Goal: Task Accomplishment & Management: Use online tool/utility

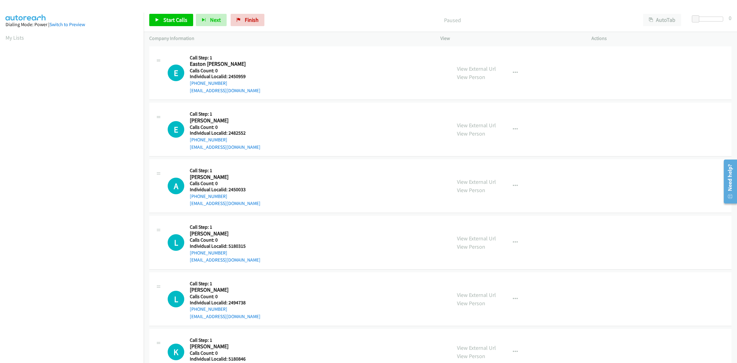
click at [262, 80] on div "E Callback Scheduled Call Step: 1 Easton Ballor America/New_York Calls Count: 0…" at bounding box center [307, 73] width 278 height 42
drag, startPoint x: 242, startPoint y: 75, endPoint x: 228, endPoint y: 76, distance: 14.2
click at [228, 76] on h5 "Individual Localid: 2450959" at bounding box center [225, 76] width 71 height 6
copy h5 "2450959"
click at [176, 22] on span "Start Calls" at bounding box center [175, 19] width 24 height 7
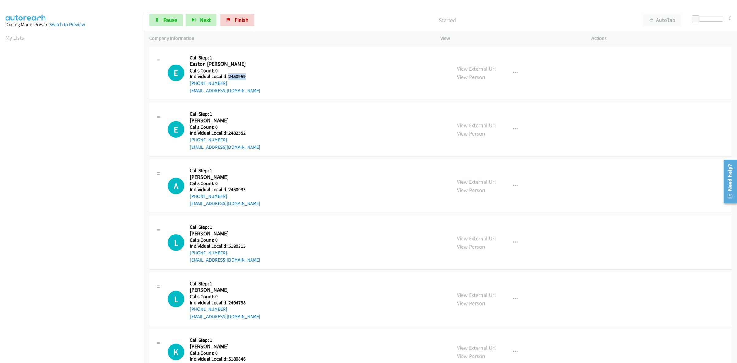
copy h5 "2450959"
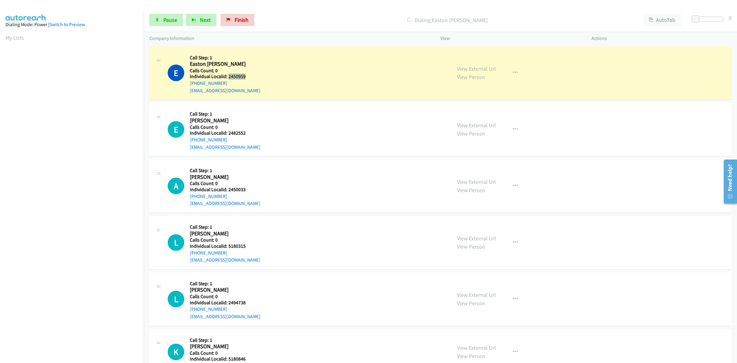
scroll to position [10, 0]
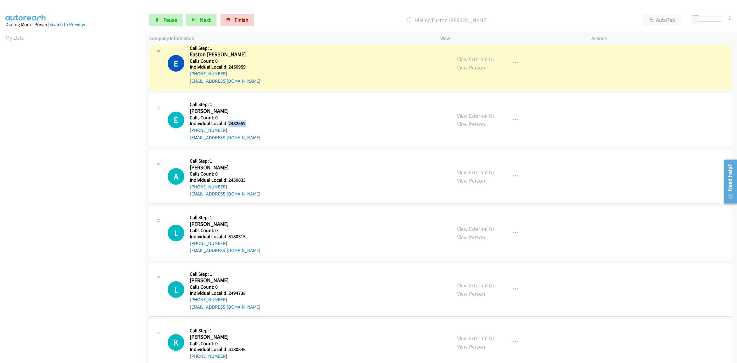
drag, startPoint x: 249, startPoint y: 123, endPoint x: 228, endPoint y: 124, distance: 20.6
click at [228, 124] on h5 "Individual Localid: 2482552" at bounding box center [225, 123] width 71 height 6
copy h5 "2482552"
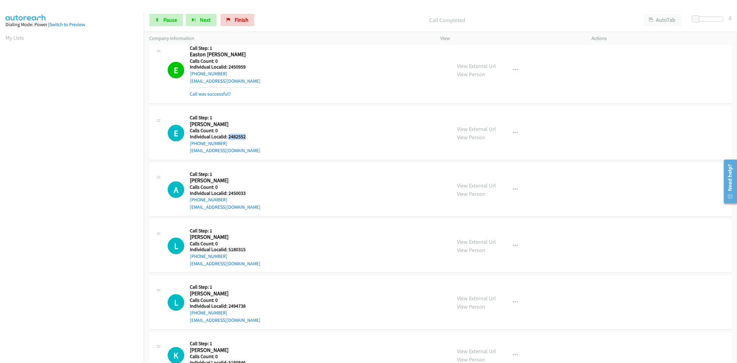
copy h5 "2482552"
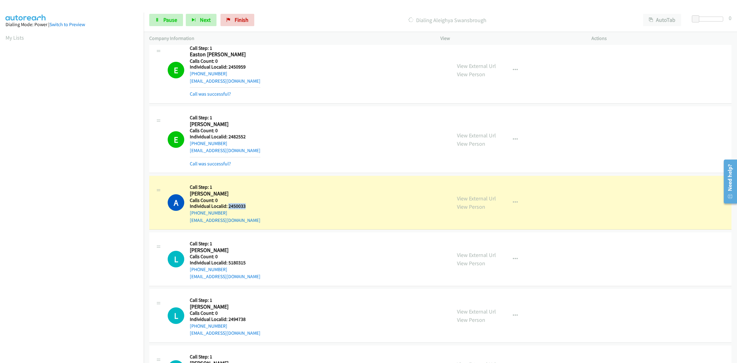
drag, startPoint x: 234, startPoint y: 204, endPoint x: 228, endPoint y: 206, distance: 5.8
click at [228, 206] on h5 "Individual Localid: 2450033" at bounding box center [225, 206] width 71 height 6
copy h5 "2450033"
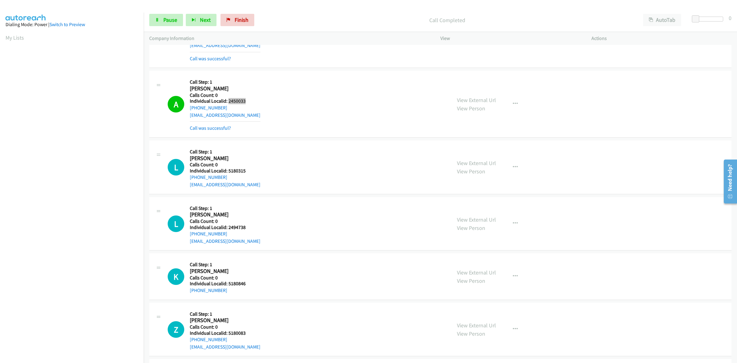
scroll to position [115, 0]
drag, startPoint x: 252, startPoint y: 170, endPoint x: 229, endPoint y: 170, distance: 23.7
click at [229, 170] on h5 "Individual Localid: 5180315" at bounding box center [225, 170] width 71 height 6
copy h5 "5180315"
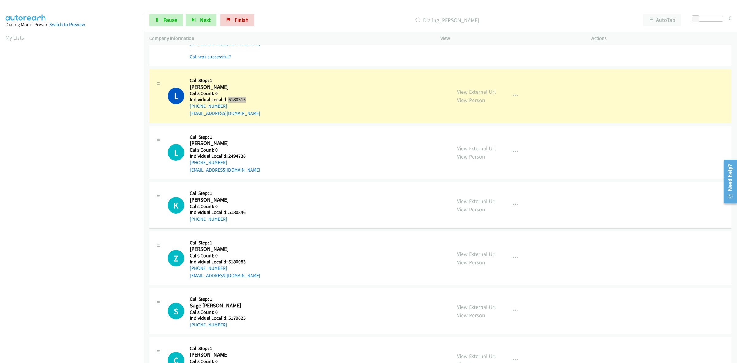
scroll to position [201, 0]
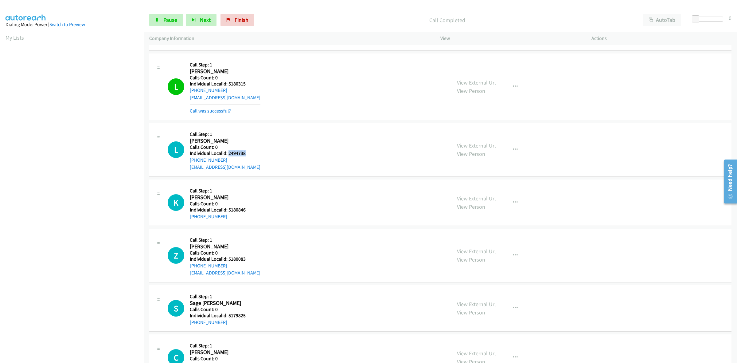
drag, startPoint x: 249, startPoint y: 140, endPoint x: 228, endPoint y: 154, distance: 25.2
click at [228, 154] on h5 "Individual Localid: 2494738" at bounding box center [225, 153] width 71 height 6
copy h5 "2494738"
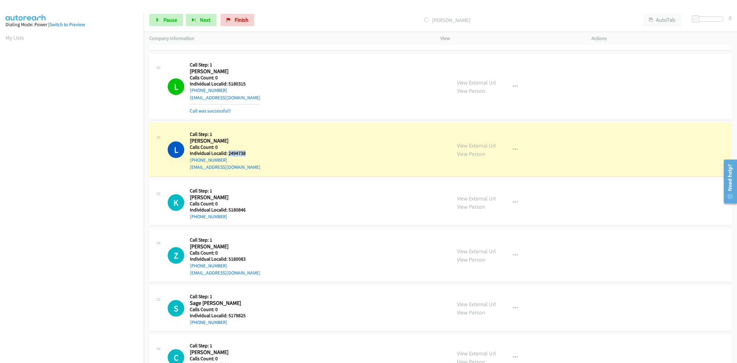
copy h5 "2494738"
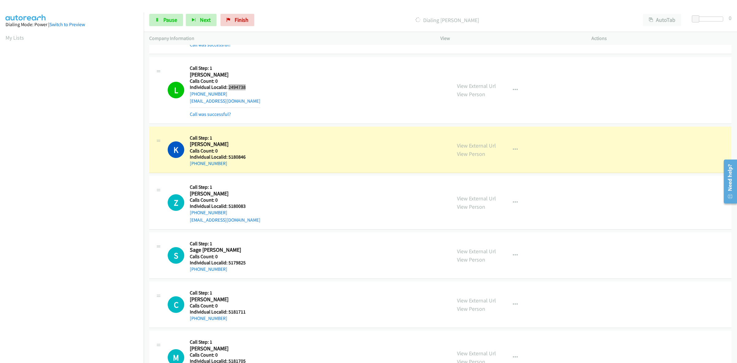
scroll to position [269, 0]
drag, startPoint x: 246, startPoint y: 155, endPoint x: 228, endPoint y: 154, distance: 18.4
click at [228, 154] on h5 "Individual Localid: 5180846" at bounding box center [224, 156] width 68 height 6
copy h5 "5180846"
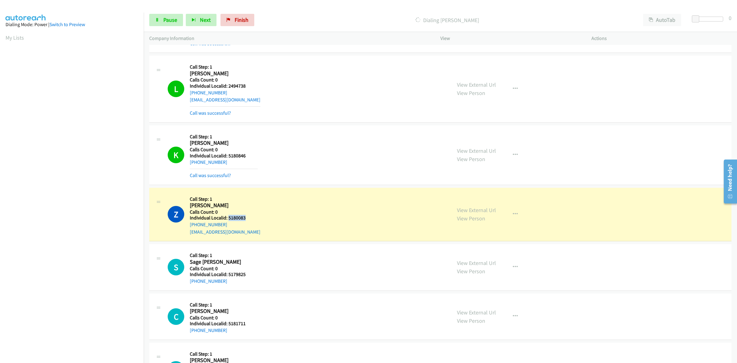
drag, startPoint x: 251, startPoint y: 216, endPoint x: 228, endPoint y: 217, distance: 22.4
click at [228, 217] on h5 "Individual Localid: 5180083" at bounding box center [225, 218] width 71 height 6
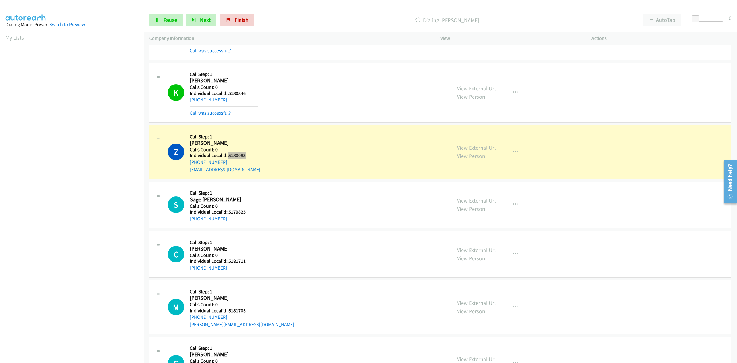
scroll to position [355, 0]
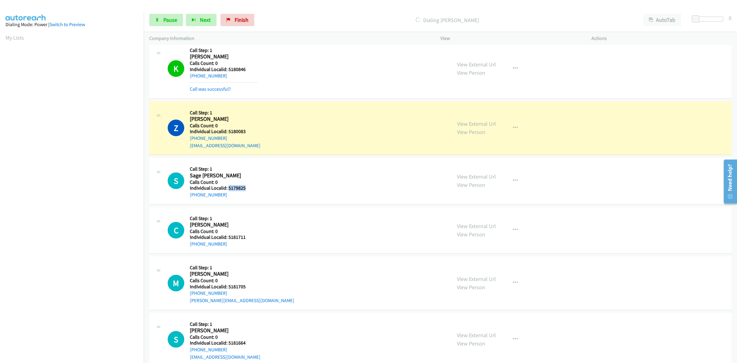
drag, startPoint x: 237, startPoint y: 189, endPoint x: 227, endPoint y: 189, distance: 9.8
click at [227, 189] on h5 "Individual Localid: 5179825" at bounding box center [224, 188] width 68 height 6
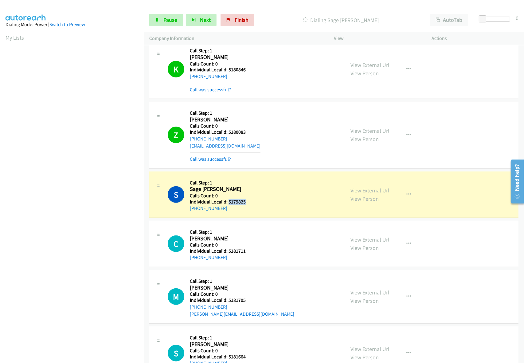
drag, startPoint x: 240, startPoint y: 203, endPoint x: 227, endPoint y: 203, distance: 13.2
click at [227, 203] on h5 "Individual Localid: 5179825" at bounding box center [224, 202] width 68 height 6
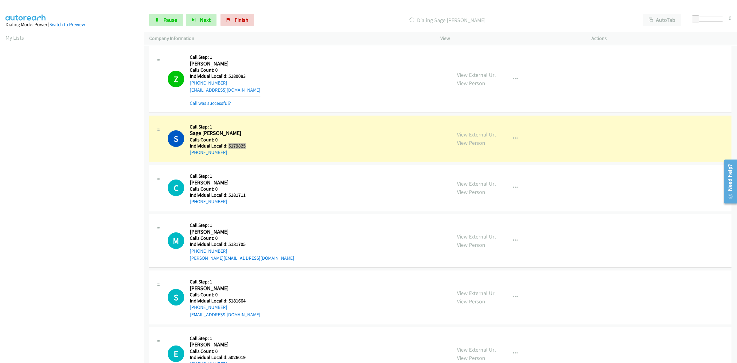
scroll to position [422, 0]
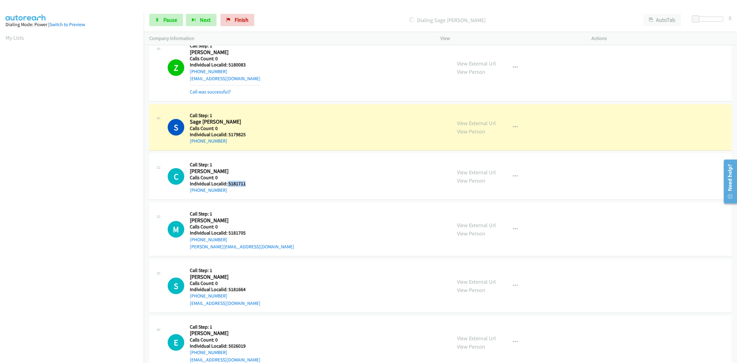
drag, startPoint x: 240, startPoint y: 183, endPoint x: 226, endPoint y: 185, distance: 14.2
click at [226, 185] on h5 "Individual Localid: 5181711" at bounding box center [224, 184] width 68 height 6
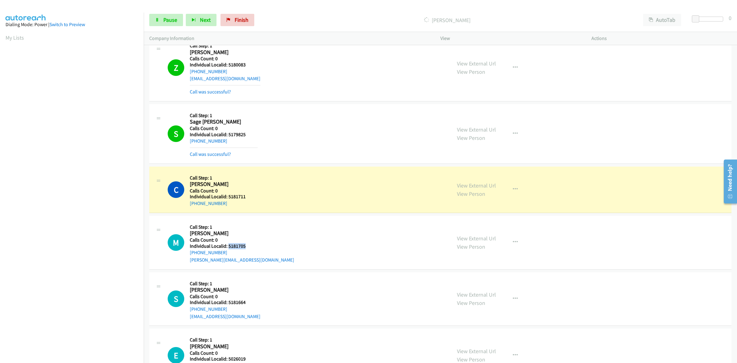
drag, startPoint x: 246, startPoint y: 246, endPoint x: 227, endPoint y: 248, distance: 18.5
click at [227, 248] on h5 "Individual Localid: 5181705" at bounding box center [242, 246] width 104 height 6
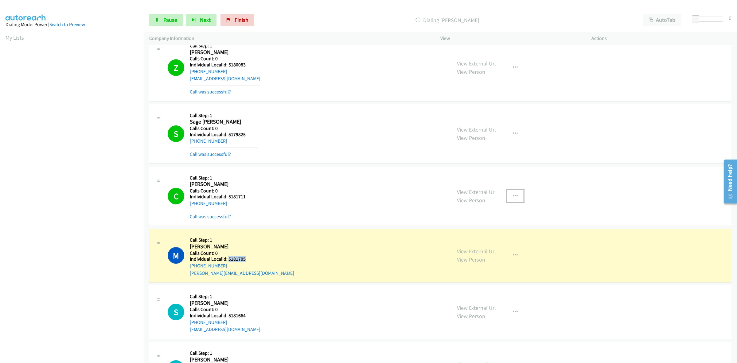
click at [513, 198] on icon "button" at bounding box center [515, 195] width 5 height 5
click at [482, 251] on link "Add to do not call list" at bounding box center [483, 248] width 82 height 12
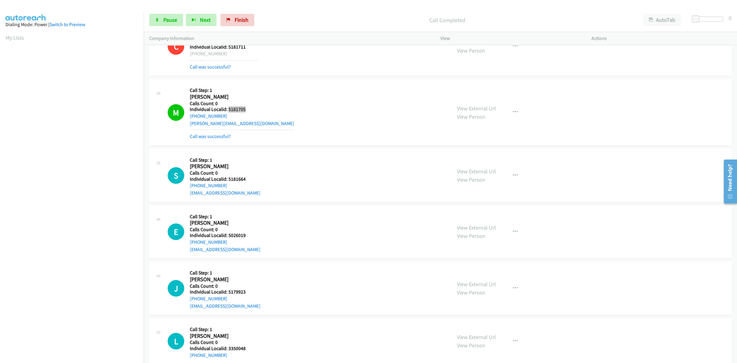
scroll to position [576, 0]
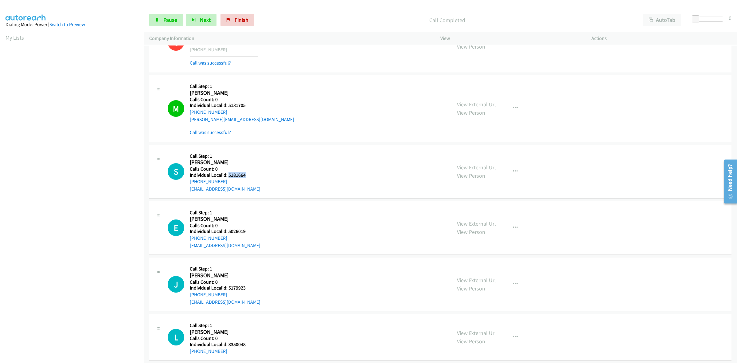
drag, startPoint x: 241, startPoint y: 175, endPoint x: 228, endPoint y: 176, distance: 13.8
click at [228, 176] on h5 "Individual Localid: 5181664" at bounding box center [225, 175] width 71 height 6
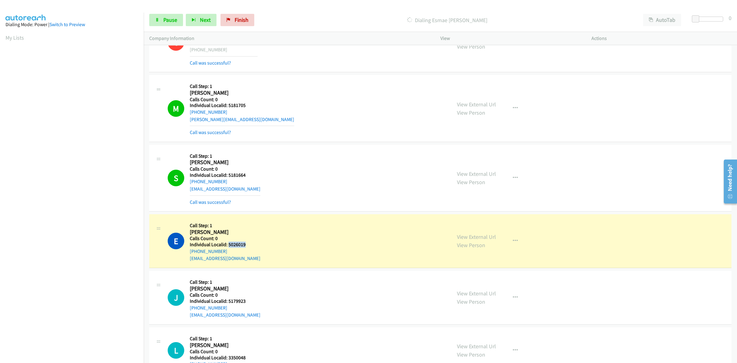
drag, startPoint x: 246, startPoint y: 245, endPoint x: 227, endPoint y: 247, distance: 19.1
click at [227, 247] on h5 "Individual Localid: 5026019" at bounding box center [225, 244] width 71 height 6
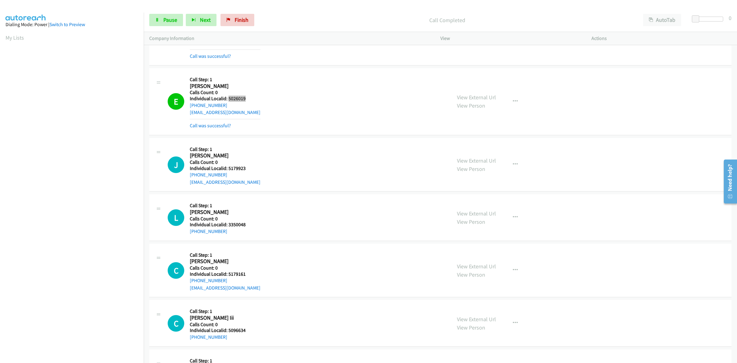
scroll to position [729, 0]
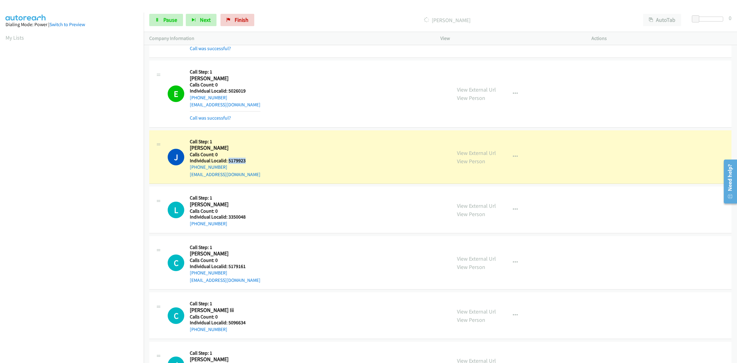
drag, startPoint x: 245, startPoint y: 159, endPoint x: 228, endPoint y: 161, distance: 16.7
click at [228, 161] on h5 "Individual Localid: 5179923" at bounding box center [225, 161] width 71 height 6
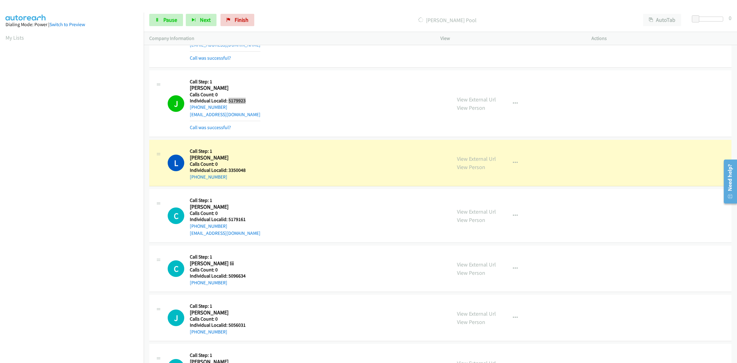
scroll to position [796, 0]
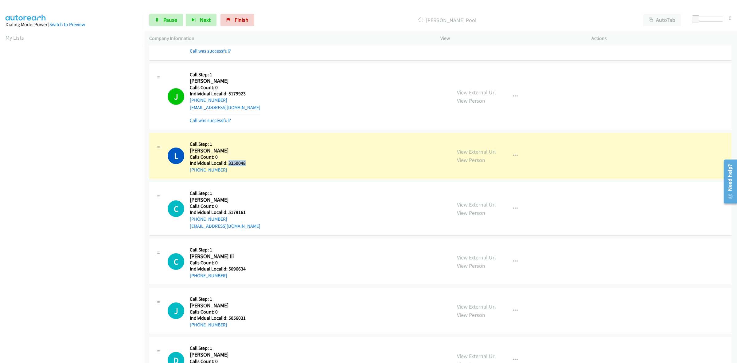
drag, startPoint x: 246, startPoint y: 162, endPoint x: 228, endPoint y: 165, distance: 18.7
click at [228, 165] on h5 "Individual Localid: 3350048" at bounding box center [224, 163] width 68 height 6
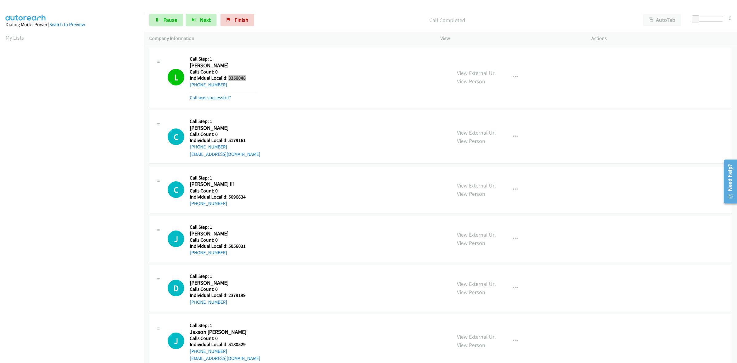
scroll to position [883, 0]
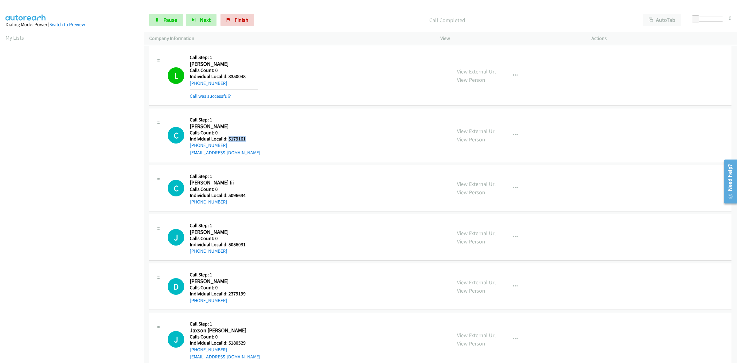
drag, startPoint x: 247, startPoint y: 141, endPoint x: 228, endPoint y: 139, distance: 19.1
click at [228, 139] on h5 "Individual Localid: 5179161" at bounding box center [225, 139] width 71 height 6
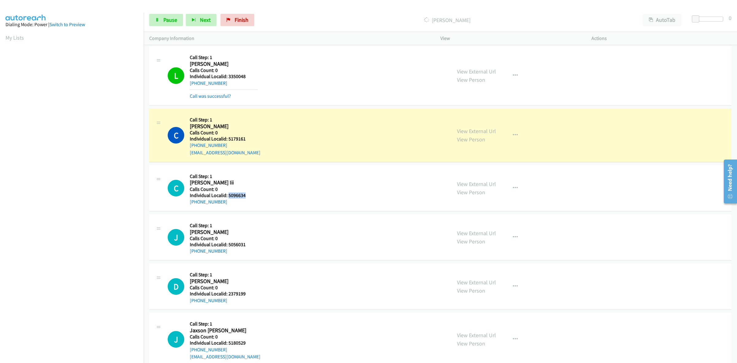
drag, startPoint x: 247, startPoint y: 197, endPoint x: 228, endPoint y: 197, distance: 19.7
click at [228, 197] on h5 "Individual Localid: 5096634" at bounding box center [224, 195] width 68 height 6
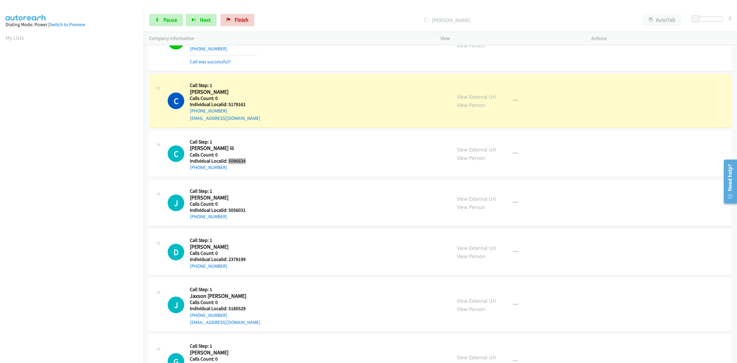
scroll to position [931, 0]
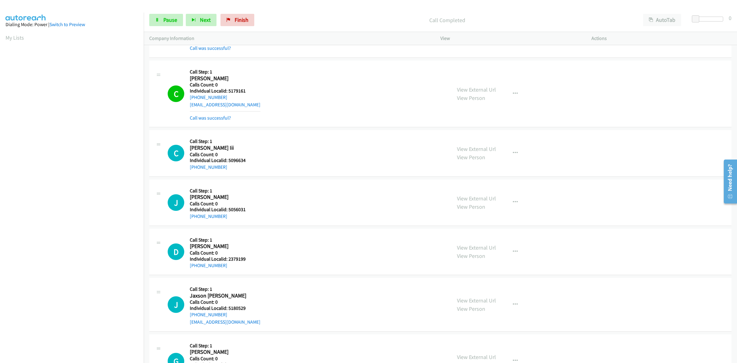
drag, startPoint x: 237, startPoint y: 158, endPoint x: 257, endPoint y: 162, distance: 19.6
click at [294, 148] on div "C Callback Scheduled Call Step: 1 Charles Price Iii America/New_York Calls Coun…" at bounding box center [307, 152] width 278 height 35
drag, startPoint x: 251, startPoint y: 163, endPoint x: 226, endPoint y: 163, distance: 24.6
click at [226, 163] on h5 "Individual Localid: 5096634" at bounding box center [224, 160] width 68 height 6
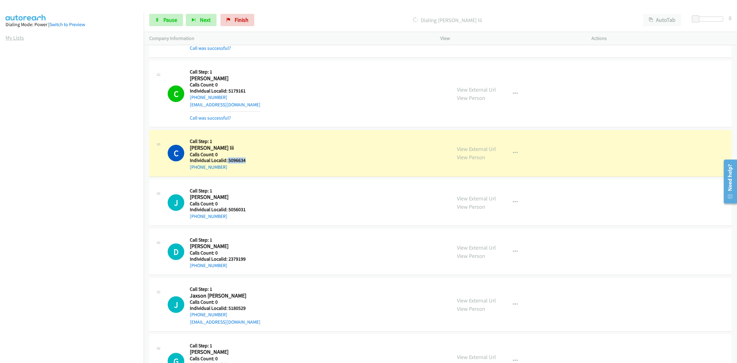
click at [18, 37] on link "My Lists" at bounding box center [15, 37] width 18 height 7
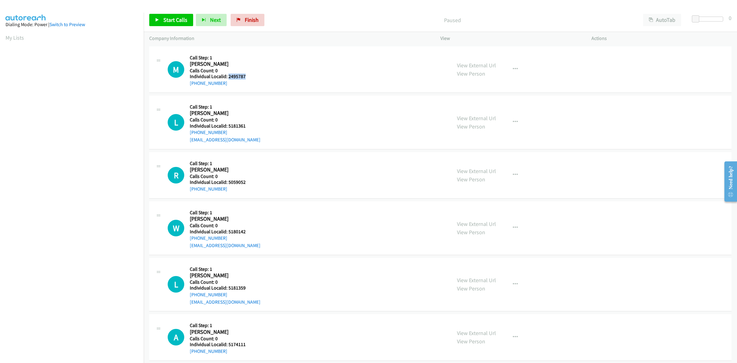
drag, startPoint x: 247, startPoint y: 78, endPoint x: 229, endPoint y: 76, distance: 18.8
click at [229, 76] on h5 "Individual Localid: 2495787" at bounding box center [221, 76] width 62 height 6
copy h5 "2495787"
drag, startPoint x: 279, startPoint y: 77, endPoint x: 274, endPoint y: 76, distance: 5.6
click at [279, 77] on div "M Callback Scheduled Call Step: 1 Melanie Rademacher America/New_York Calls Cou…" at bounding box center [307, 69] width 278 height 35
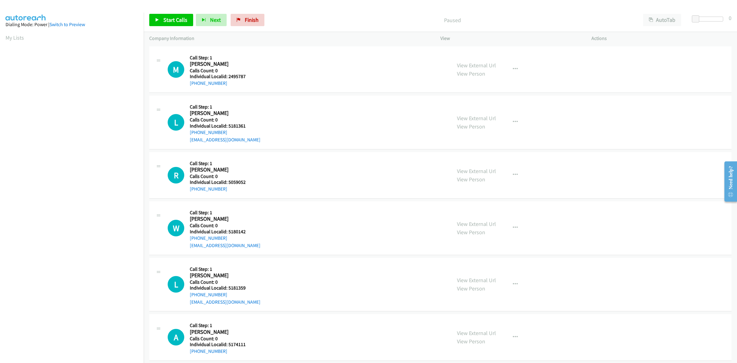
drag, startPoint x: 228, startPoint y: 81, endPoint x: 185, endPoint y: 85, distance: 43.8
click at [185, 85] on div "M Callback Scheduled Call Step: 1 Melanie Rademacher America/New_York Calls Cou…" at bounding box center [307, 69] width 278 height 35
copy link "+1 517-526-2176"
drag, startPoint x: 247, startPoint y: 76, endPoint x: 228, endPoint y: 77, distance: 19.7
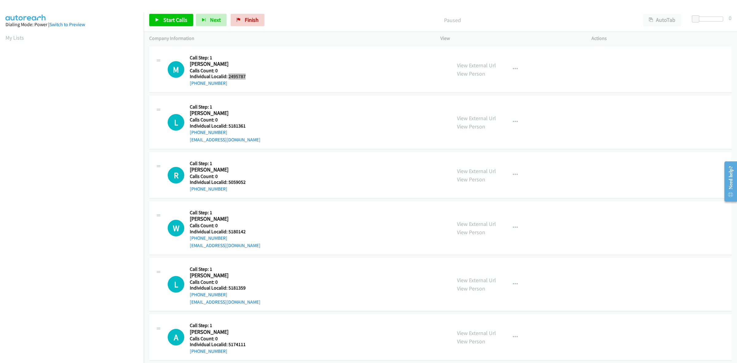
click at [228, 77] on h5 "Individual Localid: 2495787" at bounding box center [221, 76] width 62 height 6
copy h5 "2495787"
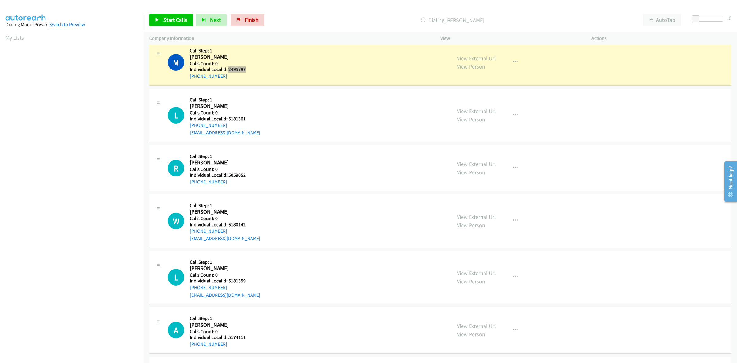
scroll to position [10, 0]
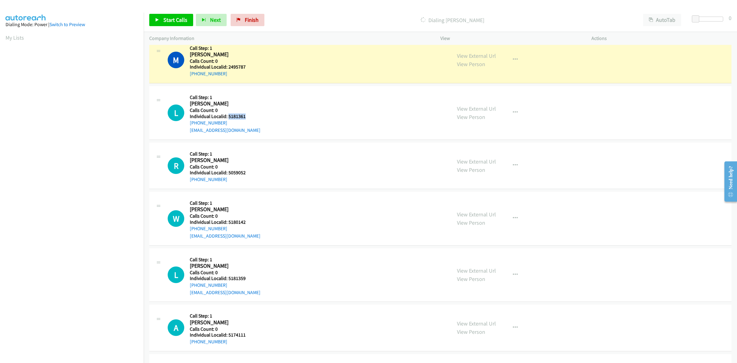
drag, startPoint x: 250, startPoint y: 117, endPoint x: 227, endPoint y: 118, distance: 22.4
click at [227, 118] on h5 "Individual Localid: 5181361" at bounding box center [225, 116] width 71 height 6
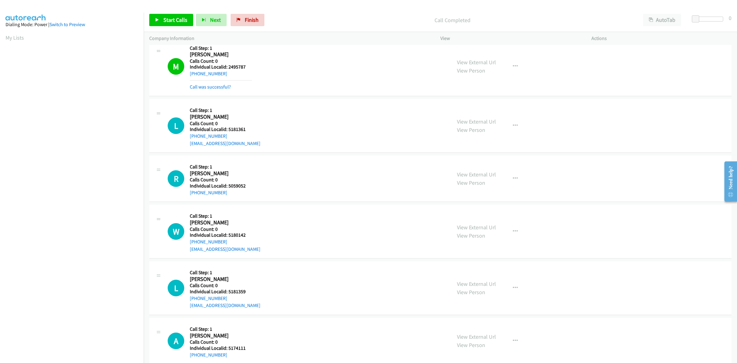
drag, startPoint x: 233, startPoint y: 117, endPoint x: 277, endPoint y: 127, distance: 45.1
click at [298, 106] on div "L Callback Scheduled Call Step: 1 Logan Shaw America/Toronto Calls Count: 0 Ind…" at bounding box center [307, 125] width 278 height 42
drag, startPoint x: 251, startPoint y: 128, endPoint x: 228, endPoint y: 130, distance: 23.4
click at [228, 130] on h5 "Individual Localid: 5181361" at bounding box center [225, 129] width 71 height 6
copy h5 "5181361"
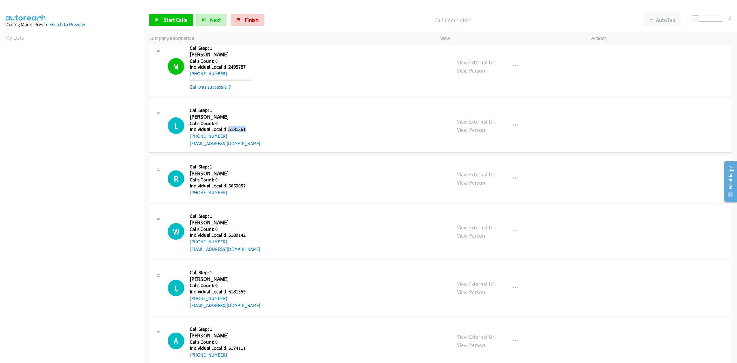
click at [255, 111] on div "L Callback Scheduled Call Step: 1 Logan Shaw America/Toronto Calls Count: 0 Ind…" at bounding box center [307, 125] width 278 height 42
drag, startPoint x: 227, startPoint y: 136, endPoint x: 186, endPoint y: 138, distance: 41.5
click at [186, 138] on div "L Callback Scheduled Call Step: 1 Logan Shaw America/Toronto Calls Count: 0 Ind…" at bounding box center [307, 125] width 278 height 42
copy link "+1 705-457-0409"
drag, startPoint x: 246, startPoint y: 129, endPoint x: 228, endPoint y: 130, distance: 18.1
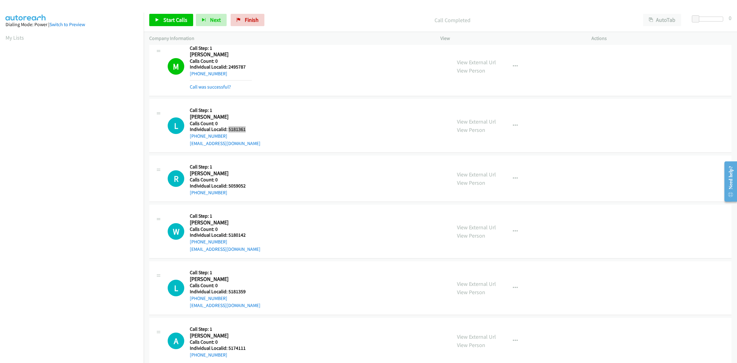
click at [228, 130] on h5 "Individual Localid: 5181361" at bounding box center [225, 129] width 71 height 6
copy h5 "5181361"
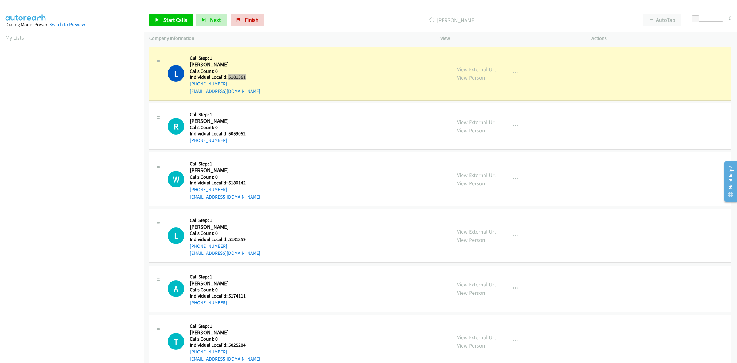
scroll to position [67, 0]
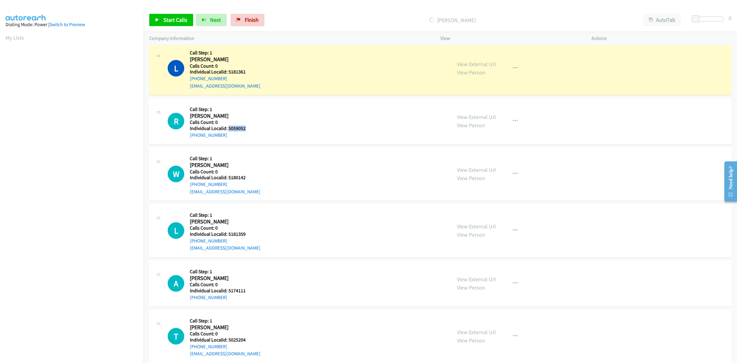
drag, startPoint x: 247, startPoint y: 129, endPoint x: 227, endPoint y: 130, distance: 20.0
click at [227, 130] on h5 "Individual Localid: 5059052" at bounding box center [221, 128] width 62 height 6
copy h5 "5059052"
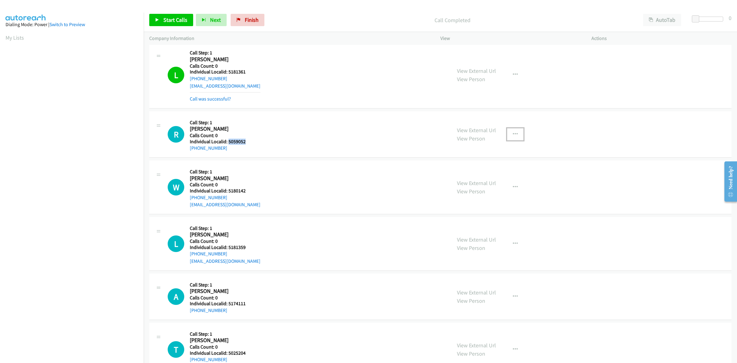
drag, startPoint x: 516, startPoint y: 136, endPoint x: 506, endPoint y: 142, distance: 12.1
click at [516, 136] on button "button" at bounding box center [515, 134] width 17 height 12
drag, startPoint x: 476, startPoint y: 175, endPoint x: 391, endPoint y: 136, distance: 94.1
click at [476, 175] on link "Skip Call" at bounding box center [483, 174] width 82 height 12
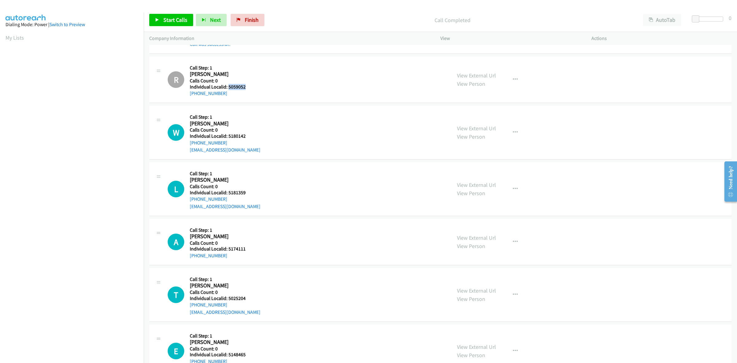
scroll to position [134, 0]
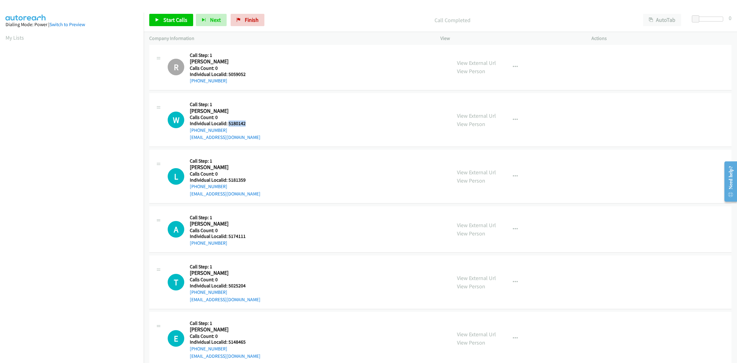
drag, startPoint x: 246, startPoint y: 123, endPoint x: 227, endPoint y: 124, distance: 18.7
click at [227, 124] on h5 "Individual Localid: 5180142" at bounding box center [225, 123] width 71 height 6
copy h5 "5180142"
click at [260, 111] on div "W Callback Scheduled Call Step: 1 Wyatt Dickson America/New_York Calls Count: 0…" at bounding box center [307, 120] width 278 height 42
drag, startPoint x: 212, startPoint y: 131, endPoint x: 188, endPoint y: 132, distance: 24.9
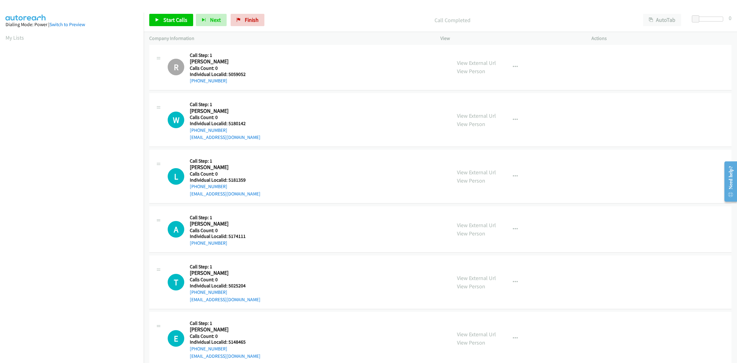
click at [188, 132] on div "W Callback Scheduled Call Step: 1 Wyatt Dickson America/New_York Calls Count: 0…" at bounding box center [307, 120] width 278 height 42
copy link "+1 252-452-1161"
drag, startPoint x: 247, startPoint y: 124, endPoint x: 229, endPoint y: 124, distance: 18.4
click at [229, 124] on h5 "Individual Localid: 5180142" at bounding box center [225, 123] width 71 height 6
copy h5 "5180142"
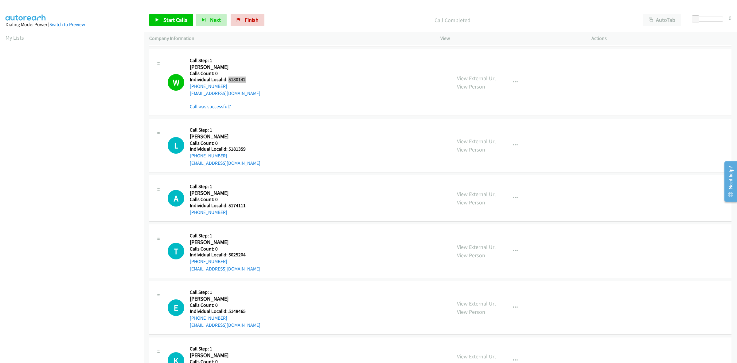
scroll to position [220, 0]
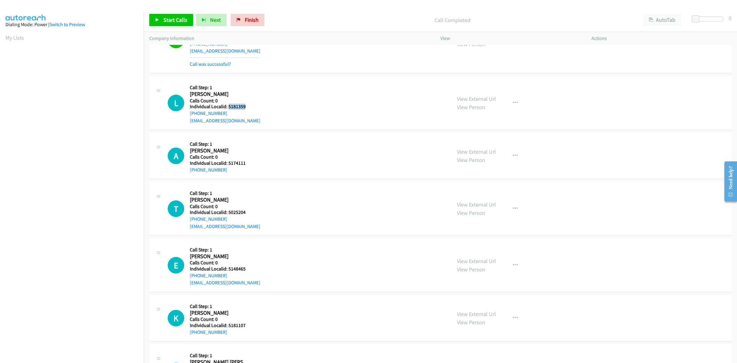
drag, startPoint x: 247, startPoint y: 107, endPoint x: 228, endPoint y: 105, distance: 19.1
click at [228, 105] on h5 "Individual Localid: 5181359" at bounding box center [225, 106] width 71 height 6
click at [514, 106] on button "button" at bounding box center [515, 103] width 17 height 12
click at [478, 142] on link "Skip Call" at bounding box center [483, 143] width 82 height 12
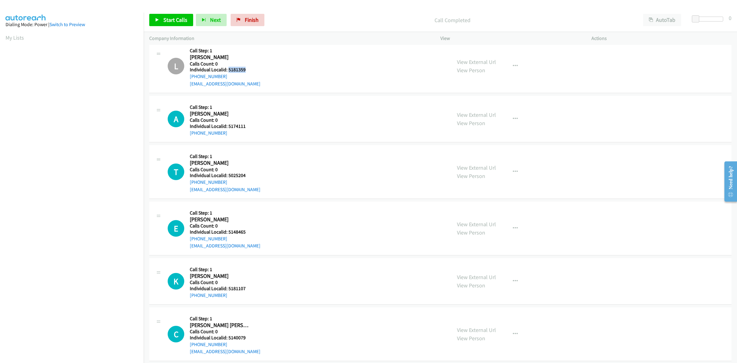
scroll to position [269, 0]
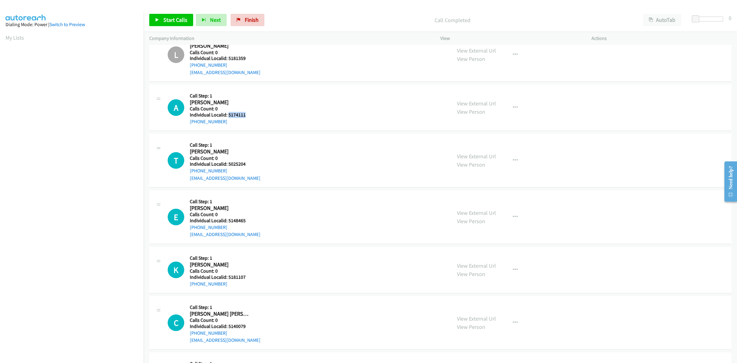
drag, startPoint x: 244, startPoint y: 115, endPoint x: 228, endPoint y: 116, distance: 16.3
click at [228, 116] on h5 "Individual Localid: 5174111" at bounding box center [221, 115] width 62 height 6
drag, startPoint x: 256, startPoint y: 84, endPoint x: 227, endPoint y: 118, distance: 45.0
click at [256, 84] on td "A Callback Scheduled Call Step: 1 Adelyn Thibeault America/New_York Calls Count…" at bounding box center [440, 107] width 593 height 49
drag, startPoint x: 223, startPoint y: 120, endPoint x: 185, endPoint y: 125, distance: 38.4
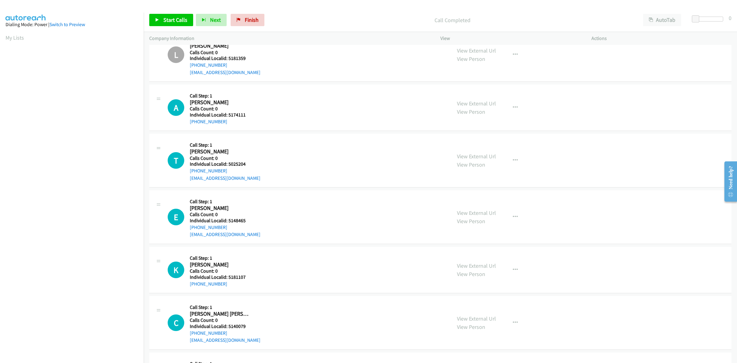
click at [185, 125] on div "A Callback Scheduled Call Step: 1 Adelyn Thibeault America/New_York Calls Count…" at bounding box center [307, 107] width 278 height 35
drag, startPoint x: 246, startPoint y: 116, endPoint x: 227, endPoint y: 115, distance: 19.3
click at [227, 115] on h5 "Individual Localid: 5174111" at bounding box center [221, 115] width 62 height 6
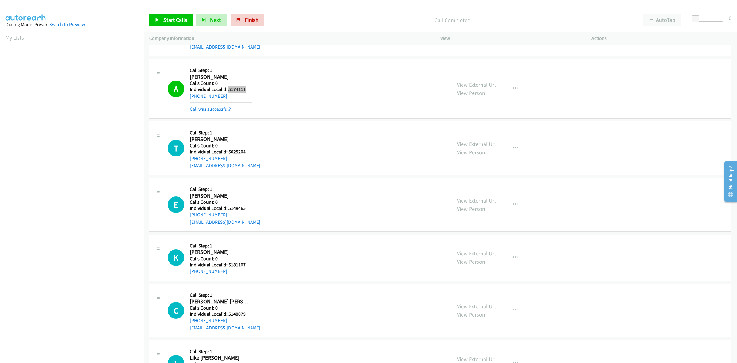
scroll to position [326, 0]
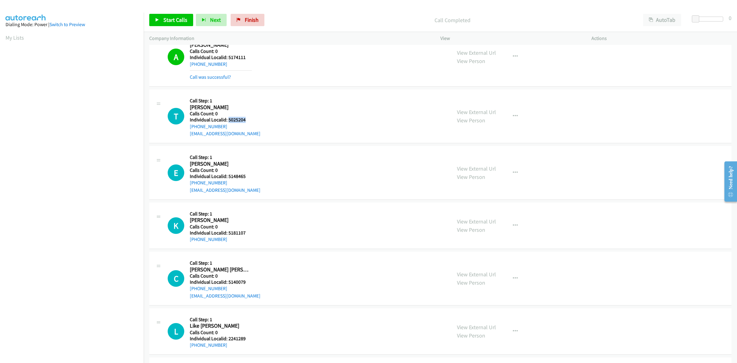
drag, startPoint x: 247, startPoint y: 121, endPoint x: 228, endPoint y: 119, distance: 18.9
click at [228, 119] on h5 "Individual Localid: 5025204" at bounding box center [225, 120] width 71 height 6
click at [265, 95] on div "T Callback Scheduled Call Step: 1 Travis Bartley America/New_York Calls Count: …" at bounding box center [440, 116] width 582 height 54
drag, startPoint x: 228, startPoint y: 125, endPoint x: 186, endPoint y: 128, distance: 42.2
click at [186, 128] on div "T Callback Scheduled Call Step: 1 Travis Bartley America/New_York Calls Count: …" at bounding box center [307, 116] width 278 height 42
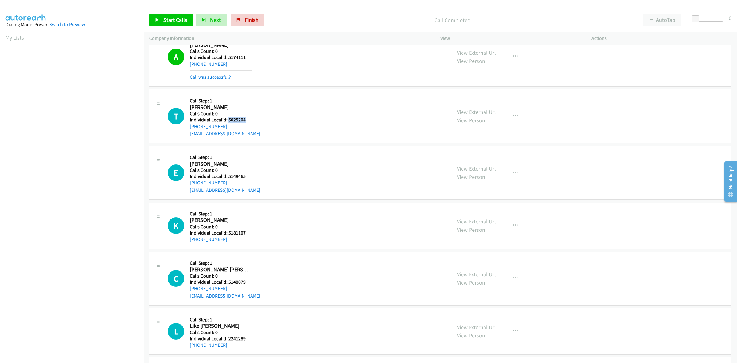
drag, startPoint x: 244, startPoint y: 120, endPoint x: 228, endPoint y: 122, distance: 16.7
click at [228, 122] on h5 "Individual Localid: 5025204" at bounding box center [225, 120] width 71 height 6
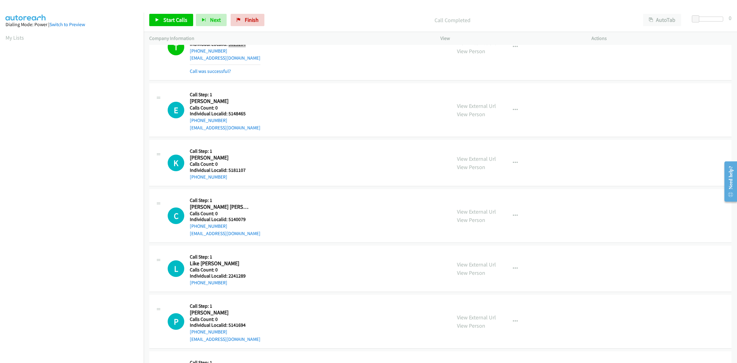
scroll to position [403, 0]
drag, startPoint x: 247, startPoint y: 113, endPoint x: 226, endPoint y: 113, distance: 20.9
click at [226, 113] on h5 "Individual Localid: 5148465" at bounding box center [225, 112] width 71 height 6
click at [243, 92] on h5 "Call Step: 1" at bounding box center [225, 93] width 71 height 6
drag, startPoint x: 226, startPoint y: 120, endPoint x: 188, endPoint y: 119, distance: 38.1
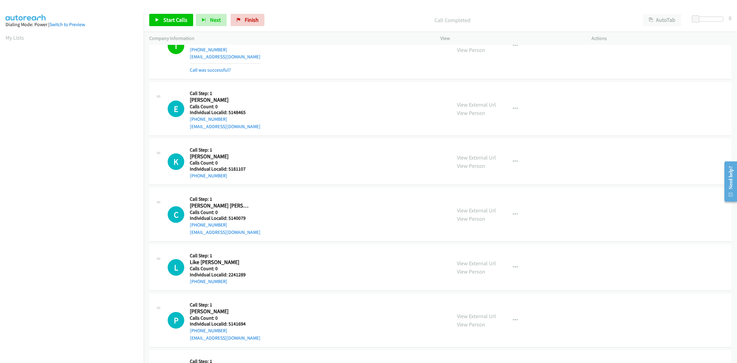
click at [188, 119] on div "E Callback Scheduled Call Step: 1 Emmet Bollinger America/New_York Calls Count:…" at bounding box center [307, 109] width 278 height 42
drag, startPoint x: 236, startPoint y: 114, endPoint x: 228, endPoint y: 114, distance: 8.0
click at [228, 114] on h5 "Individual Localid: 5148465" at bounding box center [225, 112] width 71 height 6
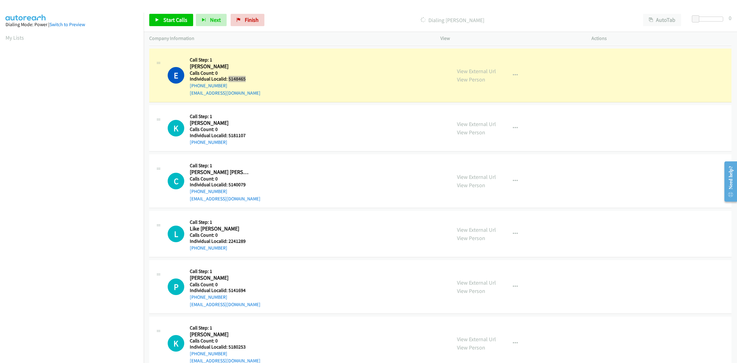
scroll to position [451, 0]
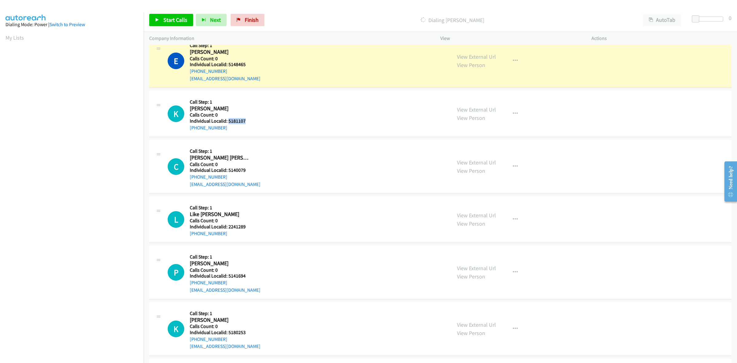
drag, startPoint x: 240, startPoint y: 120, endPoint x: 228, endPoint y: 120, distance: 12.6
click at [228, 120] on h5 "Individual Localid: 5181107" at bounding box center [221, 121] width 62 height 6
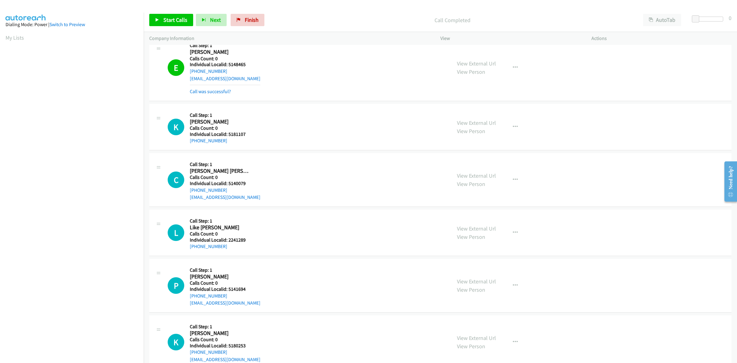
drag, startPoint x: 228, startPoint y: 120, endPoint x: 282, endPoint y: 103, distance: 56.8
click at [282, 103] on td "K Callback Scheduled Call Step: 1 Kash Barone America/New_York Calls Count: 0 I…" at bounding box center [440, 126] width 593 height 49
drag, startPoint x: 248, startPoint y: 134, endPoint x: 228, endPoint y: 135, distance: 20.3
click at [228, 135] on h5 "Individual Localid: 5181107" at bounding box center [221, 134] width 62 height 6
click at [254, 108] on div "K Callback Scheduled Call Step: 1 Kash Barone America/New_York Calls Count: 0 I…" at bounding box center [440, 127] width 582 height 46
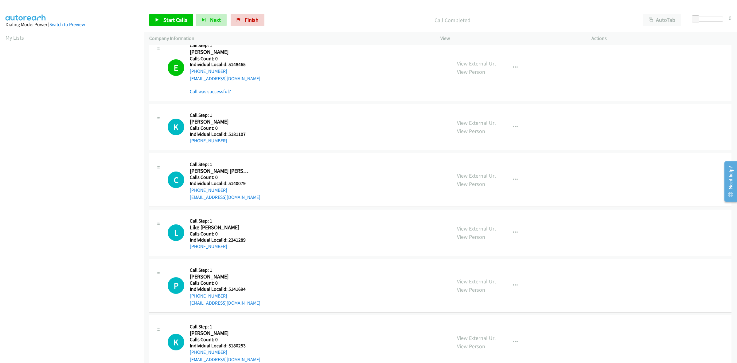
drag, startPoint x: 224, startPoint y: 140, endPoint x: 180, endPoint y: 145, distance: 43.6
click at [180, 145] on div "K Callback Scheduled Call Step: 1 Kash Barone America/New_York Calls Count: 0 I…" at bounding box center [440, 127] width 582 height 46
drag, startPoint x: 248, startPoint y: 132, endPoint x: 228, endPoint y: 132, distance: 20.3
click at [228, 132] on h5 "Individual Localid: 5181107" at bounding box center [221, 134] width 62 height 6
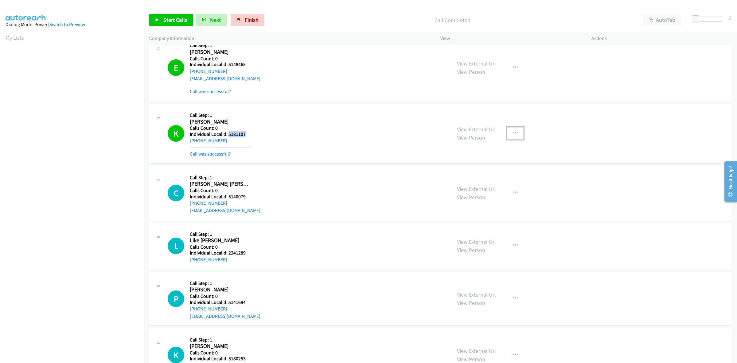
drag, startPoint x: 516, startPoint y: 133, endPoint x: 514, endPoint y: 137, distance: 5.1
click at [516, 133] on button "button" at bounding box center [515, 133] width 17 height 12
click at [472, 187] on link "Add to do not call list" at bounding box center [483, 186] width 82 height 12
drag, startPoint x: 222, startPoint y: 142, endPoint x: 190, endPoint y: 143, distance: 31.6
click at [190, 143] on div "+1 607-349-0168" at bounding box center [221, 140] width 62 height 7
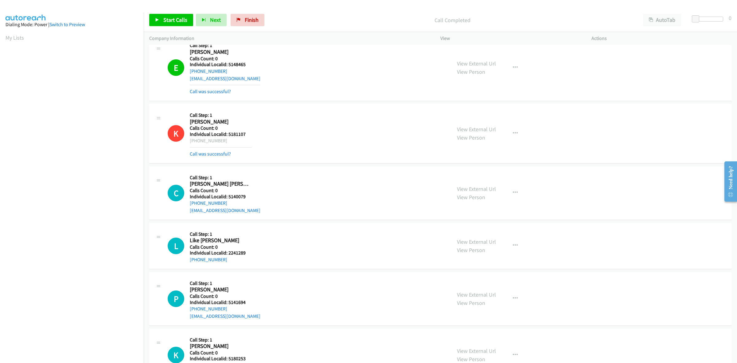
drag, startPoint x: 136, startPoint y: 111, endPoint x: 316, endPoint y: 134, distance: 181.2
click at [320, 132] on div "K Callback Scheduled Call Step: 1 Kash Barone America/New_York Calls Count: 0 I…" at bounding box center [307, 133] width 278 height 48
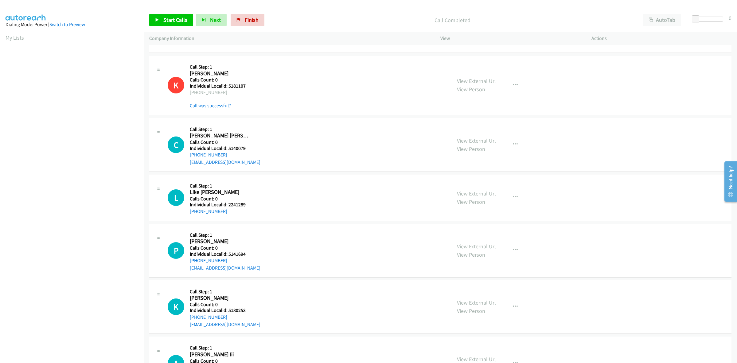
scroll to position [518, 0]
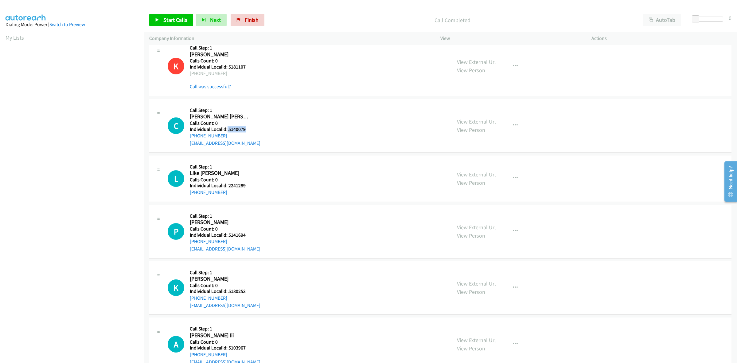
drag, startPoint x: 243, startPoint y: 127, endPoint x: 227, endPoint y: 130, distance: 16.9
click at [227, 130] on h5 "Individual Localid: 5140079" at bounding box center [225, 129] width 71 height 6
drag, startPoint x: 219, startPoint y: 102, endPoint x: 221, endPoint y: 113, distance: 11.0
click at [219, 102] on div "C Callback Scheduled Call Step: 1 Connor Baum America/New_York Calls Count: 0 I…" at bounding box center [440, 126] width 582 height 54
drag, startPoint x: 224, startPoint y: 135, endPoint x: 186, endPoint y: 139, distance: 38.6
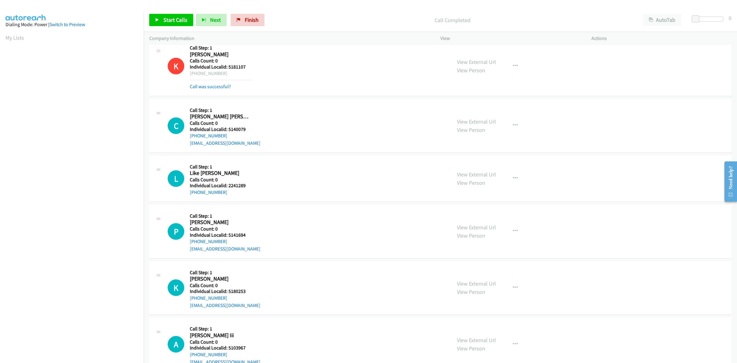
click at [186, 139] on div "C Callback Scheduled Call Step: 1 Connor Baum America/New_York Calls Count: 0 I…" at bounding box center [307, 125] width 278 height 42
drag, startPoint x: 245, startPoint y: 131, endPoint x: 228, endPoint y: 130, distance: 17.5
click at [228, 130] on h5 "Individual Localid: 5140079" at bounding box center [225, 129] width 71 height 6
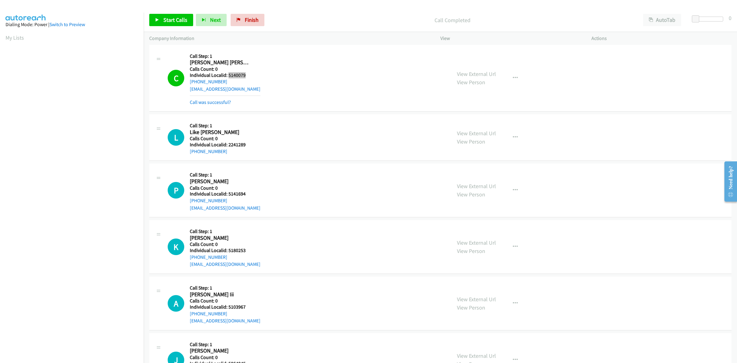
scroll to position [614, 0]
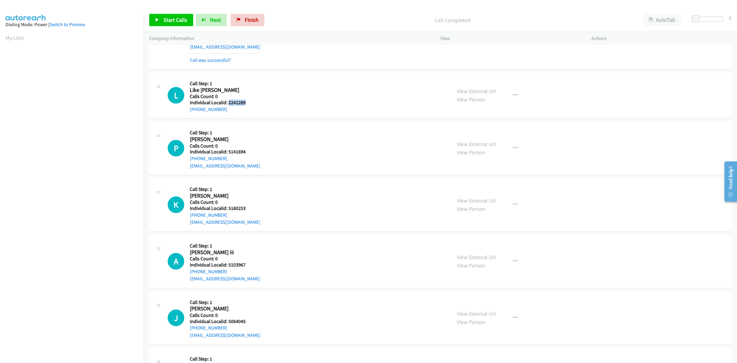
drag, startPoint x: 248, startPoint y: 102, endPoint x: 229, endPoint y: 103, distance: 19.1
click at [229, 103] on h5 "Individual Localid: 2241289" at bounding box center [221, 102] width 62 height 6
click at [517, 94] on button "button" at bounding box center [515, 95] width 17 height 12
click at [473, 136] on link "Skip Call" at bounding box center [483, 135] width 82 height 12
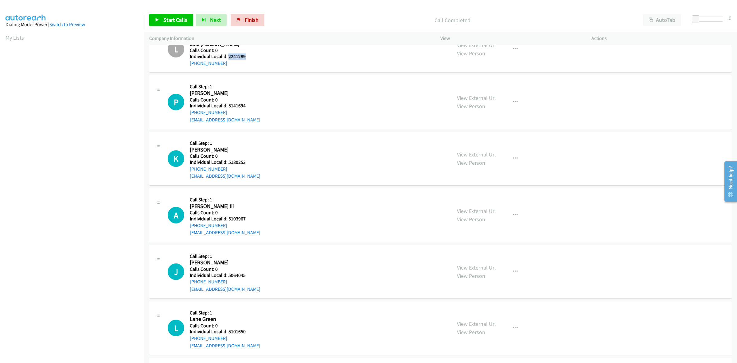
scroll to position [672, 0]
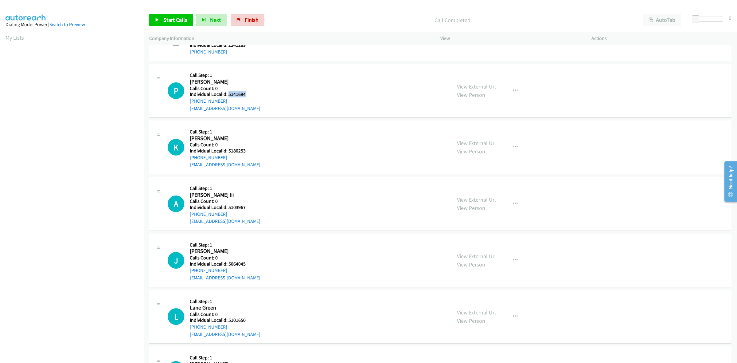
drag, startPoint x: 245, startPoint y: 94, endPoint x: 228, endPoint y: 94, distance: 16.9
click at [228, 94] on h5 "Individual Localid: 5141694" at bounding box center [225, 94] width 71 height 6
click at [514, 90] on icon "button" at bounding box center [515, 90] width 5 height 5
click at [477, 132] on link "Skip Call" at bounding box center [483, 131] width 82 height 12
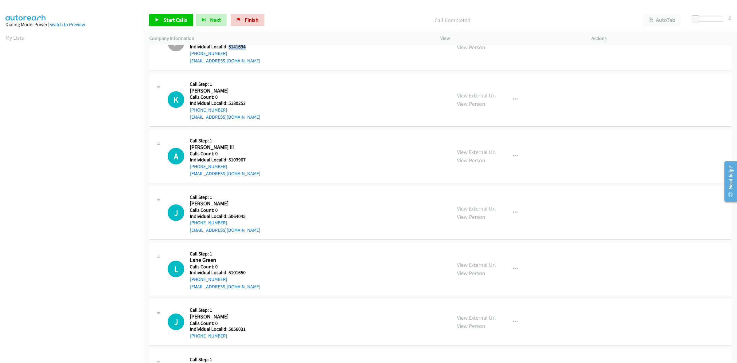
scroll to position [739, 0]
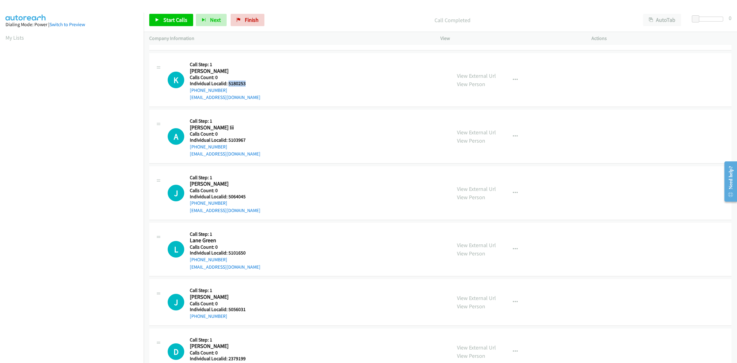
drag, startPoint x: 245, startPoint y: 85, endPoint x: 228, endPoint y: 85, distance: 16.6
click at [228, 85] on h5 "Individual Localid: 5180253" at bounding box center [225, 83] width 71 height 6
click at [258, 74] on div "K Callback Scheduled Call Step: 1 Kinsley Paul America/New_York Calls Count: 0 …" at bounding box center [307, 80] width 278 height 42
drag, startPoint x: 227, startPoint y: 90, endPoint x: 186, endPoint y: 93, distance: 41.5
click at [186, 93] on div "K Callback Scheduled Call Step: 1 Kinsley Paul America/New_York Calls Count: 0 …" at bounding box center [307, 80] width 278 height 42
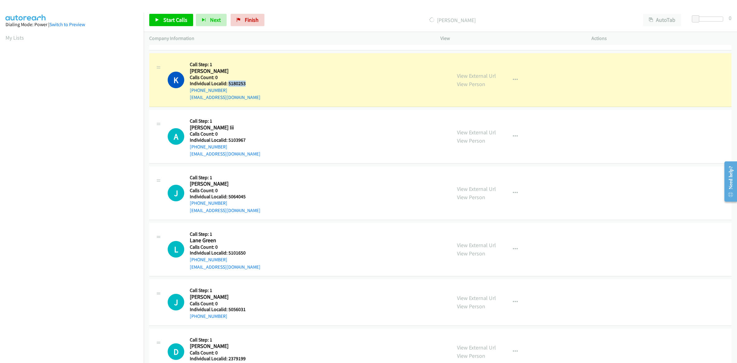
drag, startPoint x: 246, startPoint y: 84, endPoint x: 228, endPoint y: 84, distance: 18.1
click at [228, 84] on h5 "Individual Localid: 5180253" at bounding box center [225, 83] width 71 height 6
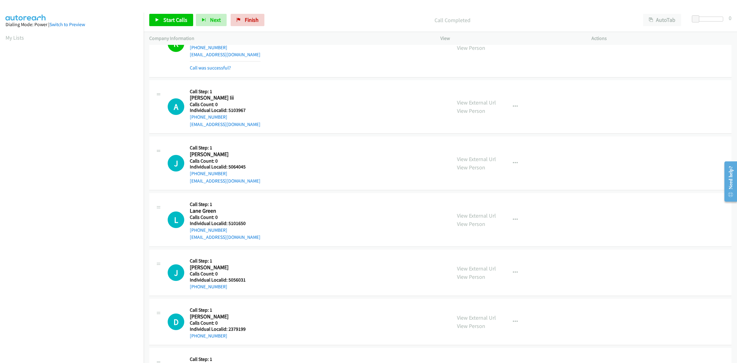
scroll to position [796, 0]
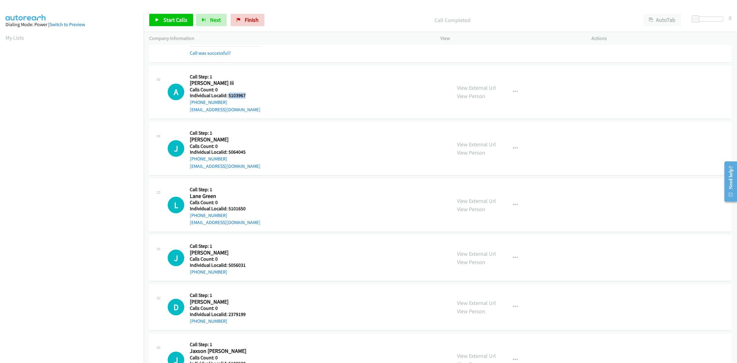
drag, startPoint x: 250, startPoint y: 96, endPoint x: 228, endPoint y: 95, distance: 21.8
click at [228, 95] on h5 "Individual Localid: 5103967" at bounding box center [225, 95] width 71 height 6
click at [245, 80] on h5 "Call Step: 1" at bounding box center [225, 77] width 71 height 6
drag, startPoint x: 223, startPoint y: 103, endPoint x: 187, endPoint y: 104, distance: 36.0
click at [187, 104] on div "A Callback Scheduled Call Step: 1 Anthony Haynes Iii America/New_York Calls Cou…" at bounding box center [307, 92] width 278 height 42
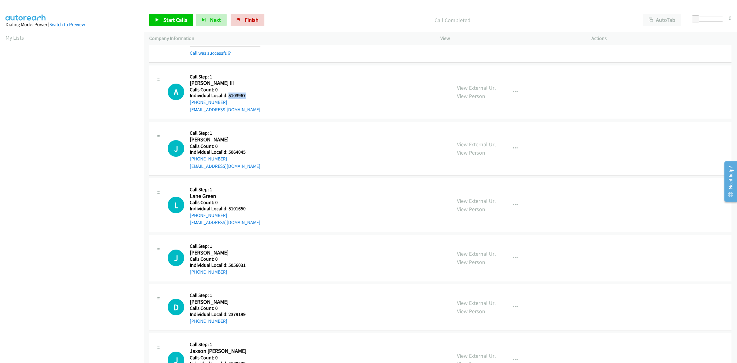
drag, startPoint x: 249, startPoint y: 98, endPoint x: 228, endPoint y: 96, distance: 21.6
click at [228, 96] on h5 "Individual Localid: 5103967" at bounding box center [225, 95] width 71 height 6
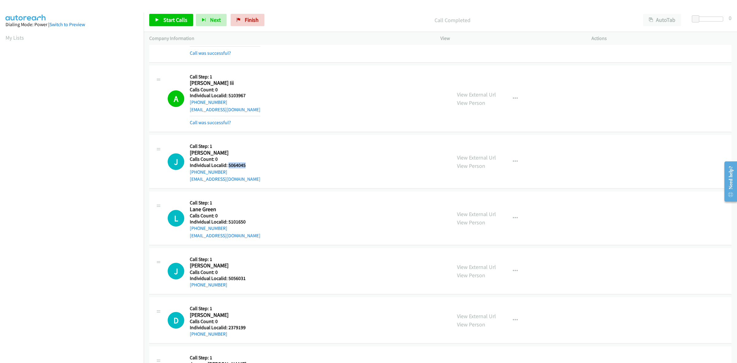
drag, startPoint x: 247, startPoint y: 166, endPoint x: 229, endPoint y: 166, distance: 17.8
click at [229, 166] on h5 "Individual Localid: 5064045" at bounding box center [225, 165] width 71 height 6
drag, startPoint x: 510, startPoint y: 162, endPoint x: 488, endPoint y: 176, distance: 26.2
click at [513, 162] on icon "button" at bounding box center [515, 161] width 5 height 5
click at [468, 205] on link "Skip Call" at bounding box center [483, 202] width 82 height 12
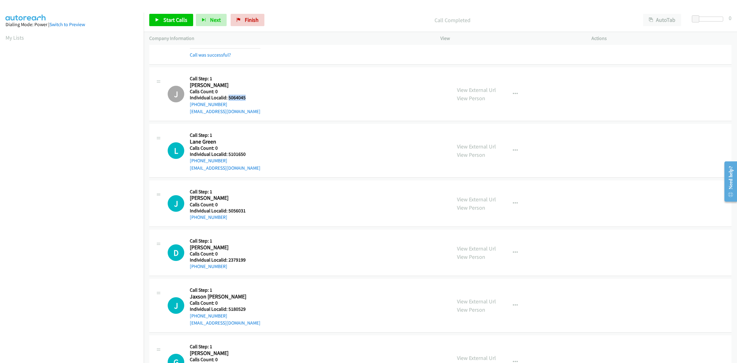
scroll to position [892, 0]
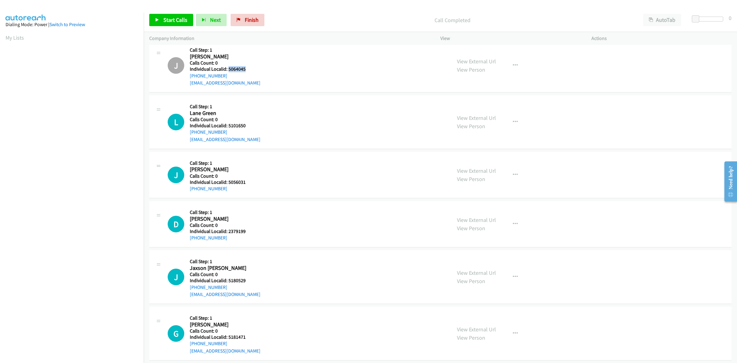
drag, startPoint x: 249, startPoint y: 129, endPoint x: 228, endPoint y: 126, distance: 21.8
click at [228, 126] on div "Callback Scheduled Call Step: 1 Lane Green America/New_York Calls Count: 0 Indi…" at bounding box center [225, 122] width 71 height 42
click at [263, 128] on div "L Callback Scheduled Call Step: 1 Lane Green America/New_York Calls Count: 0 In…" at bounding box center [307, 122] width 278 height 42
drag, startPoint x: 250, startPoint y: 126, endPoint x: 227, endPoint y: 125, distance: 23.7
click at [227, 125] on h5 "Individual Localid: 5101650" at bounding box center [225, 126] width 71 height 6
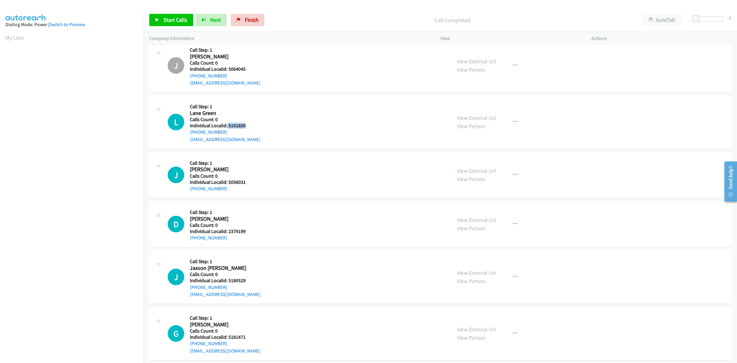
click at [275, 111] on div "L Callback Scheduled Call Step: 1 Lane Green America/New_York Calls Count: 0 In…" at bounding box center [307, 122] width 278 height 42
drag, startPoint x: 225, startPoint y: 133, endPoint x: 188, endPoint y: 133, distance: 37.5
click at [188, 133] on div "L Callback Scheduled Call Step: 1 Lane Green America/New_York Calls Count: 0 In…" at bounding box center [307, 122] width 278 height 42
drag, startPoint x: 245, startPoint y: 125, endPoint x: 228, endPoint y: 128, distance: 16.8
click at [228, 128] on h5 "Individual Localid: 5101650" at bounding box center [225, 126] width 71 height 6
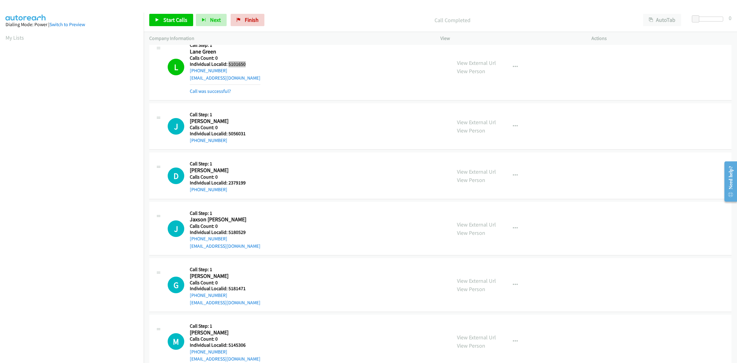
scroll to position [960, 0]
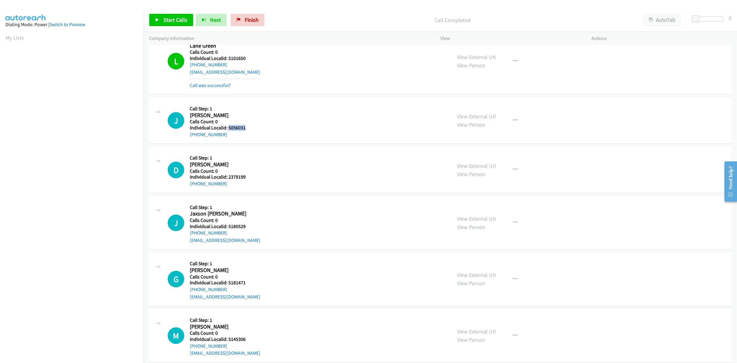
drag, startPoint x: 247, startPoint y: 130, endPoint x: 228, endPoint y: 129, distance: 18.4
click at [228, 129] on h5 "Individual Localid: 5056031" at bounding box center [221, 128] width 62 height 6
click at [323, 117] on div "J Callback Scheduled Call Step: 1 Jaxon Wyant America/New_York Calls Count: 0 I…" at bounding box center [307, 120] width 278 height 35
drag, startPoint x: 226, startPoint y: 136, endPoint x: 186, endPoint y: 137, distance: 39.3
click at [186, 137] on div "J Callback Scheduled Call Step: 1 Jaxon Wyant America/New_York Calls Count: 0 I…" at bounding box center [307, 120] width 278 height 35
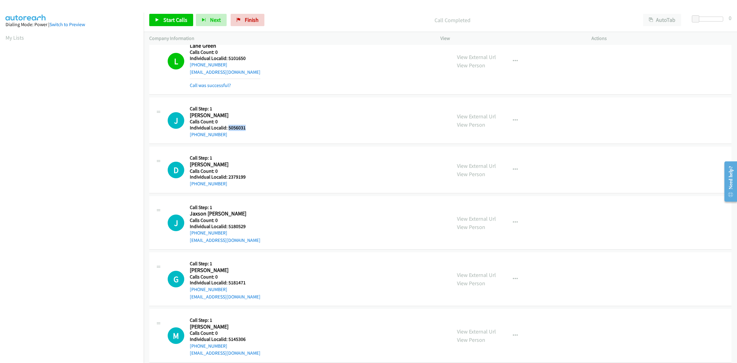
drag, startPoint x: 246, startPoint y: 131, endPoint x: 228, endPoint y: 128, distance: 18.1
click at [228, 128] on h5 "Individual Localid: 5056031" at bounding box center [221, 128] width 62 height 6
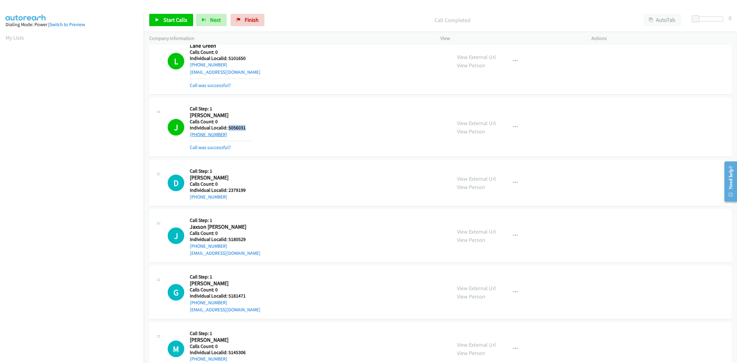
drag, startPoint x: 223, startPoint y: 134, endPoint x: 190, endPoint y: 137, distance: 33.0
click at [190, 137] on div "+1 717-624-0111" at bounding box center [221, 134] width 62 height 7
click at [513, 125] on icon "button" at bounding box center [515, 127] width 5 height 5
click at [459, 169] on link "Skip Call" at bounding box center [483, 167] width 82 height 12
click at [510, 124] on button "button" at bounding box center [515, 127] width 17 height 12
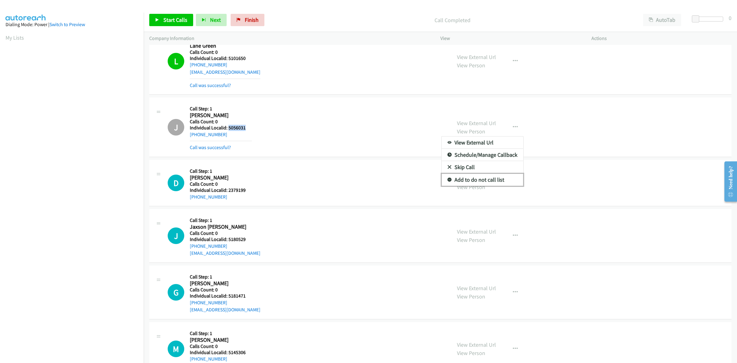
click at [486, 182] on link "Add to do not call list" at bounding box center [483, 179] width 82 height 12
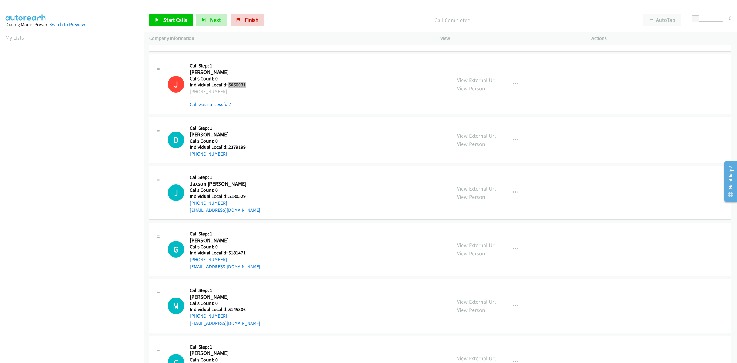
scroll to position [1017, 0]
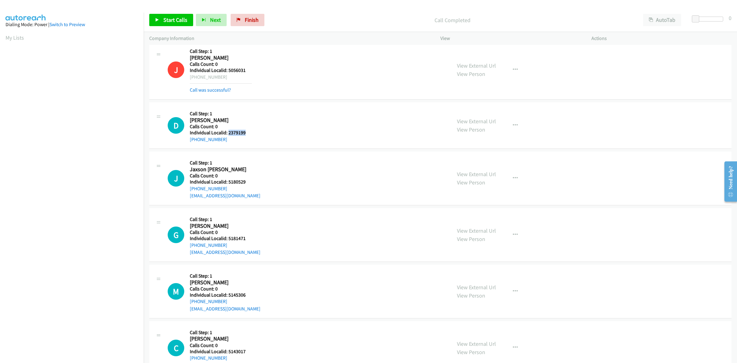
drag, startPoint x: 247, startPoint y: 135, endPoint x: 228, endPoint y: 136, distance: 19.7
click at [228, 136] on h5 "Individual Localid: 2379199" at bounding box center [221, 133] width 62 height 6
click at [509, 129] on button "button" at bounding box center [515, 125] width 17 height 12
click at [477, 166] on link "Skip Call" at bounding box center [483, 165] width 82 height 12
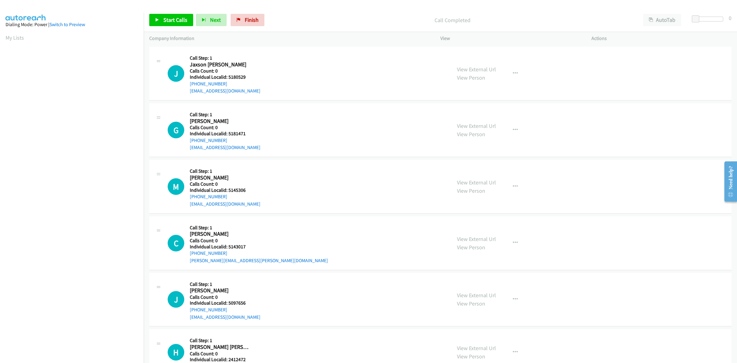
scroll to position [1123, 0]
drag, startPoint x: 248, startPoint y: 74, endPoint x: 228, endPoint y: 77, distance: 20.8
click at [228, 77] on h5 "Individual Localid: 5180529" at bounding box center [225, 76] width 71 height 6
click at [251, 64] on h2 "Jaxson Pontz" at bounding box center [221, 63] width 62 height 7
drag, startPoint x: 229, startPoint y: 84, endPoint x: 188, endPoint y: 87, distance: 41.9
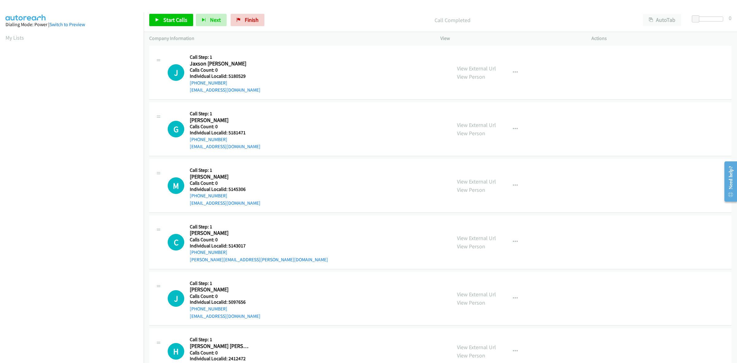
click at [188, 87] on div "J Callback Scheduled Call Step: 1 Jaxson Pontz America/New_York Calls Count: 0 …" at bounding box center [307, 72] width 278 height 42
drag, startPoint x: 247, startPoint y: 79, endPoint x: 228, endPoint y: 80, distance: 19.1
click at [228, 79] on h5 "Individual Localid: 5180529" at bounding box center [225, 76] width 71 height 6
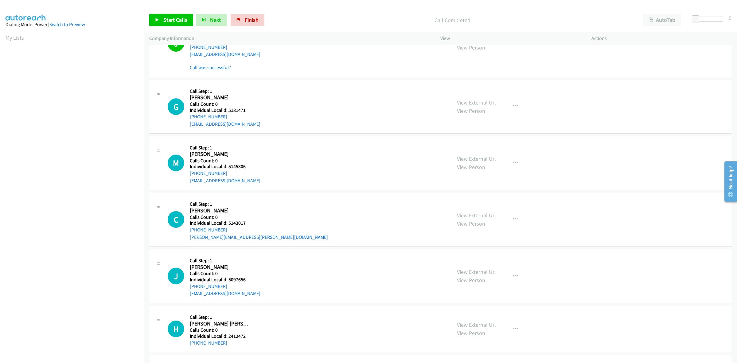
scroll to position [1180, 0]
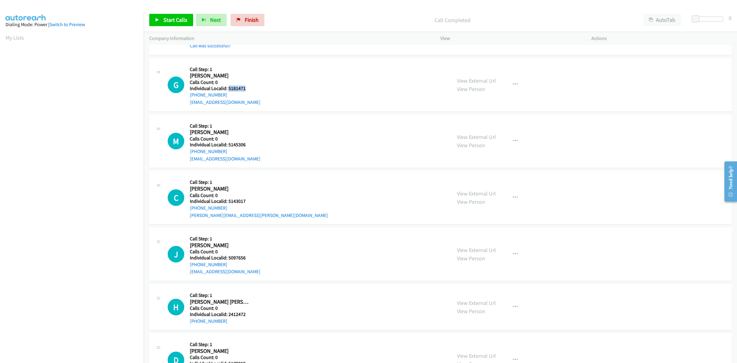
drag, startPoint x: 247, startPoint y: 91, endPoint x: 228, endPoint y: 91, distance: 19.0
click at [228, 91] on h5 "Individual Localid: 5181471" at bounding box center [225, 88] width 71 height 6
drag, startPoint x: 289, startPoint y: 71, endPoint x: 274, endPoint y: 74, distance: 14.9
click at [289, 71] on div "G Callback Scheduled Call Step: 1 Graham Harrison America/New_York Calls Count:…" at bounding box center [307, 85] width 278 height 42
drag, startPoint x: 229, startPoint y: 97, endPoint x: 185, endPoint y: 98, distance: 43.9
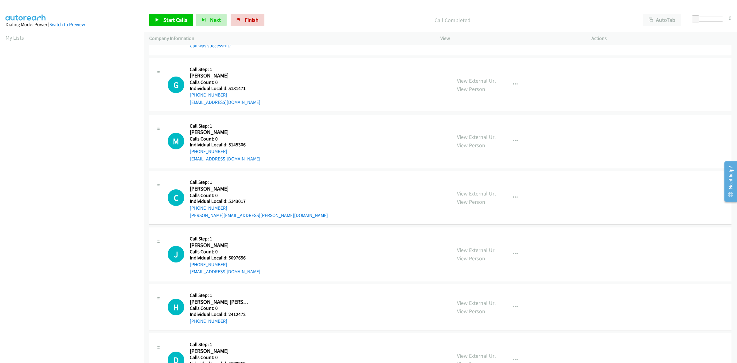
click at [185, 98] on div "G Callback Scheduled Call Step: 1 Graham Harrison America/New_York Calls Count:…" at bounding box center [307, 85] width 278 height 42
click at [516, 84] on button "button" at bounding box center [515, 84] width 17 height 12
click at [463, 125] on link "Skip Call" at bounding box center [483, 125] width 82 height 12
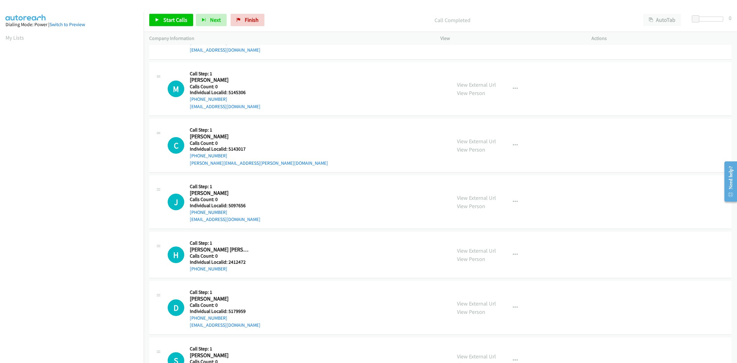
scroll to position [1247, 0]
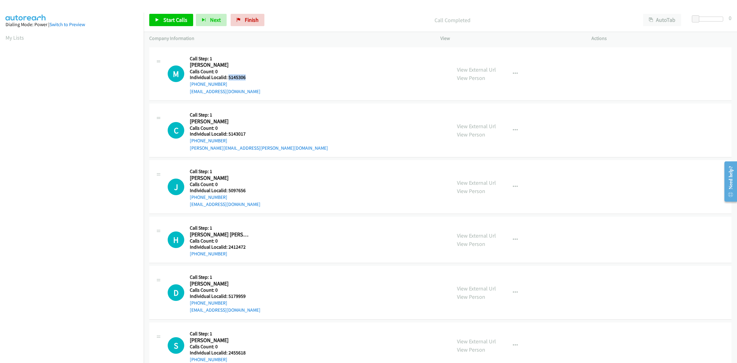
drag, startPoint x: 247, startPoint y: 79, endPoint x: 228, endPoint y: 77, distance: 18.9
click at [228, 77] on h5 "Individual Localid: 5145306" at bounding box center [225, 77] width 71 height 6
drag, startPoint x: 263, startPoint y: 68, endPoint x: 229, endPoint y: 88, distance: 40.0
click at [263, 68] on div "M Callback Scheduled Call Step: 1 Maxwell Overlock America/New_York Calls Count…" at bounding box center [307, 74] width 278 height 42
drag, startPoint x: 228, startPoint y: 86, endPoint x: 187, endPoint y: 88, distance: 40.6
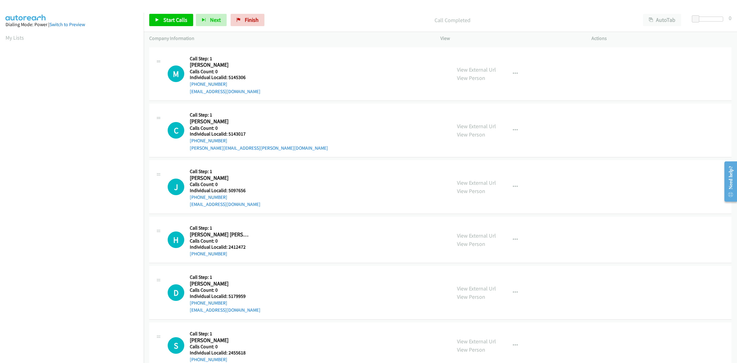
click at [187, 88] on div "M Callback Scheduled Call Step: 1 Maxwell Overlock America/New_York Calls Count…" at bounding box center [307, 74] width 278 height 42
drag, startPoint x: 247, startPoint y: 79, endPoint x: 228, endPoint y: 79, distance: 18.4
click at [228, 79] on h5 "Individual Localid: 5145306" at bounding box center [225, 77] width 71 height 6
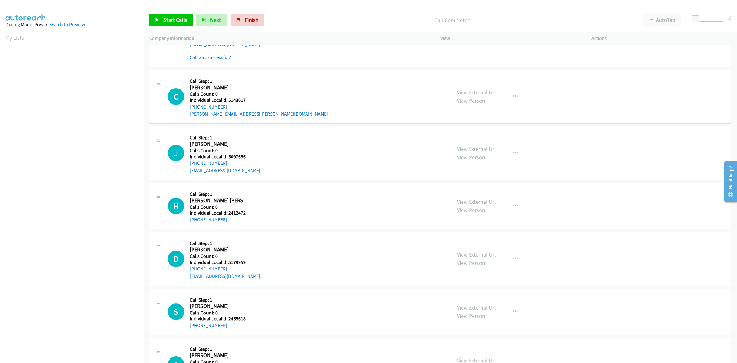
scroll to position [1295, 0]
drag, startPoint x: 240, startPoint y: 97, endPoint x: 228, endPoint y: 102, distance: 13.0
click at [228, 102] on h5 "Individual Localid: 5143017" at bounding box center [259, 99] width 138 height 6
drag, startPoint x: 513, startPoint y: 98, endPoint x: 495, endPoint y: 110, distance: 22.0
click at [513, 98] on icon "button" at bounding box center [515, 95] width 5 height 5
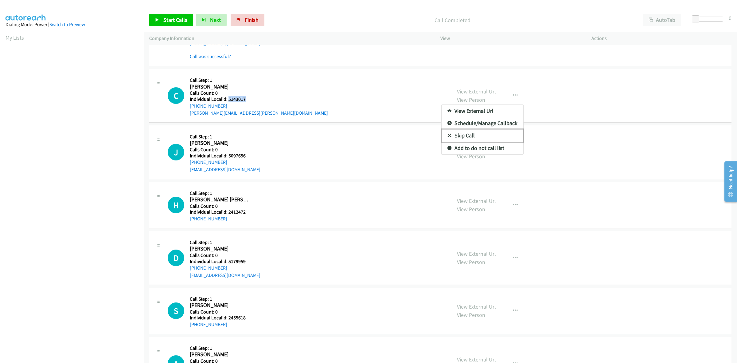
click at [455, 138] on link "Skip Call" at bounding box center [483, 135] width 82 height 12
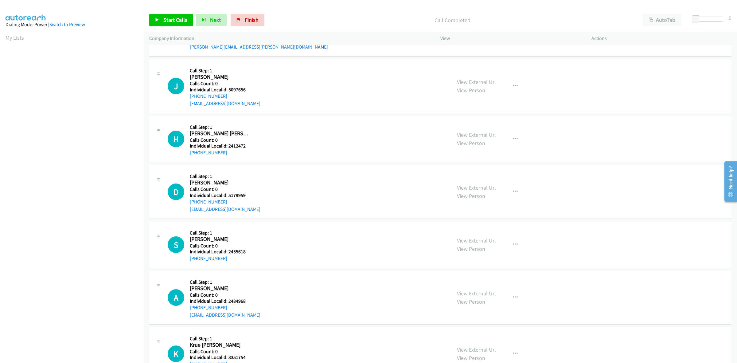
scroll to position [1362, 0]
drag, startPoint x: 249, startPoint y: 87, endPoint x: 227, endPoint y: 88, distance: 21.8
click at [227, 88] on h5 "Individual Localid: 5097656" at bounding box center [225, 88] width 71 height 6
click at [254, 68] on div "J Callback Scheduled Call Step: 1 Jacob Riley America/New_York Calls Count: 0 I…" at bounding box center [307, 85] width 278 height 42
drag, startPoint x: 204, startPoint y: 94, endPoint x: 188, endPoint y: 99, distance: 17.4
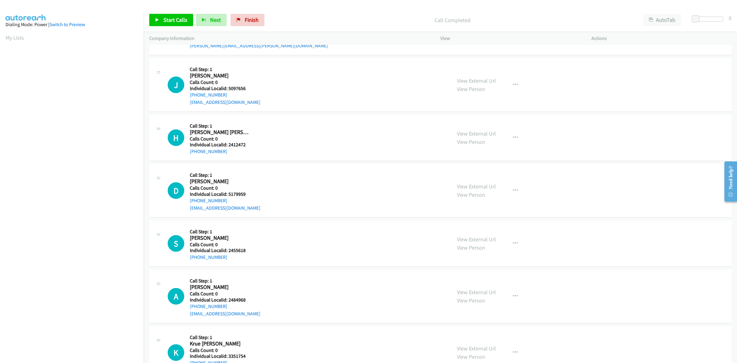
click at [188, 99] on div "J Callback Scheduled Call Step: 1 Jacob Riley America/New_York Calls Count: 0 I…" at bounding box center [307, 85] width 278 height 42
drag, startPoint x: 249, startPoint y: 91, endPoint x: 228, endPoint y: 91, distance: 20.9
click at [228, 91] on h5 "Individual Localid: 5097656" at bounding box center [225, 88] width 71 height 6
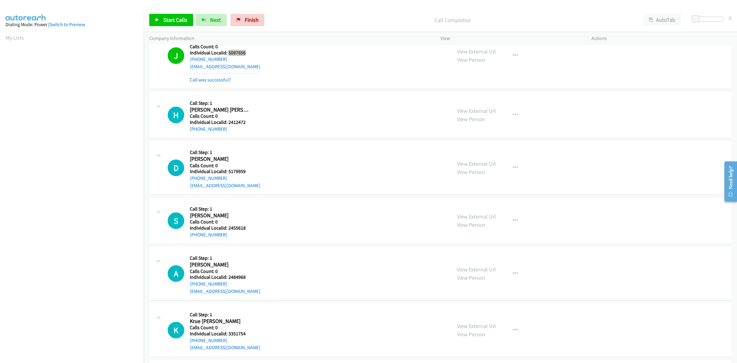
scroll to position [1439, 0]
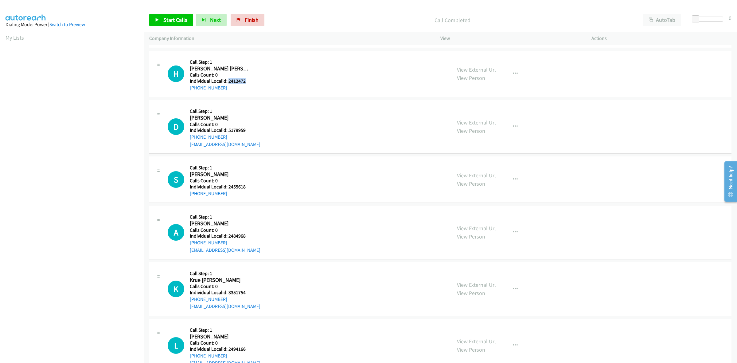
drag, startPoint x: 243, startPoint y: 80, endPoint x: 228, endPoint y: 81, distance: 15.1
click at [228, 81] on h5 "Individual Localid: 2412472" at bounding box center [221, 81] width 62 height 6
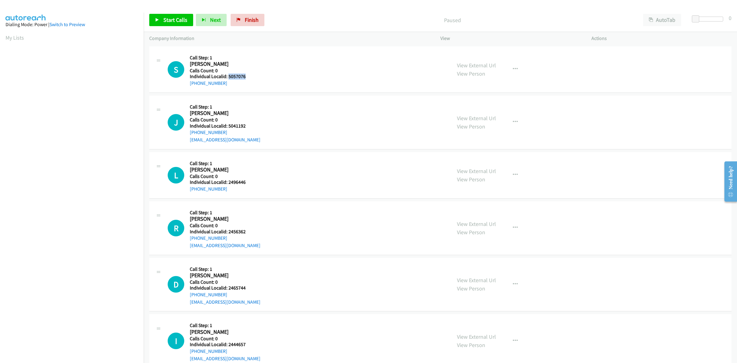
drag, startPoint x: 240, startPoint y: 72, endPoint x: 228, endPoint y: 77, distance: 12.7
click at [228, 77] on h5 "Individual Localid: 5057076" at bounding box center [223, 76] width 67 height 6
copy h5 "5057076"
click at [514, 68] on icon "button" at bounding box center [515, 69] width 5 height 5
drag, startPoint x: 478, startPoint y: 109, endPoint x: 282, endPoint y: 63, distance: 201.3
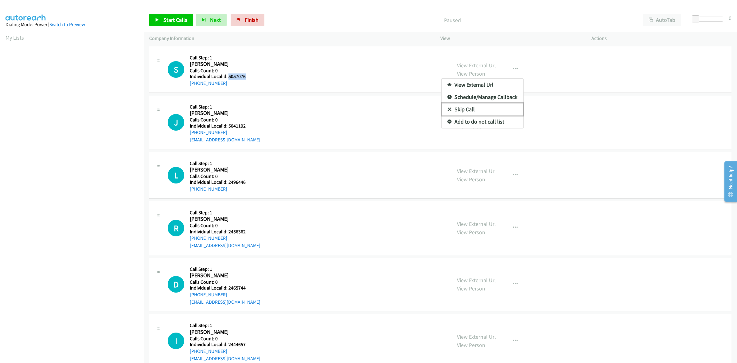
click at [477, 109] on link "Skip Call" at bounding box center [483, 109] width 82 height 12
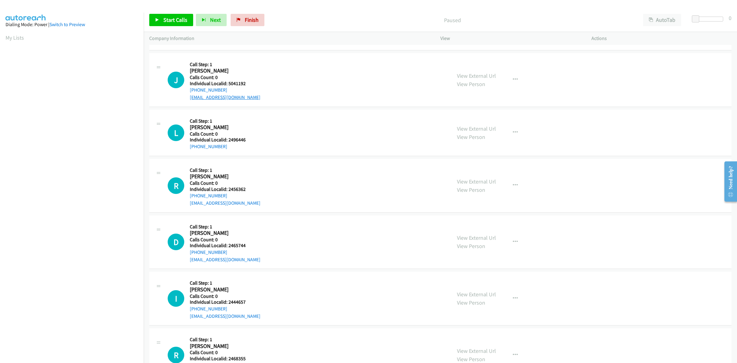
scroll to position [48, 0]
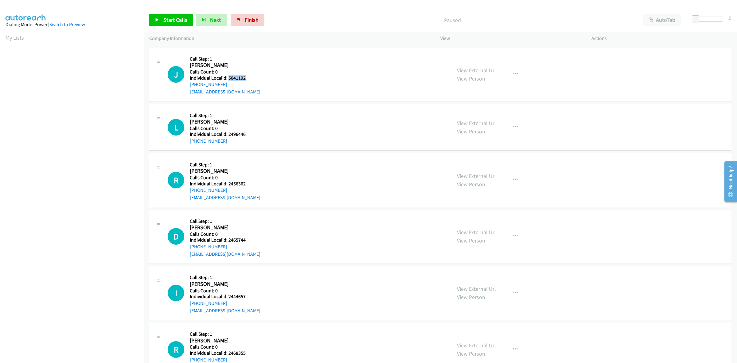
drag, startPoint x: 246, startPoint y: 77, endPoint x: 228, endPoint y: 77, distance: 18.1
click at [228, 77] on h5 "Individual Localid: 5041192" at bounding box center [225, 78] width 71 height 6
copy h5 "5041192"
click at [253, 65] on h2 "Jonah Wagner" at bounding box center [223, 65] width 67 height 7
drag, startPoint x: 224, startPoint y: 84, endPoint x: 188, endPoint y: 87, distance: 36.6
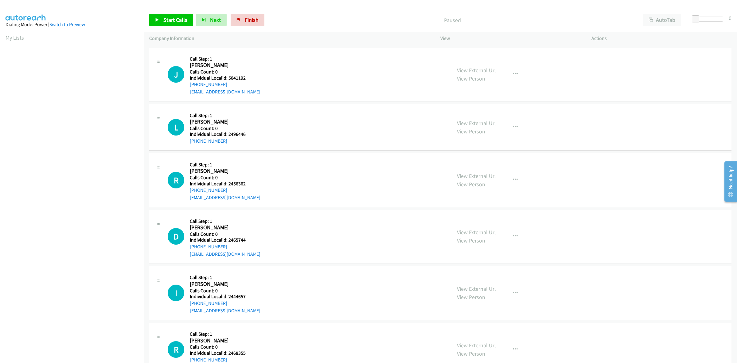
click at [188, 87] on div "J Callback Scheduled Call Step: 1 Jonah Wagner America/Chicago Calls Count: 0 I…" at bounding box center [307, 74] width 278 height 42
copy link "+1 563-299-1911"
drag, startPoint x: 244, startPoint y: 77, endPoint x: 228, endPoint y: 78, distance: 16.3
click at [228, 78] on h5 "Individual Localid: 5041192" at bounding box center [225, 78] width 71 height 6
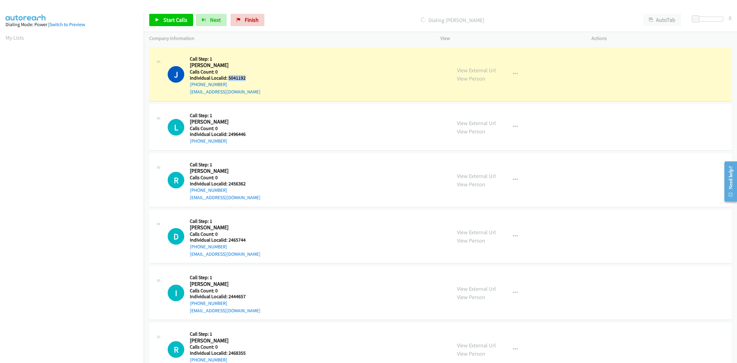
copy h5 "5041192"
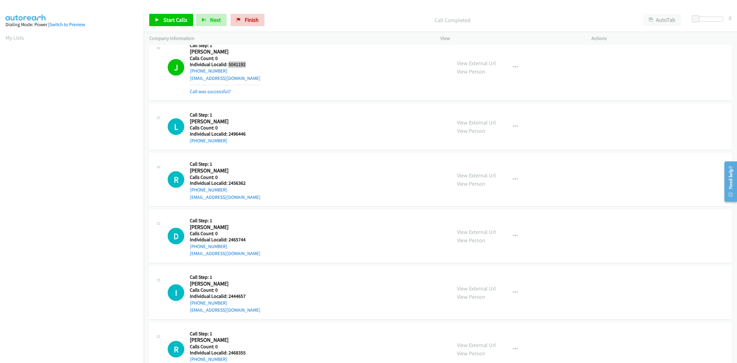
scroll to position [96, 0]
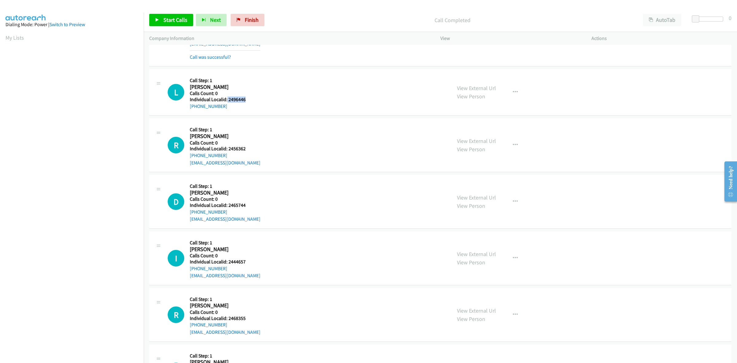
drag, startPoint x: 246, startPoint y: 98, endPoint x: 227, endPoint y: 102, distance: 20.0
click at [227, 102] on h5 "Individual Localid: 2496446" at bounding box center [223, 99] width 67 height 6
copy h5 "2496446"
drag, startPoint x: 225, startPoint y: 105, endPoint x: 186, endPoint y: 107, distance: 39.1
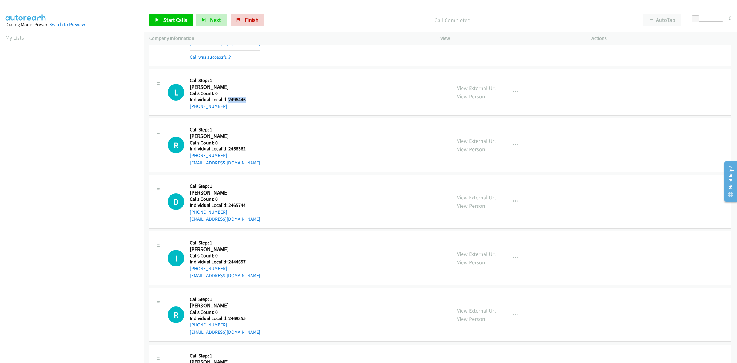
click at [186, 107] on div "L Callback Scheduled Call Step: 1 Liam Couture America/North_Dakota/Center Call…" at bounding box center [307, 92] width 278 height 35
copy link "+1 605-858-1990"
drag, startPoint x: 248, startPoint y: 99, endPoint x: 227, endPoint y: 99, distance: 20.9
click at [227, 99] on h5 "Individual Localid: 2496446" at bounding box center [223, 99] width 67 height 6
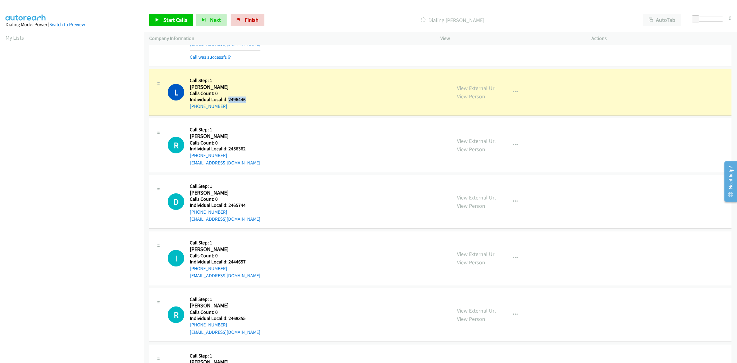
copy h5 "2496446"
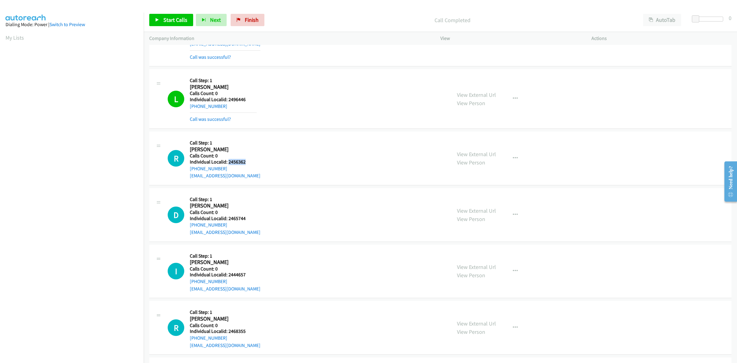
drag, startPoint x: 245, startPoint y: 161, endPoint x: 227, endPoint y: 164, distance: 18.1
click at [227, 164] on h5 "Individual Localid: 2456362" at bounding box center [225, 162] width 71 height 6
copy h5 "2456362"
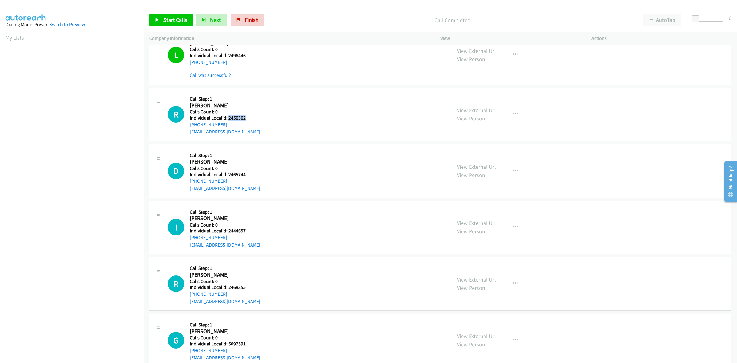
scroll to position [144, 0]
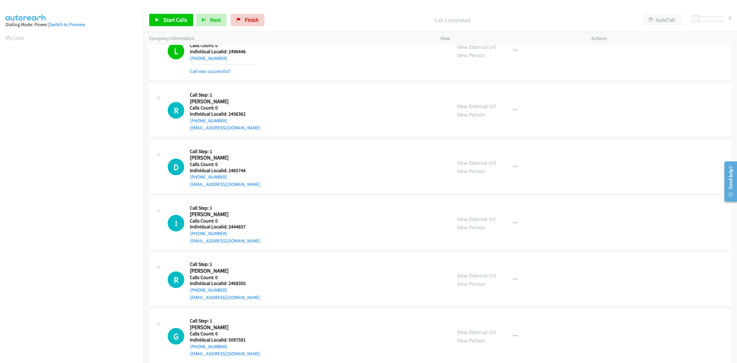
click at [226, 89] on div "Callback Scheduled Call Step: 1 Rylee Schutter America/Chicago Calls Count: 0 I…" at bounding box center [225, 110] width 71 height 42
drag, startPoint x: 231, startPoint y: 120, endPoint x: 186, endPoint y: 123, distance: 44.6
click at [186, 123] on div "R Callback Scheduled Call Step: 1 Rylee Schutter America/Chicago Calls Count: 0…" at bounding box center [307, 110] width 278 height 42
copy link "+1 641-590-4655"
drag, startPoint x: 245, startPoint y: 114, endPoint x: 228, endPoint y: 113, distance: 17.2
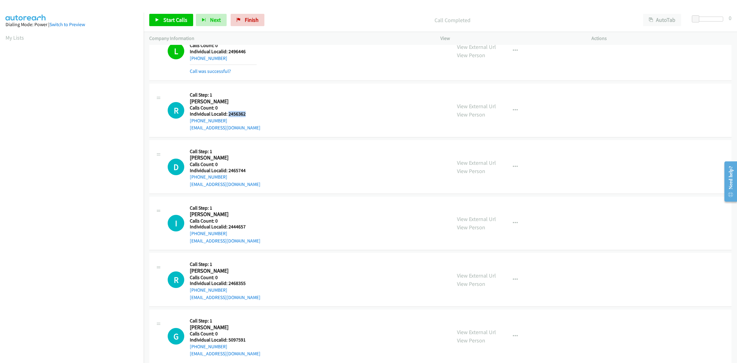
click at [228, 113] on h5 "Individual Localid: 2456362" at bounding box center [225, 114] width 71 height 6
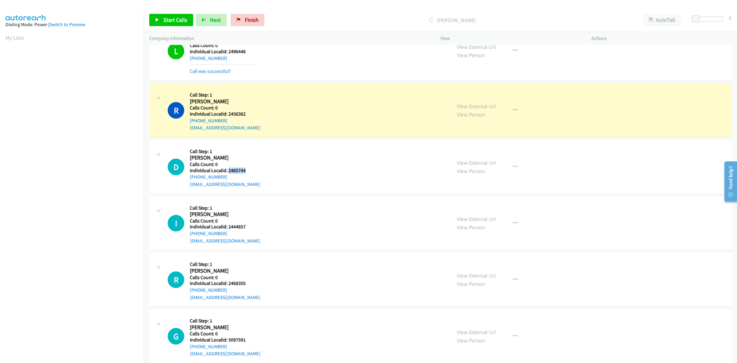
drag, startPoint x: 244, startPoint y: 170, endPoint x: 228, endPoint y: 171, distance: 16.7
click at [228, 171] on h5 "Individual Localid: 2465744" at bounding box center [225, 170] width 71 height 6
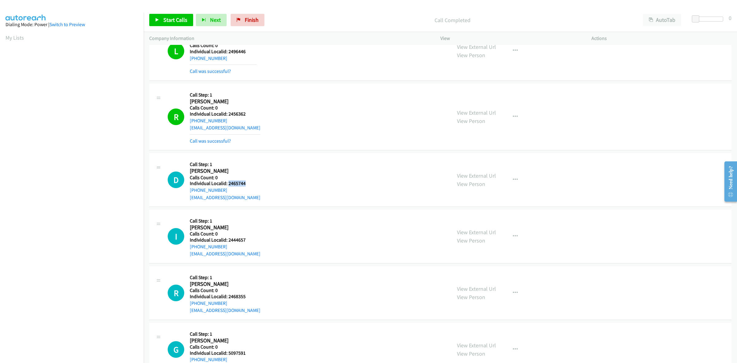
drag, startPoint x: 208, startPoint y: 190, endPoint x: 186, endPoint y: 193, distance: 21.6
click at [186, 193] on div "D Callback Scheduled Call Step: 1 Dylan Haubrich America/Chicago Calls Count: 0…" at bounding box center [307, 179] width 278 height 42
drag, startPoint x: 245, startPoint y: 183, endPoint x: 229, endPoint y: 183, distance: 15.7
click at [229, 183] on h5 "Individual Localid: 2465744" at bounding box center [225, 183] width 71 height 6
click at [228, 183] on h5 "Individual Localid: 2465744" at bounding box center [225, 183] width 71 height 6
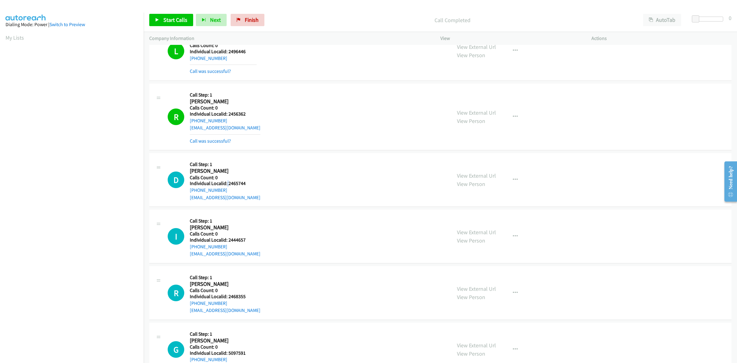
click at [226, 183] on h5 "Individual Localid: 2465744" at bounding box center [225, 183] width 71 height 6
drag, startPoint x: 250, startPoint y: 183, endPoint x: 228, endPoint y: 185, distance: 21.9
click at [228, 185] on h5 "Individual Localid: 2465744" at bounding box center [225, 183] width 71 height 6
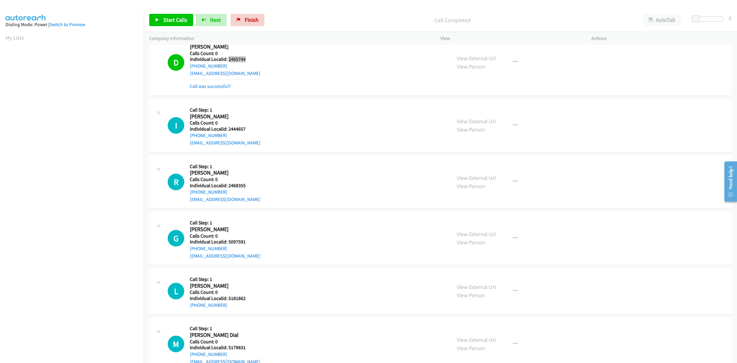
scroll to position [288, 0]
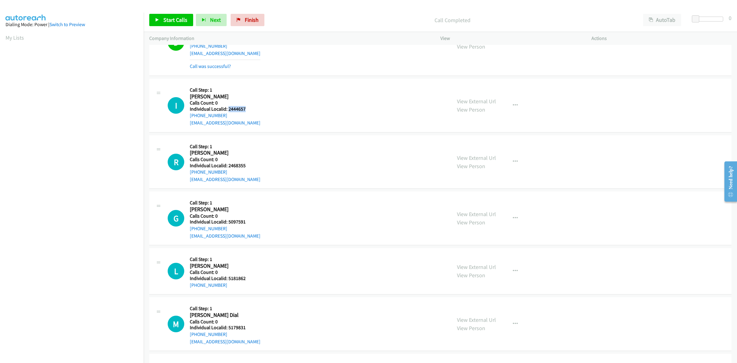
drag, startPoint x: 251, startPoint y: 107, endPoint x: 228, endPoint y: 111, distance: 23.5
click at [228, 111] on h5 "Individual Localid: 2444657" at bounding box center [225, 109] width 71 height 6
click at [308, 88] on div "I Callback Scheduled Call Step: 1 Isaac Curry America/Chicago Calls Count: 0 In…" at bounding box center [307, 105] width 278 height 42
drag, startPoint x: 232, startPoint y: 114, endPoint x: 186, endPoint y: 117, distance: 46.1
click at [186, 117] on div "I Callback Scheduled Call Step: 1 Isaac Curry America/Chicago Calls Count: 0 In…" at bounding box center [307, 105] width 278 height 42
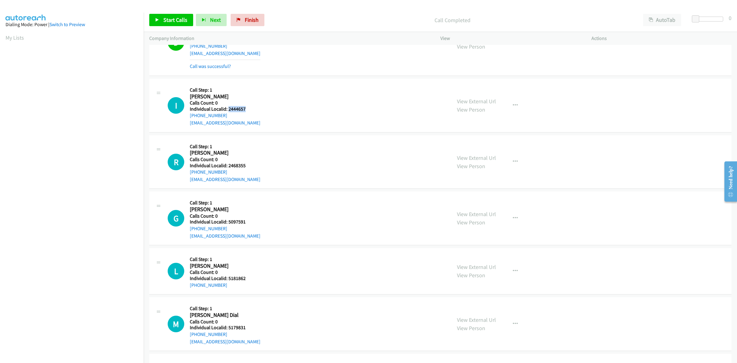
drag, startPoint x: 239, startPoint y: 109, endPoint x: 228, endPoint y: 110, distance: 10.4
click at [228, 110] on h5 "Individual Localid: 2444657" at bounding box center [225, 109] width 71 height 6
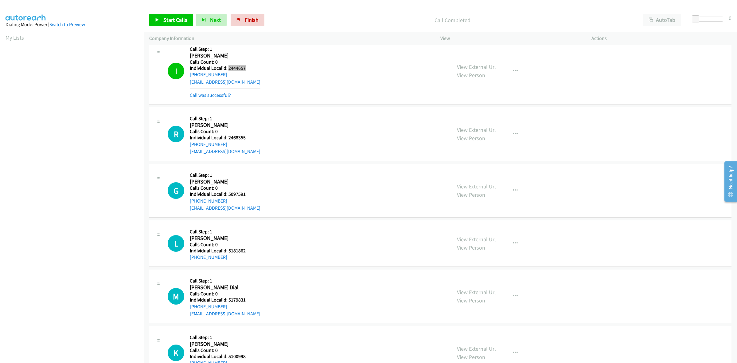
scroll to position [355, 0]
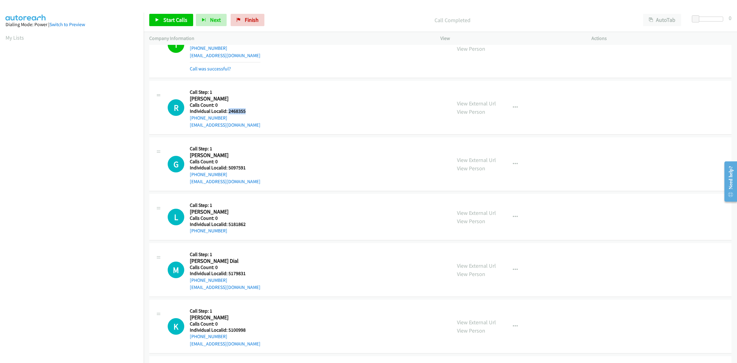
drag, startPoint x: 243, startPoint y: 113, endPoint x: 228, endPoint y: 113, distance: 15.7
click at [228, 113] on h5 "Individual Localid: 2468355" at bounding box center [225, 111] width 71 height 6
drag, startPoint x: 209, startPoint y: 119, endPoint x: 184, endPoint y: 121, distance: 25.9
click at [184, 121] on div "R Callback Scheduled Call Step: 1 Ryker Henry America/Chicago Calls Count: 0 In…" at bounding box center [307, 107] width 278 height 42
click at [185, 121] on div "R Callback Scheduled Call Step: 1 Ryker Henry America/Chicago Calls Count: 0 In…" at bounding box center [307, 107] width 278 height 42
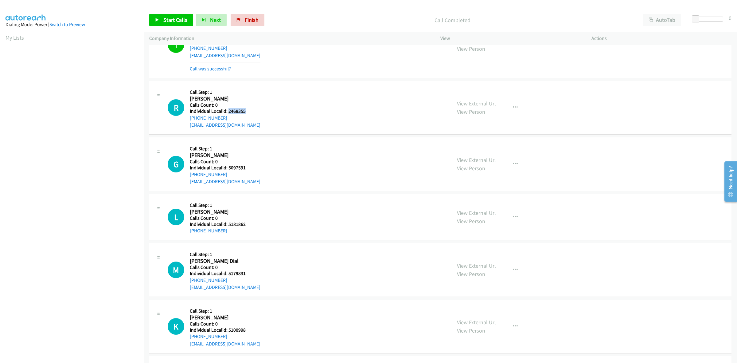
click at [232, 116] on div "+1 563-380-3220" at bounding box center [225, 117] width 71 height 7
drag, startPoint x: 223, startPoint y: 118, endPoint x: 187, endPoint y: 122, distance: 36.8
click at [187, 122] on div "R Callback Scheduled Call Step: 1 Ryker Henry America/Chicago Calls Count: 0 In…" at bounding box center [307, 107] width 278 height 42
drag, startPoint x: 243, startPoint y: 111, endPoint x: 228, endPoint y: 112, distance: 15.4
click at [228, 112] on h5 "Individual Localid: 2468355" at bounding box center [225, 111] width 71 height 6
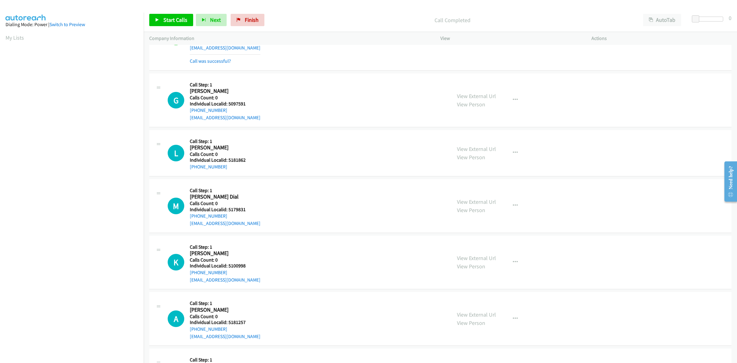
scroll to position [451, 0]
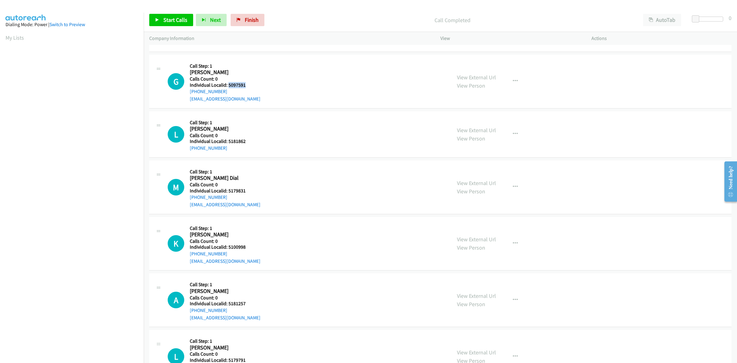
drag, startPoint x: 246, startPoint y: 84, endPoint x: 228, endPoint y: 85, distance: 18.1
click at [228, 85] on h5 "Individual Localid: 5097591" at bounding box center [225, 85] width 71 height 6
click at [332, 87] on div "G Callback Scheduled Call Step: 1 Gavin Potter America/Chicago Calls Count: 0 I…" at bounding box center [307, 81] width 278 height 42
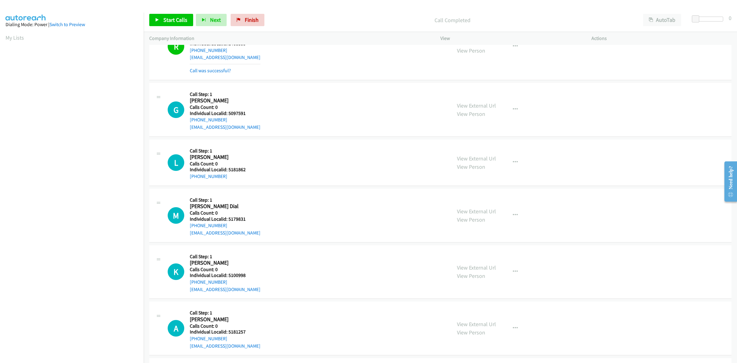
scroll to position [422, 0]
drag, startPoint x: 225, startPoint y: 120, endPoint x: 190, endPoint y: 121, distance: 35.0
click at [190, 121] on div "+1 563-599-6593" at bounding box center [225, 119] width 71 height 7
drag, startPoint x: 245, startPoint y: 115, endPoint x: 227, endPoint y: 112, distance: 18.5
click at [227, 112] on h5 "Individual Localid: 5097591" at bounding box center [225, 114] width 71 height 6
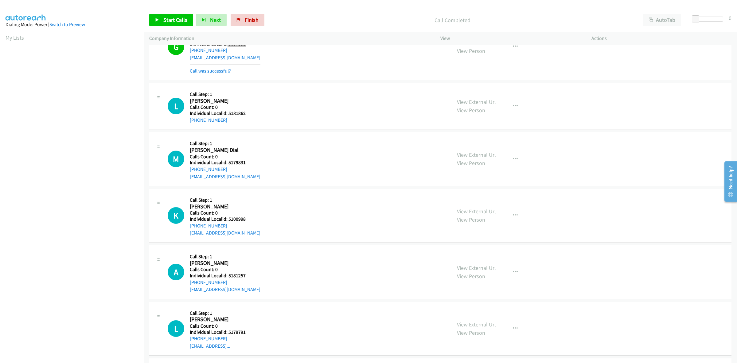
scroll to position [499, 0]
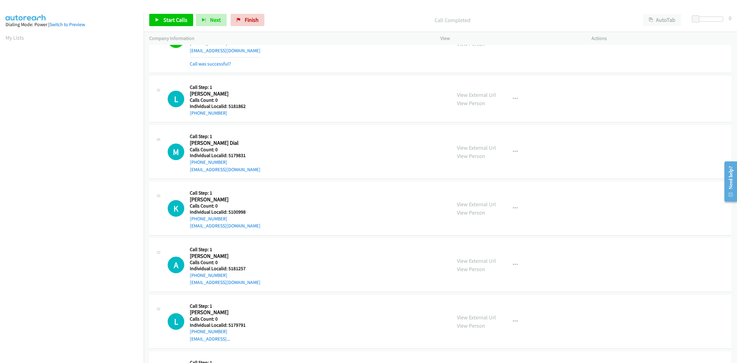
drag, startPoint x: 256, startPoint y: 111, endPoint x: 226, endPoint y: 108, distance: 30.2
click at [226, 108] on div "Callback Scheduled Call Step: 1 Leighton Gilman America/Chicago Calls Count: 0 …" at bounding box center [223, 98] width 67 height 35
click at [252, 108] on h5 "Individual Localid: 5181862" at bounding box center [223, 106] width 67 height 6
click at [227, 107] on h5 "Individual Localid: 5181862" at bounding box center [223, 106] width 67 height 6
click at [513, 96] on button "button" at bounding box center [515, 99] width 17 height 12
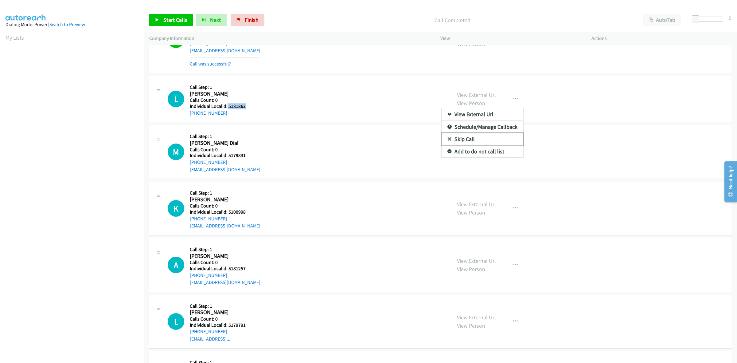
click at [486, 140] on link "Skip Call" at bounding box center [483, 139] width 82 height 12
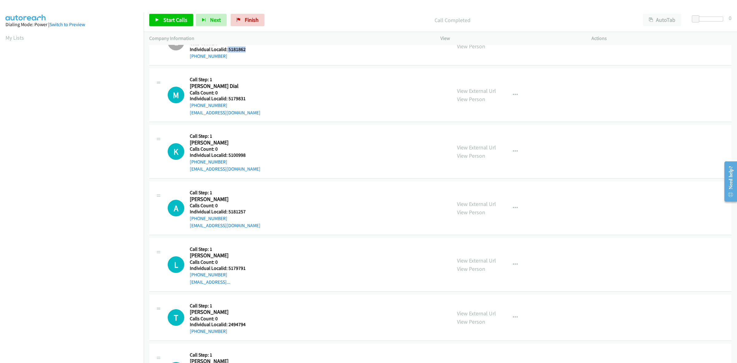
scroll to position [576, 0]
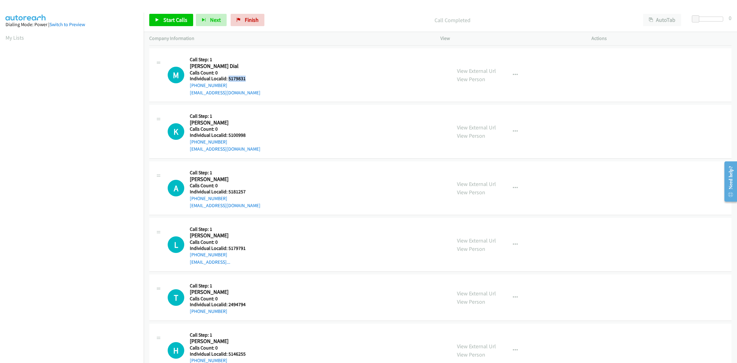
drag, startPoint x: 238, startPoint y: 79, endPoint x: 228, endPoint y: 78, distance: 10.5
click at [228, 78] on h5 "Individual Localid: 5179831" at bounding box center [225, 79] width 71 height 6
drag, startPoint x: 512, startPoint y: 77, endPoint x: 504, endPoint y: 81, distance: 8.4
click at [513, 77] on icon "button" at bounding box center [515, 74] width 5 height 5
click at [466, 115] on link "Skip Call" at bounding box center [483, 115] width 82 height 12
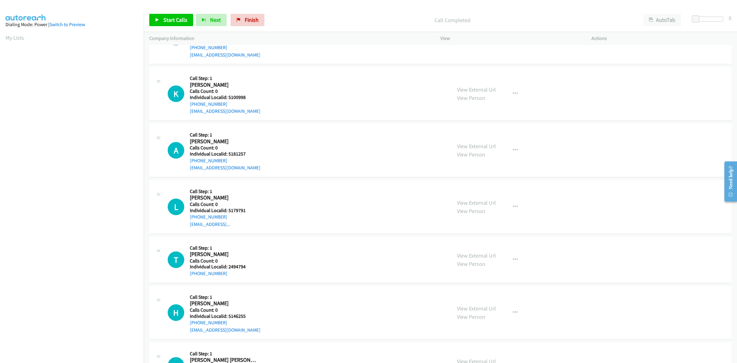
scroll to position [614, 0]
drag, startPoint x: 246, startPoint y: 95, endPoint x: 228, endPoint y: 99, distance: 18.7
click at [228, 99] on h5 "Individual Localid: 5100998" at bounding box center [225, 97] width 71 height 6
click at [294, 81] on div "K Callback Scheduled Call Step: 1 Kinsley Heideman America/North_Dakota/Center …" at bounding box center [307, 93] width 278 height 42
drag, startPoint x: 228, startPoint y: 106, endPoint x: 189, endPoint y: 107, distance: 39.0
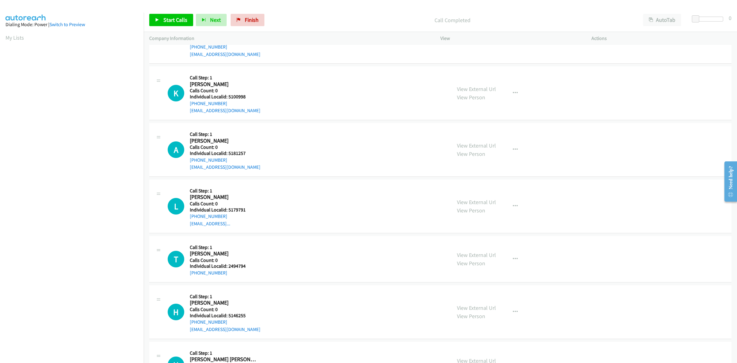
click at [189, 107] on div "K Callback Scheduled Call Step: 1 Kinsley Heideman America/North_Dakota/Center …" at bounding box center [307, 93] width 278 height 42
drag, startPoint x: 246, startPoint y: 95, endPoint x: 227, endPoint y: 97, distance: 19.8
click at [227, 97] on h5 "Individual Localid: 5100998" at bounding box center [225, 97] width 71 height 6
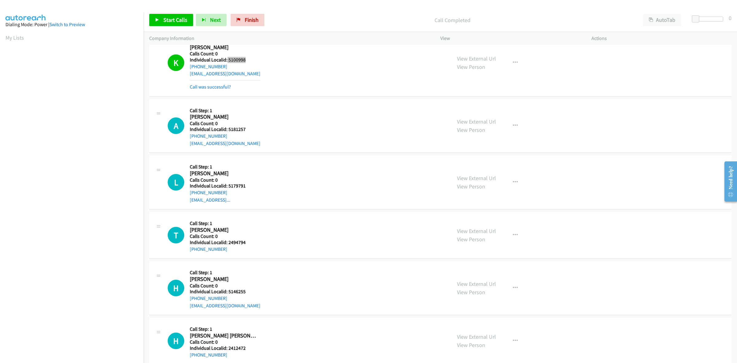
scroll to position [672, 0]
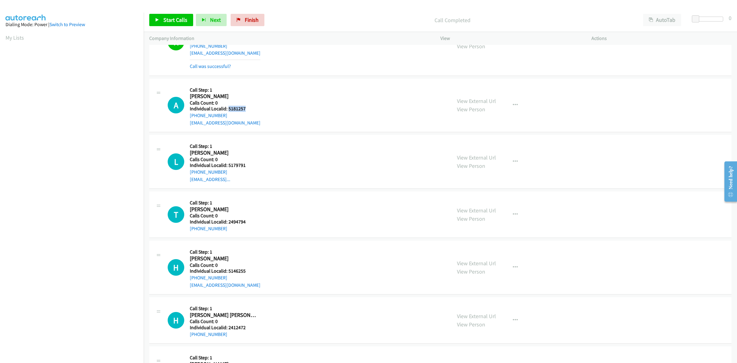
drag, startPoint x: 248, startPoint y: 107, endPoint x: 227, endPoint y: 110, distance: 21.0
click at [227, 110] on h5 "Individual Localid: 5181257" at bounding box center [225, 109] width 71 height 6
click at [273, 95] on div "A Callback Scheduled Call Step: 1 Ava Ferguson America/Chicago Calls Count: 0 I…" at bounding box center [307, 105] width 278 height 42
drag, startPoint x: 233, startPoint y: 116, endPoint x: 186, endPoint y: 119, distance: 47.1
click at [186, 119] on div "A Callback Scheduled Call Step: 1 Ava Ferguson America/Chicago Calls Count: 0 I…" at bounding box center [307, 105] width 278 height 42
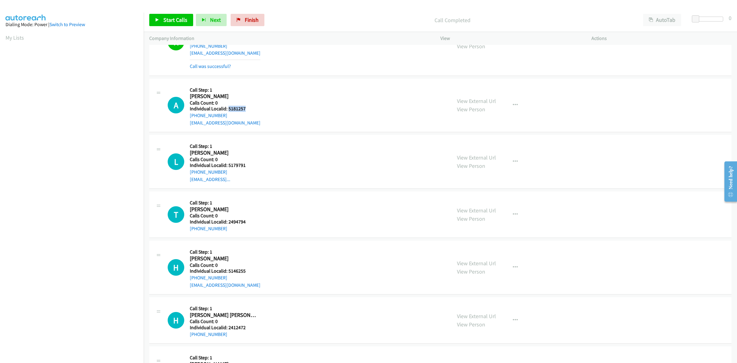
drag, startPoint x: 249, startPoint y: 108, endPoint x: 228, endPoint y: 108, distance: 20.6
click at [228, 108] on h5 "Individual Localid: 5181257" at bounding box center [225, 109] width 71 height 6
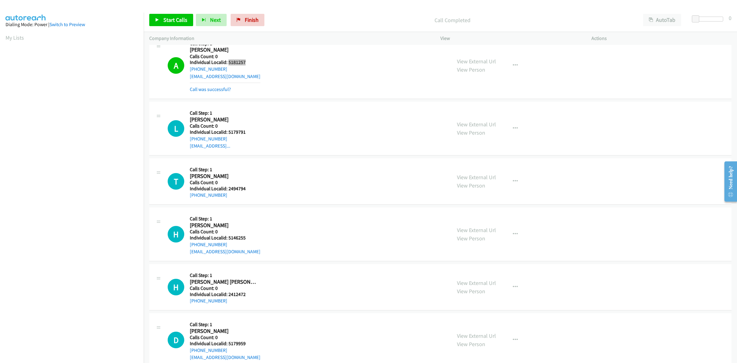
scroll to position [768, 0]
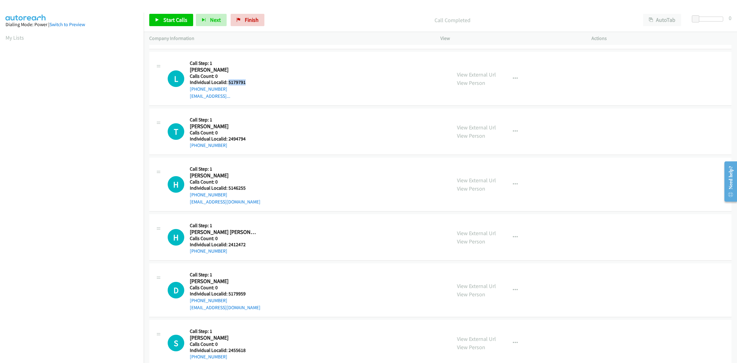
drag, startPoint x: 247, startPoint y: 80, endPoint x: 229, endPoint y: 82, distance: 18.8
click at [229, 82] on h5 "Individual Localid: 5179791" at bounding box center [223, 82] width 67 height 6
drag, startPoint x: 240, startPoint y: 63, endPoint x: 227, endPoint y: 82, distance: 22.9
click at [239, 63] on h5 "Call Step: 1" at bounding box center [223, 63] width 67 height 6
drag, startPoint x: 224, startPoint y: 88, endPoint x: 187, endPoint y: 93, distance: 37.2
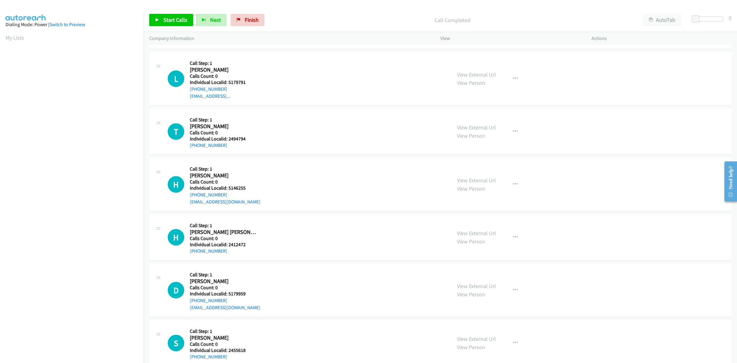
click at [187, 93] on div "L Callback Scheduled Call Step: 1 Levi Martinez America/Chicago Calls Count: 0 …" at bounding box center [307, 78] width 278 height 42
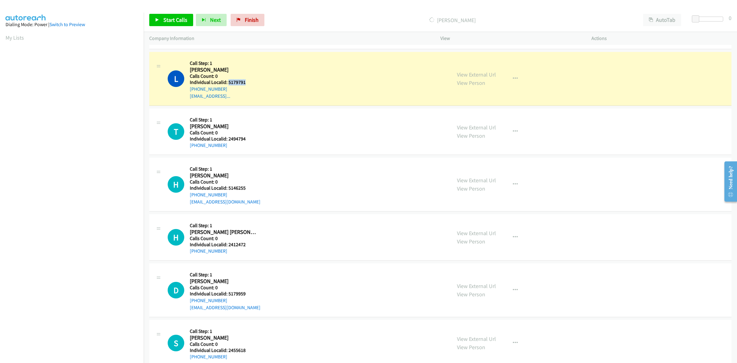
drag, startPoint x: 246, startPoint y: 82, endPoint x: 228, endPoint y: 83, distance: 18.4
click at [228, 83] on h5 "Individual Localid: 5179791" at bounding box center [223, 82] width 67 height 6
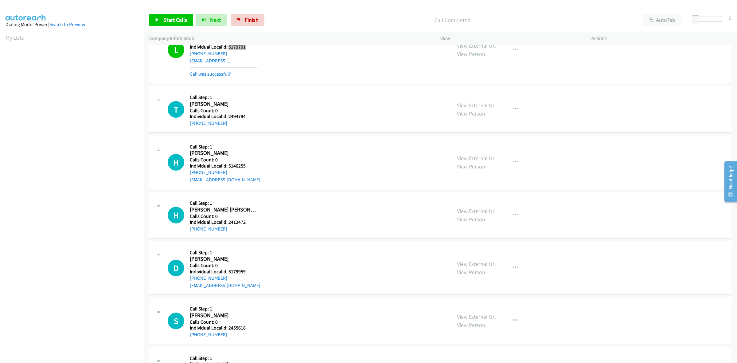
scroll to position [806, 0]
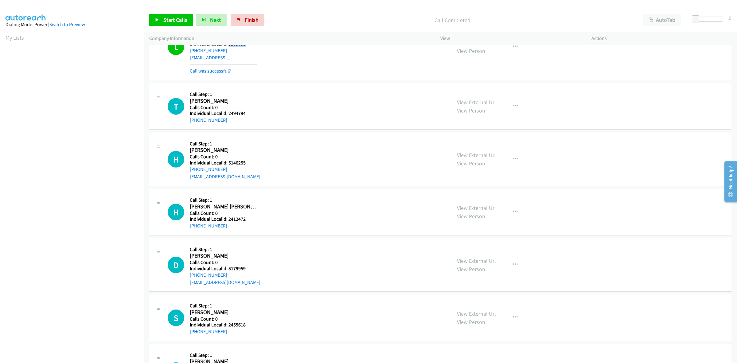
drag, startPoint x: 253, startPoint y: 118, endPoint x: 229, endPoint y: 115, distance: 24.0
click at [229, 115] on div "Callback Scheduled Call Step: 1 Tristan Lawrenz America/Chicago Calls Count: 0 …" at bounding box center [223, 105] width 67 height 35
click at [255, 111] on h5 "Individual Localid: 2494794" at bounding box center [223, 113] width 67 height 6
drag, startPoint x: 247, startPoint y: 114, endPoint x: 228, endPoint y: 115, distance: 18.5
click at [228, 115] on h5 "Individual Localid: 2494794" at bounding box center [223, 113] width 67 height 6
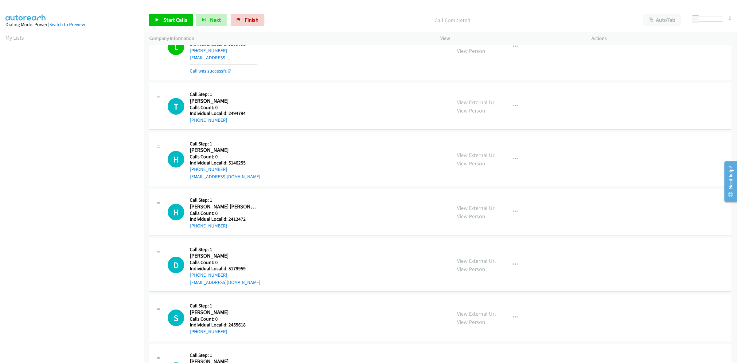
click at [229, 78] on div "L Callback Scheduled Call Step: 1 Levi Martinez America/Chicago Calls Count: 0 …" at bounding box center [440, 47] width 582 height 67
drag, startPoint x: 230, startPoint y: 119, endPoint x: 189, endPoint y: 123, distance: 40.7
click at [189, 123] on div "T Callback Scheduled Call Step: 1 Tristan Lawrenz America/Chicago Calls Count: …" at bounding box center [307, 105] width 278 height 35
drag, startPoint x: 243, startPoint y: 114, endPoint x: 228, endPoint y: 114, distance: 15.0
click at [228, 114] on h5 "Individual Localid: 2494794" at bounding box center [223, 113] width 67 height 6
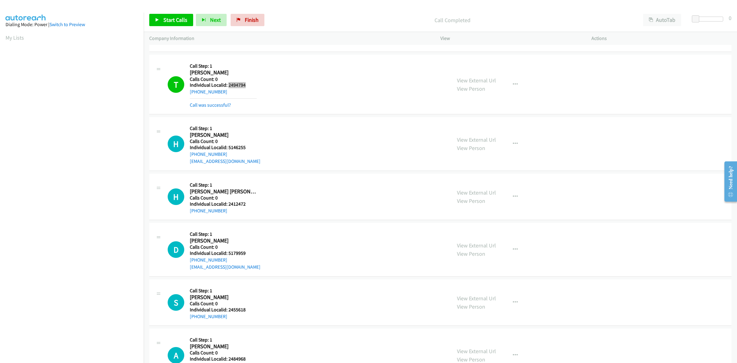
scroll to position [854, 0]
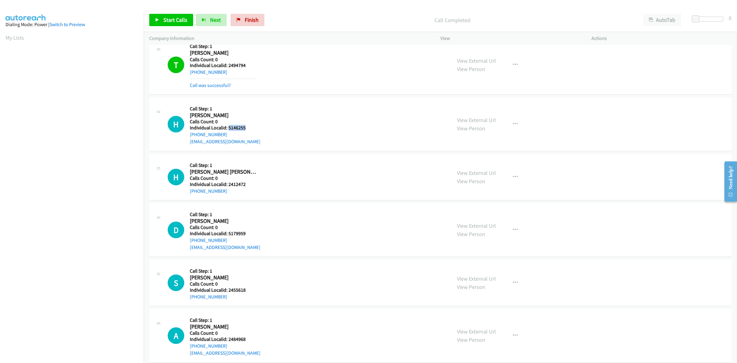
drag, startPoint x: 246, startPoint y: 128, endPoint x: 228, endPoint y: 130, distance: 18.8
click at [228, 130] on h5 "Individual Localid: 5146255" at bounding box center [225, 128] width 71 height 6
click at [262, 108] on div "H Callback Scheduled Call Step: 1 Hadley Dobbs America/Chicago Calls Count: 0 I…" at bounding box center [307, 124] width 278 height 42
drag, startPoint x: 216, startPoint y: 135, endPoint x: 188, endPoint y: 136, distance: 28.3
click at [188, 136] on div "H Callback Scheduled Call Step: 1 Hadley Dobbs America/Chicago Calls Count: 0 I…" at bounding box center [307, 124] width 278 height 42
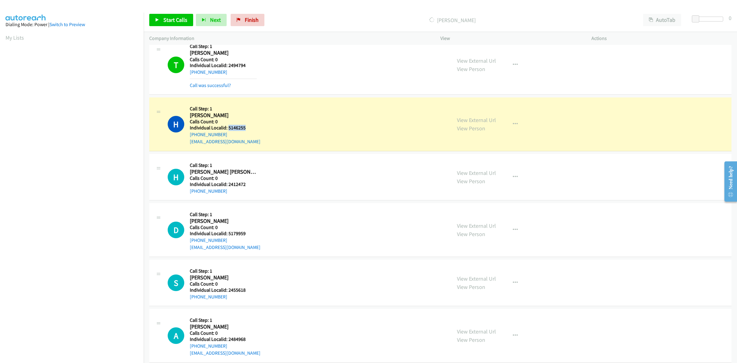
drag, startPoint x: 247, startPoint y: 129, endPoint x: 229, endPoint y: 127, distance: 18.9
click at [229, 127] on h5 "Individual Localid: 5146255" at bounding box center [225, 128] width 71 height 6
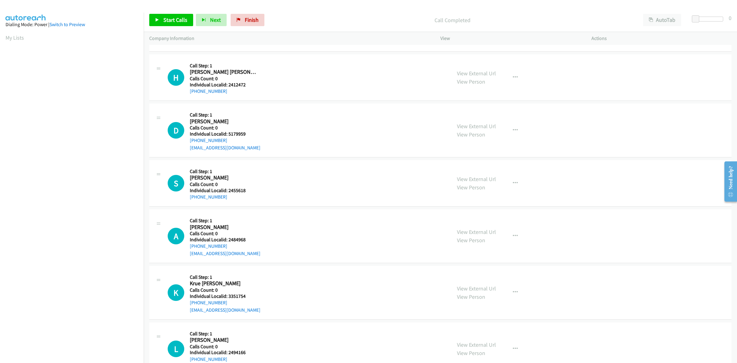
scroll to position [969, 0]
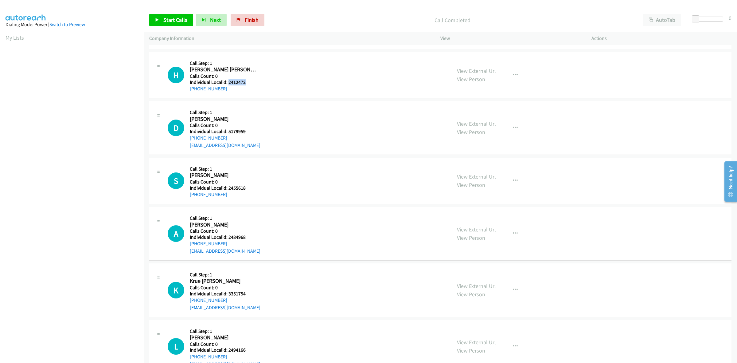
drag, startPoint x: 247, startPoint y: 84, endPoint x: 228, endPoint y: 83, distance: 19.0
click at [228, 83] on h5 "Individual Localid: 2412472" at bounding box center [223, 82] width 67 height 6
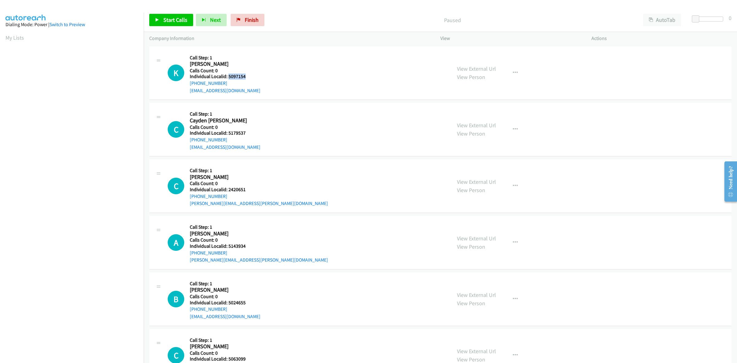
drag, startPoint x: 248, startPoint y: 76, endPoint x: 228, endPoint y: 79, distance: 20.2
click at [228, 79] on h5 "Individual Localid: 5097154" at bounding box center [225, 76] width 71 height 6
copy h5 "5097154"
click at [261, 62] on div "K Callback Scheduled Call Step: 1 [PERSON_NAME] America/[GEOGRAPHIC_DATA] Calls…" at bounding box center [307, 73] width 278 height 42
drag, startPoint x: 230, startPoint y: 82, endPoint x: 186, endPoint y: 85, distance: 43.4
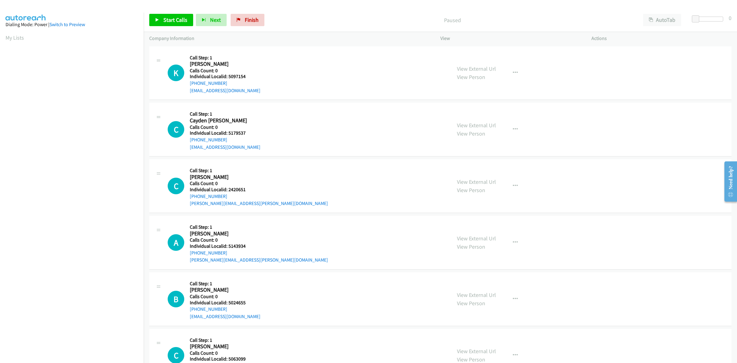
click at [186, 85] on div "K Callback Scheduled Call Step: 1 [PERSON_NAME] America/[GEOGRAPHIC_DATA] Calls…" at bounding box center [307, 73] width 278 height 42
copy link "[PHONE_NUMBER]"
drag, startPoint x: 246, startPoint y: 72, endPoint x: 251, endPoint y: 77, distance: 6.5
click at [237, 77] on div "Callback Scheduled Call Step: 1 [PERSON_NAME] America/[GEOGRAPHIC_DATA] Calls C…" at bounding box center [225, 73] width 71 height 42
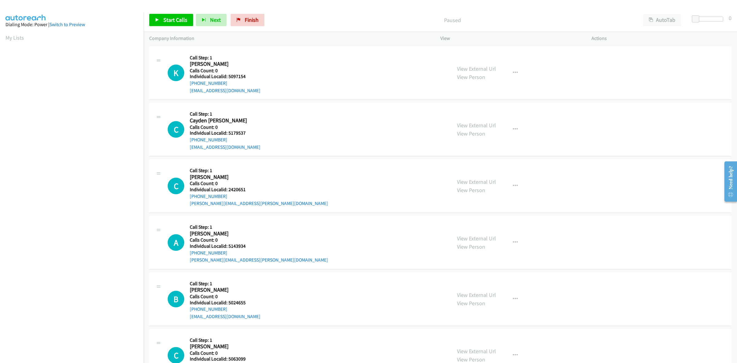
click at [251, 77] on h5 "Individual Localid: 5097154" at bounding box center [225, 76] width 71 height 6
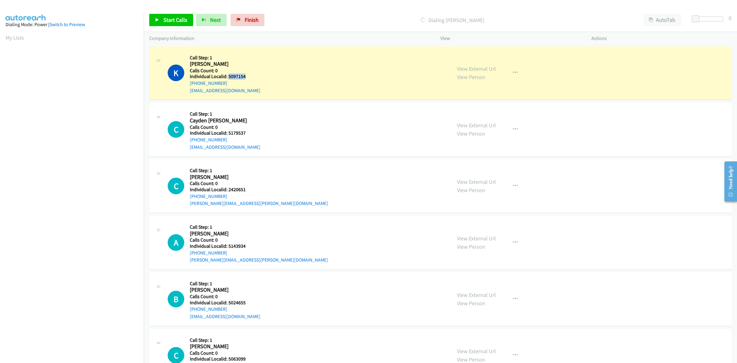
drag, startPoint x: 233, startPoint y: 78, endPoint x: 228, endPoint y: 79, distance: 4.9
click at [228, 79] on h5 "Individual Localid: 5097154" at bounding box center [225, 76] width 71 height 6
copy h5 "5097154"
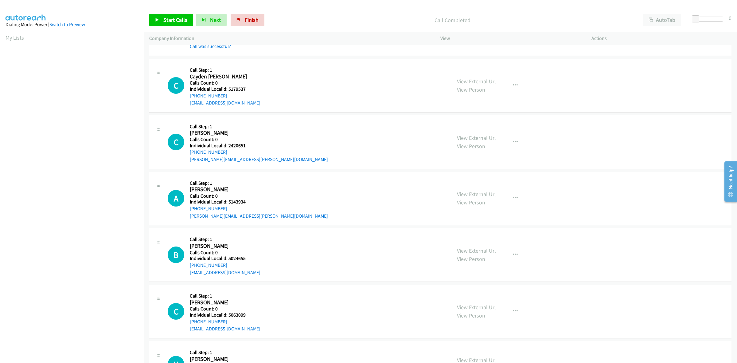
scroll to position [57, 0]
drag, startPoint x: 234, startPoint y: 87, endPoint x: 228, endPoint y: 87, distance: 6.4
click at [228, 87] on h5 "Individual Localid: 5179537" at bounding box center [225, 89] width 71 height 6
copy h5 "5179537"
drag, startPoint x: 211, startPoint y: 96, endPoint x: 186, endPoint y: 97, distance: 25.2
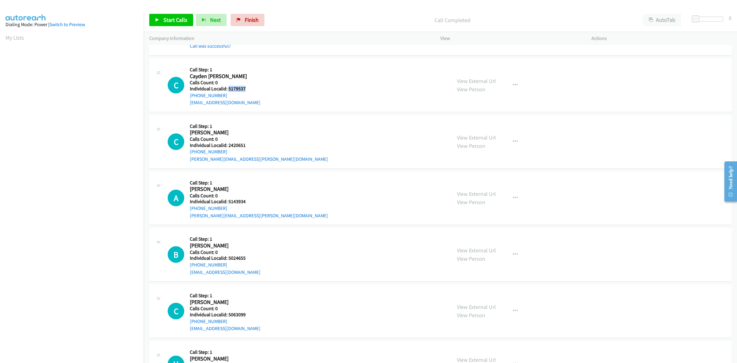
click at [186, 97] on div "C Callback Scheduled Call Step: 1 Cayden [PERSON_NAME] America/[GEOGRAPHIC_DATA…" at bounding box center [307, 85] width 278 height 42
copy link "[PHONE_NUMBER]"
drag, startPoint x: 250, startPoint y: 87, endPoint x: 227, endPoint y: 88, distance: 23.1
click at [227, 88] on h5 "Individual Localid: 5179537" at bounding box center [225, 89] width 71 height 6
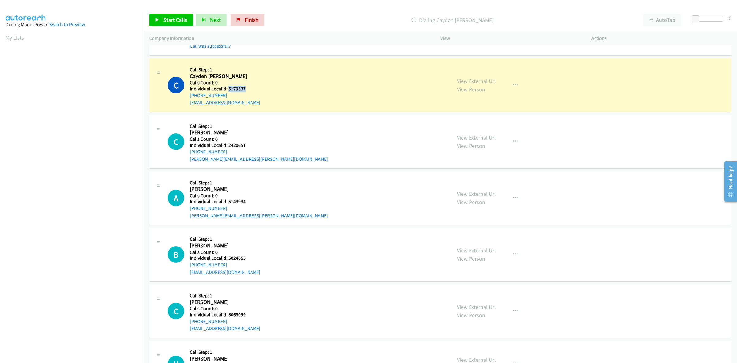
copy h5 "5179537"
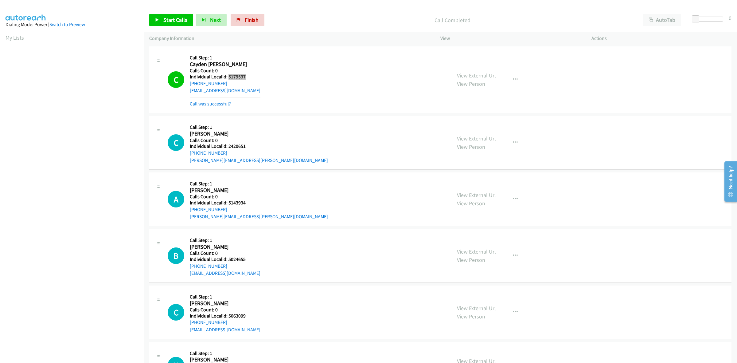
scroll to position [105, 0]
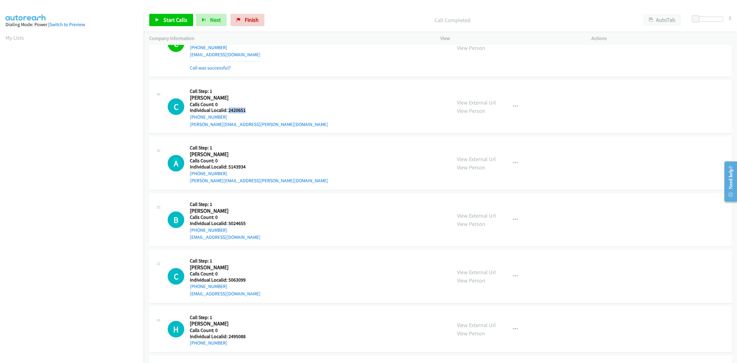
drag, startPoint x: 241, startPoint y: 110, endPoint x: 227, endPoint y: 111, distance: 13.8
click at [227, 111] on h5 "Individual Localid: 2420651" at bounding box center [259, 110] width 138 height 6
copy h5 "2420651"
click at [245, 93] on h5 "Call Step: 1" at bounding box center [259, 91] width 138 height 6
drag, startPoint x: 223, startPoint y: 115, endPoint x: 189, endPoint y: 119, distance: 33.9
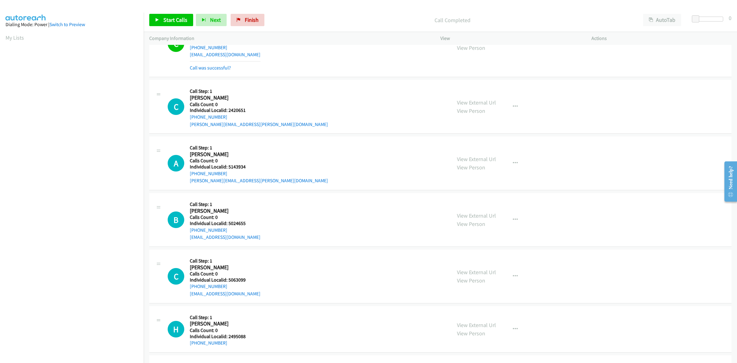
click at [189, 119] on div "C Callback Scheduled Call Step: 1 [PERSON_NAME] America/[GEOGRAPHIC_DATA] Calls…" at bounding box center [307, 106] width 278 height 42
copy link "[PHONE_NUMBER]"
drag, startPoint x: 250, startPoint y: 109, endPoint x: 228, endPoint y: 111, distance: 21.6
click at [228, 111] on h5 "Individual Localid: 2420651" at bounding box center [259, 110] width 138 height 6
copy h5 "2420651"
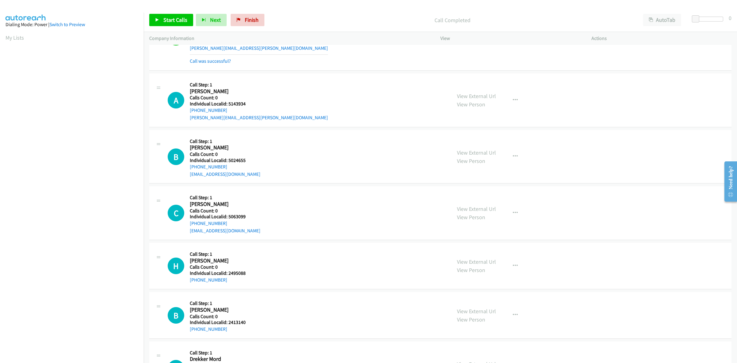
scroll to position [182, 0]
drag, startPoint x: 247, startPoint y: 102, endPoint x: 226, endPoint y: 103, distance: 20.9
click at [226, 103] on h5 "Individual Localid: 5143934" at bounding box center [259, 103] width 138 height 6
copy h5 "5143934"
click at [271, 94] on div "A Callback Scheduled Call Step: 1 [PERSON_NAME] America/[GEOGRAPHIC_DATA] Calls…" at bounding box center [307, 99] width 278 height 42
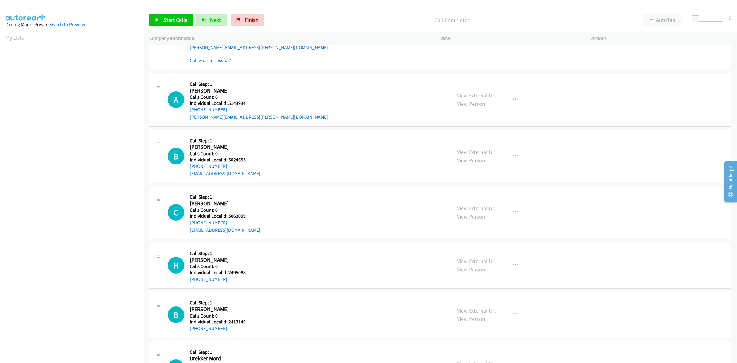
drag, startPoint x: 226, startPoint y: 111, endPoint x: 188, endPoint y: 111, distance: 37.5
click at [188, 111] on div "A Callback Scheduled Call Step: 1 [PERSON_NAME] America/[GEOGRAPHIC_DATA] Calls…" at bounding box center [307, 99] width 278 height 42
drag, startPoint x: 249, startPoint y: 101, endPoint x: 228, endPoint y: 103, distance: 21.0
click at [228, 103] on h5 "Individual Localid: 5143934" at bounding box center [259, 103] width 138 height 6
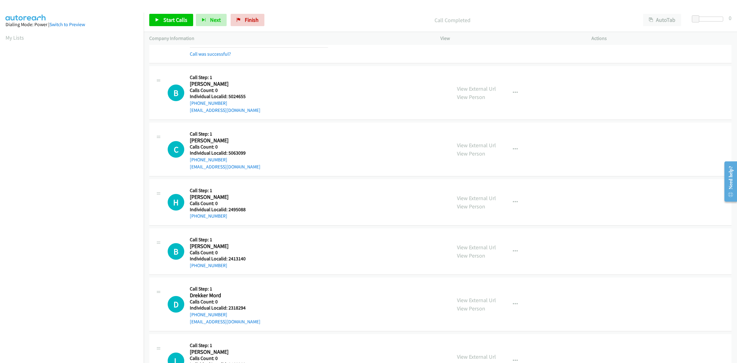
scroll to position [259, 0]
drag, startPoint x: 247, startPoint y: 94, endPoint x: 227, endPoint y: 97, distance: 19.5
click at [227, 97] on h5 "Individual Localid: 5024655" at bounding box center [225, 96] width 71 height 6
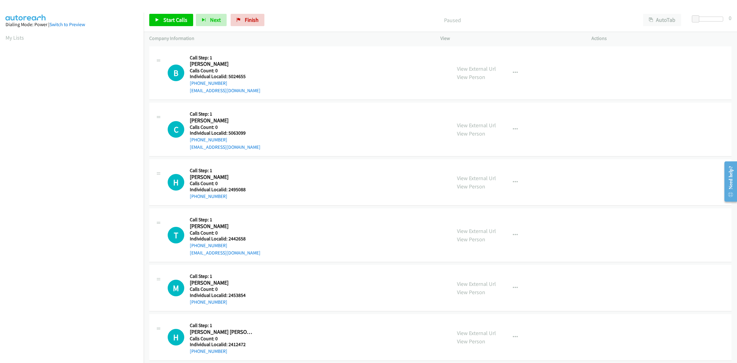
drag, startPoint x: 236, startPoint y: 78, endPoint x: 229, endPoint y: 77, distance: 7.7
click at [229, 77] on div "Callback Scheduled Call Step: 1 [PERSON_NAME] America/[GEOGRAPHIC_DATA] Calls C…" at bounding box center [225, 73] width 71 height 42
click at [262, 78] on div "B Callback Scheduled Call Step: 1 [PERSON_NAME] America/[GEOGRAPHIC_DATA] Calls…" at bounding box center [307, 73] width 278 height 42
click at [251, 79] on h5 "Individual Localid: 5024655" at bounding box center [225, 76] width 71 height 6
click at [226, 77] on h5 "Individual Localid: 5024655" at bounding box center [225, 76] width 71 height 6
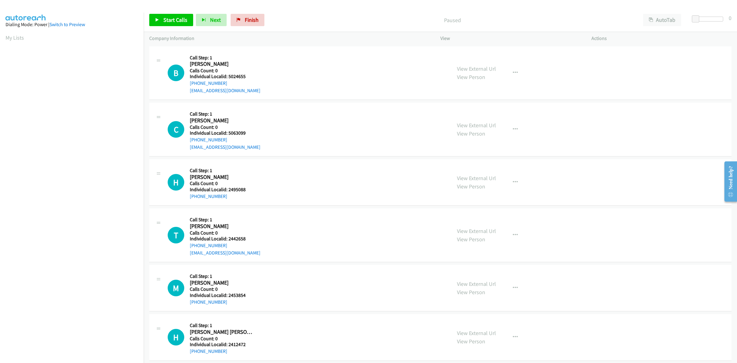
drag, startPoint x: 260, startPoint y: 67, endPoint x: 252, endPoint y: 68, distance: 8.4
click at [260, 67] on div "B Callback Scheduled Call Step: 1 [PERSON_NAME] America/[GEOGRAPHIC_DATA] Calls…" at bounding box center [307, 73] width 278 height 42
drag, startPoint x: 232, startPoint y: 83, endPoint x: 188, endPoint y: 82, distance: 44.2
click at [188, 82] on div "B Callback Scheduled Call Step: 1 [PERSON_NAME] America/[GEOGRAPHIC_DATA] Calls…" at bounding box center [307, 73] width 278 height 42
copy link "[PHONE_NUMBER]"
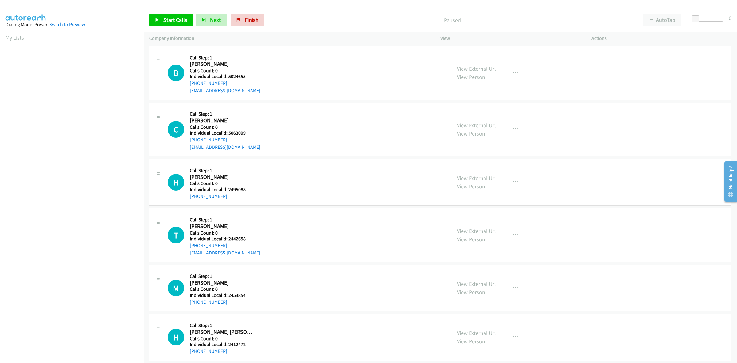
scroll to position [0, 1]
click at [338, 80] on div "B Callback Scheduled Call Step: 1 [PERSON_NAME] America/[GEOGRAPHIC_DATA] Calls…" at bounding box center [307, 73] width 278 height 42
drag, startPoint x: 254, startPoint y: 75, endPoint x: 229, endPoint y: 77, distance: 25.0
click at [229, 77] on h5 "Individual Localid: 5024655" at bounding box center [225, 76] width 71 height 6
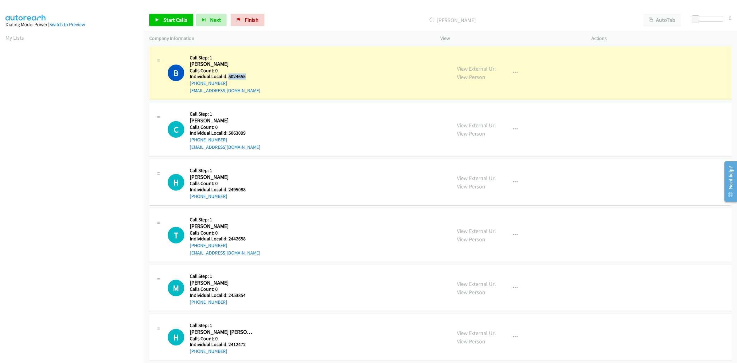
copy h5 "5024655"
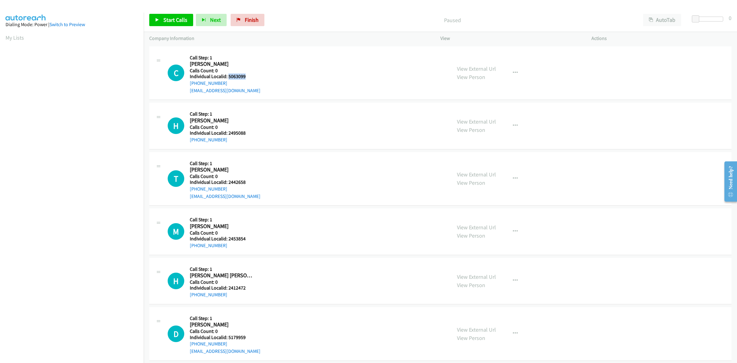
drag, startPoint x: 247, startPoint y: 76, endPoint x: 228, endPoint y: 77, distance: 20.0
click at [228, 77] on h5 "Individual Localid: 5063099" at bounding box center [225, 76] width 71 height 6
copy h5 "5063099"
click at [271, 61] on div "C Callback Scheduled Call Step: 1 [PERSON_NAME] America/[GEOGRAPHIC_DATA] Calls…" at bounding box center [307, 73] width 278 height 42
drag, startPoint x: 238, startPoint y: 75, endPoint x: 234, endPoint y: 77, distance: 4.6
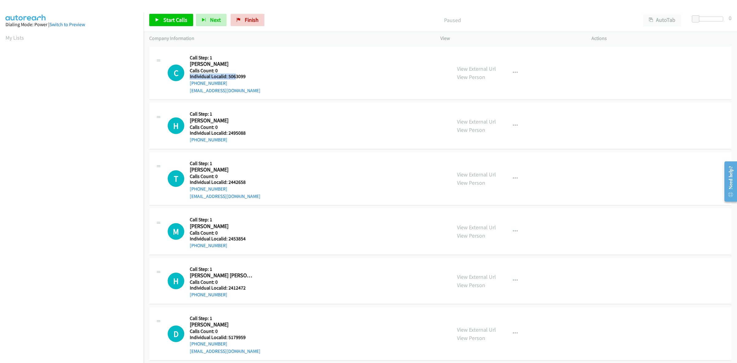
click at [234, 77] on div "Callback Scheduled Call Step: 1 [PERSON_NAME] America/[GEOGRAPHIC_DATA] Calls C…" at bounding box center [225, 73] width 71 height 42
click at [257, 76] on div "C Callback Scheduled Call Step: 1 [PERSON_NAME] America/[GEOGRAPHIC_DATA] Calls…" at bounding box center [307, 73] width 278 height 42
drag, startPoint x: 249, startPoint y: 76, endPoint x: 226, endPoint y: 78, distance: 23.4
click at [226, 78] on h5 "Individual Localid: 5063099" at bounding box center [225, 76] width 71 height 6
drag, startPoint x: 228, startPoint y: 82, endPoint x: 188, endPoint y: 85, distance: 39.7
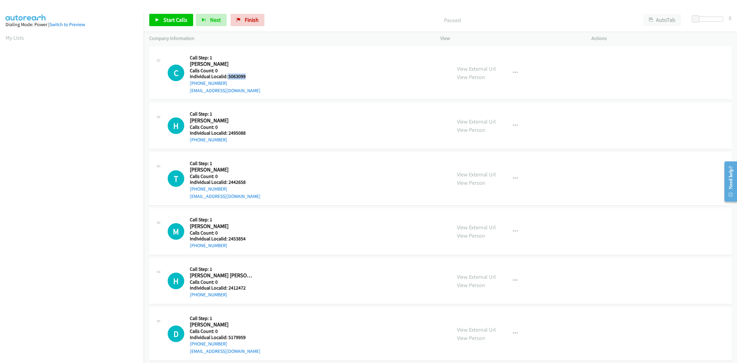
click at [188, 85] on div "C Callback Scheduled Call Step: 1 [PERSON_NAME] America/[GEOGRAPHIC_DATA] Calls…" at bounding box center [307, 73] width 278 height 42
copy link "[PHONE_NUMBER]"
drag, startPoint x: 246, startPoint y: 74, endPoint x: 228, endPoint y: 76, distance: 18.2
click at [228, 76] on h5 "Individual Localid: 5063099" at bounding box center [225, 76] width 71 height 6
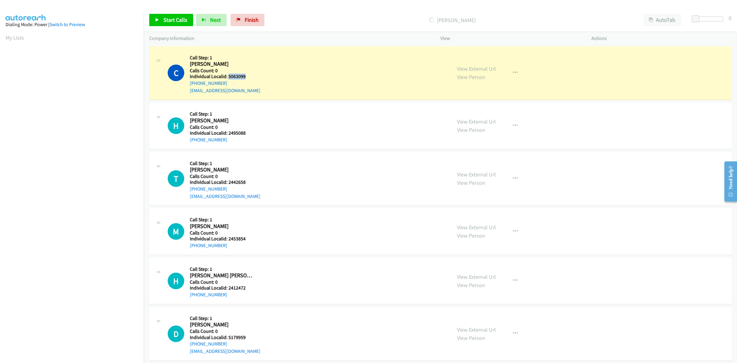
copy h5 "5063099"
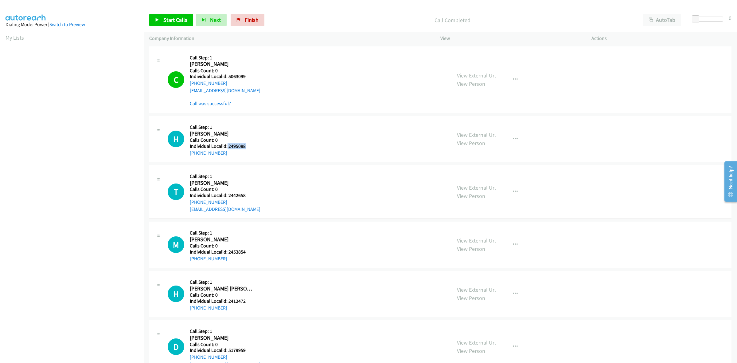
drag, startPoint x: 247, startPoint y: 145, endPoint x: 226, endPoint y: 145, distance: 20.6
click at [226, 145] on h5 "Individual Localid: 2495088" at bounding box center [222, 146] width 65 height 6
copy h5 "2495088"
click at [269, 123] on div "H Callback Scheduled Call Step: 1 [PERSON_NAME] America/[GEOGRAPHIC_DATA] Calls…" at bounding box center [307, 138] width 278 height 35
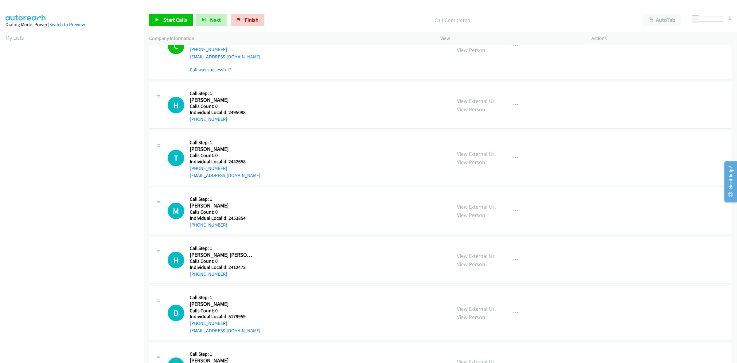
scroll to position [38, 0]
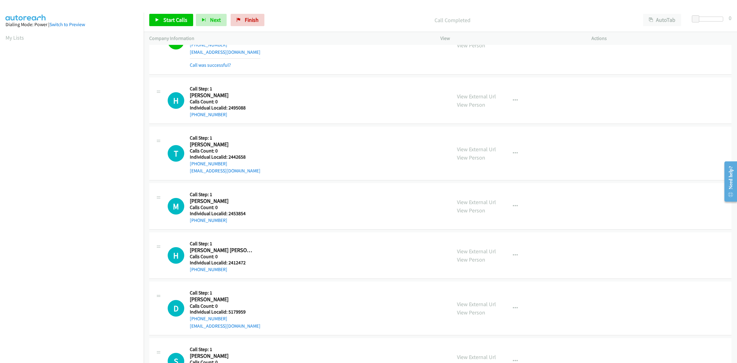
drag, startPoint x: 198, startPoint y: 117, endPoint x: 188, endPoint y: 117, distance: 10.4
click at [188, 117] on div "H Callback Scheduled Call Step: 1 [PERSON_NAME] America/[GEOGRAPHIC_DATA] Calls…" at bounding box center [307, 100] width 278 height 35
copy link "[PHONE_NUMBER]"
drag, startPoint x: 249, startPoint y: 108, endPoint x: 228, endPoint y: 109, distance: 21.5
click at [228, 109] on h5 "Individual Localid: 2495088" at bounding box center [222, 108] width 65 height 6
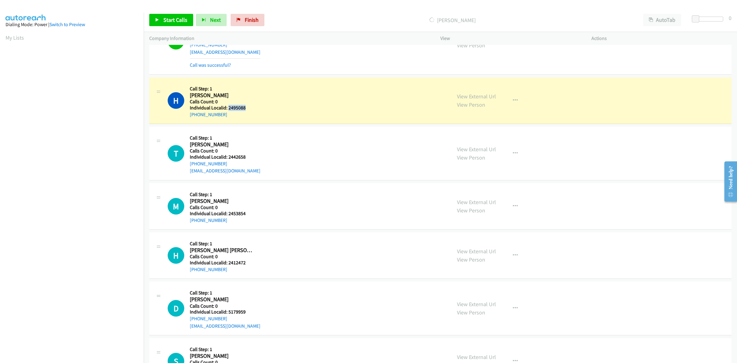
copy h5 "2495088"
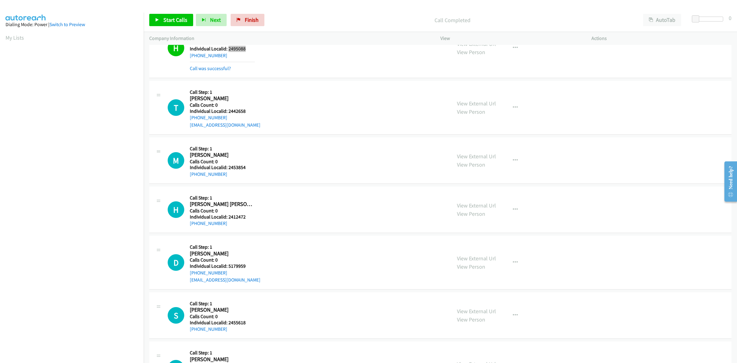
scroll to position [105, 0]
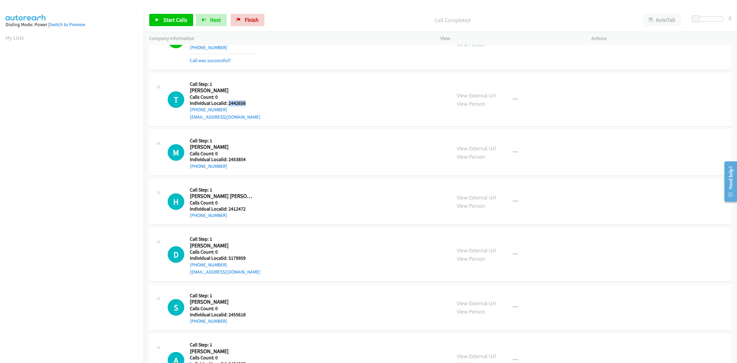
drag, startPoint x: 250, startPoint y: 103, endPoint x: 228, endPoint y: 102, distance: 22.4
click at [228, 102] on h5 "Individual Localid: 2442658" at bounding box center [225, 103] width 71 height 6
copy h5 "2442658"
click at [213, 79] on div "Callback Scheduled Call Step: 1 [PERSON_NAME] America/[GEOGRAPHIC_DATA] Calls C…" at bounding box center [225, 99] width 71 height 42
drag, startPoint x: 231, startPoint y: 108, endPoint x: 185, endPoint y: 112, distance: 46.0
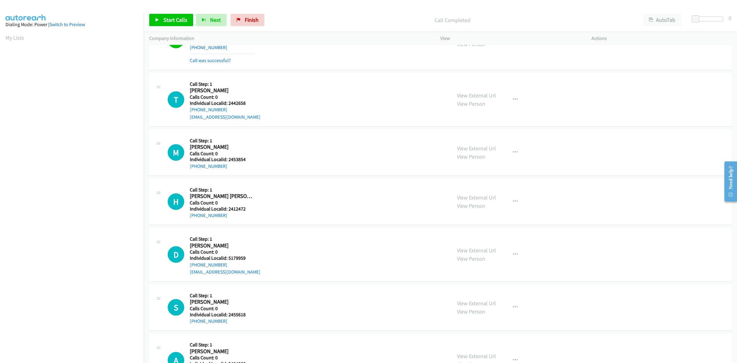
click at [185, 112] on div "T Callback Scheduled Call Step: 1 [PERSON_NAME] America/[GEOGRAPHIC_DATA] Calls…" at bounding box center [307, 99] width 278 height 42
copy link "[PHONE_NUMBER]"
drag, startPoint x: 245, startPoint y: 101, endPoint x: 226, endPoint y: 102, distance: 18.4
click at [226, 102] on h5 "Individual Localid: 2442658" at bounding box center [225, 103] width 71 height 6
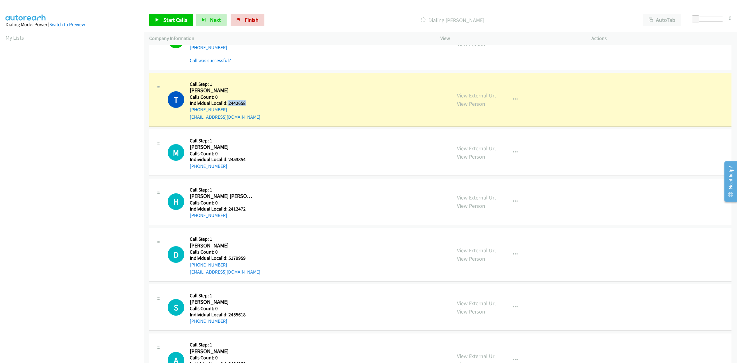
copy h5 "2442658"
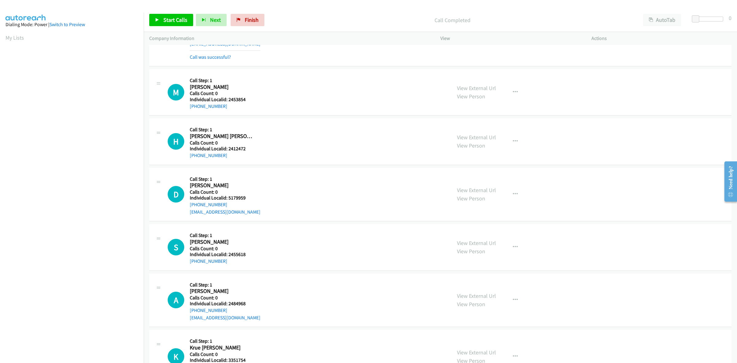
scroll to position [182, 0]
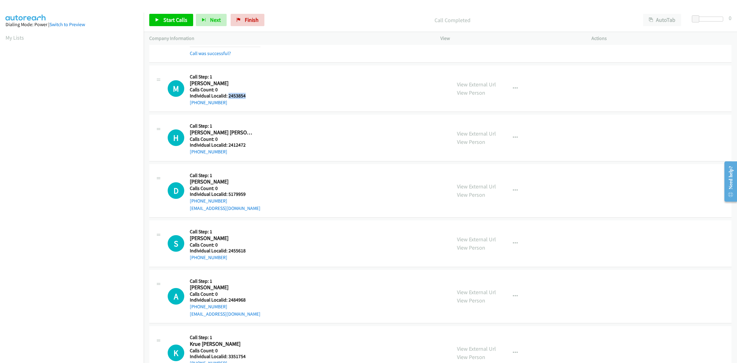
drag, startPoint x: 246, startPoint y: 94, endPoint x: 228, endPoint y: 97, distance: 18.0
click at [228, 97] on h5 "Individual Localid: 2453854" at bounding box center [222, 96] width 65 height 6
copy h5 "2453854"
click at [245, 77] on h5 "Call Step: 1" at bounding box center [222, 77] width 65 height 6
drag, startPoint x: 228, startPoint y: 100, endPoint x: 183, endPoint y: 103, distance: 44.6
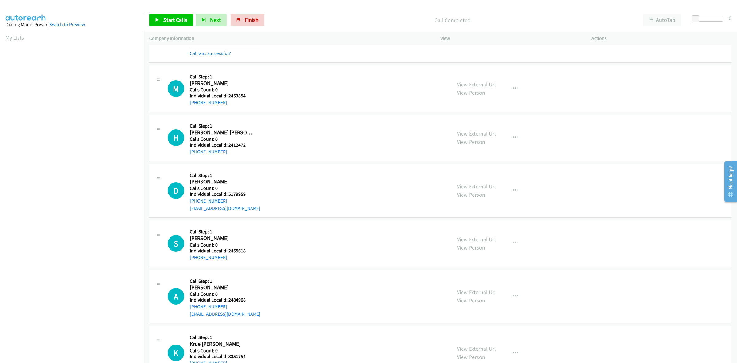
click at [183, 103] on div "M Callback Scheduled Call Step: 1 [PERSON_NAME] America/[GEOGRAPHIC_DATA] Calls…" at bounding box center [307, 88] width 278 height 35
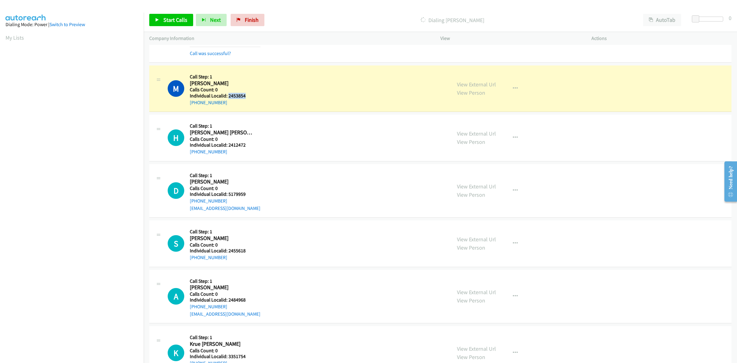
drag, startPoint x: 242, startPoint y: 96, endPoint x: 227, endPoint y: 95, distance: 14.4
click at [227, 95] on h5 "Individual Localid: 2453854" at bounding box center [222, 96] width 65 height 6
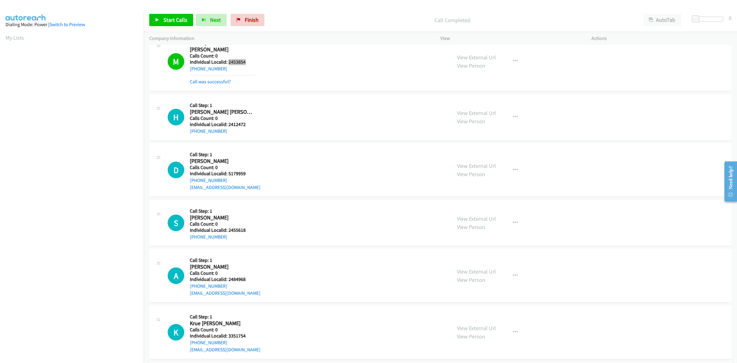
scroll to position [230, 0]
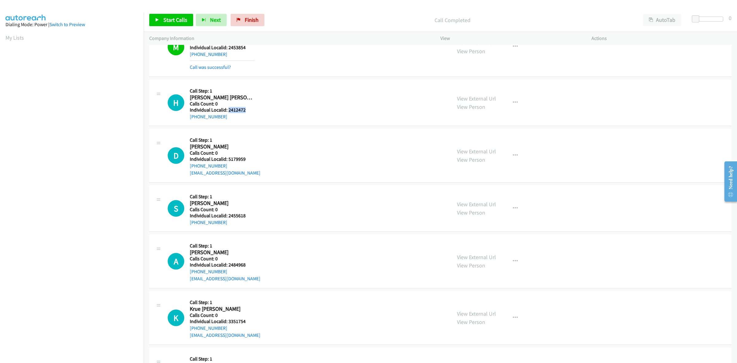
drag, startPoint x: 248, startPoint y: 111, endPoint x: 228, endPoint y: 110, distance: 19.7
click at [228, 110] on h5 "Individual Localid: 2412472" at bounding box center [222, 110] width 65 height 6
click at [276, 95] on div "H Callback Scheduled Call Step: 1 [PERSON_NAME] [PERSON_NAME] America/New_York …" at bounding box center [307, 102] width 278 height 35
drag, startPoint x: 232, startPoint y: 116, endPoint x: 186, endPoint y: 118, distance: 46.4
click at [186, 118] on div "H Callback Scheduled Call Step: 1 [PERSON_NAME] [PERSON_NAME] America/New_York …" at bounding box center [307, 102] width 278 height 35
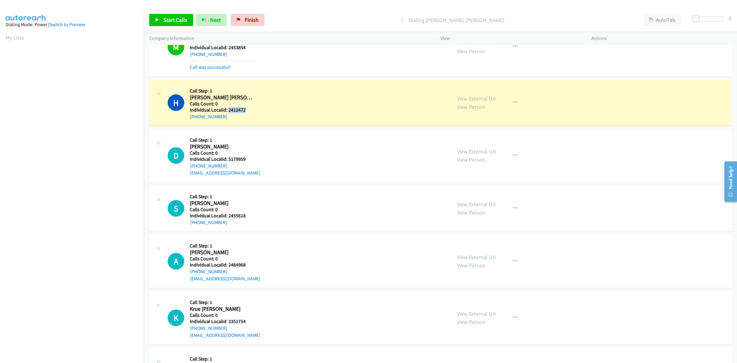
drag, startPoint x: 240, startPoint y: 109, endPoint x: 229, endPoint y: 109, distance: 11.4
click at [229, 109] on h5 "Individual Localid: 2412472" at bounding box center [222, 110] width 65 height 6
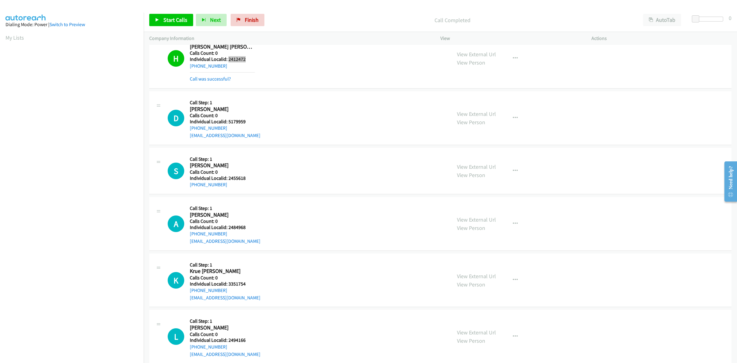
scroll to position [297, 0]
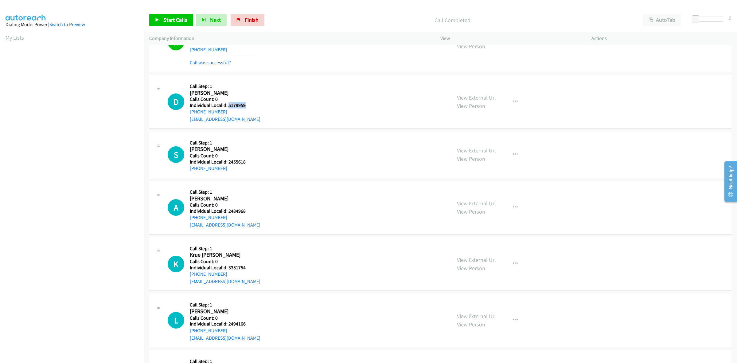
drag, startPoint x: 246, startPoint y: 104, endPoint x: 227, endPoint y: 105, distance: 18.4
click at [227, 105] on h5 "Individual Localid: 5179959" at bounding box center [225, 105] width 71 height 6
click at [280, 90] on div "D Callback Scheduled Call Step: 1 [PERSON_NAME] America/New_York Calls Count: 0…" at bounding box center [307, 101] width 278 height 42
drag, startPoint x: 226, startPoint y: 112, endPoint x: 187, endPoint y: 115, distance: 38.8
click at [187, 115] on div "D Callback Scheduled Call Step: 1 [PERSON_NAME] America/New_York Calls Count: 0…" at bounding box center [307, 101] width 278 height 42
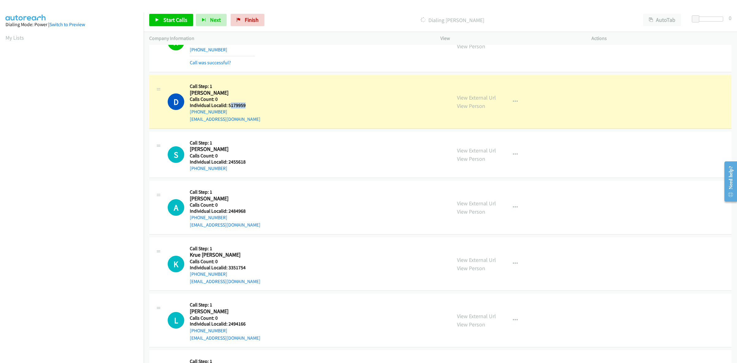
drag, startPoint x: 245, startPoint y: 105, endPoint x: 229, endPoint y: 103, distance: 16.0
click at [229, 103] on h5 "Individual Localid: 5179959" at bounding box center [225, 105] width 71 height 6
drag, startPoint x: 243, startPoint y: 105, endPoint x: 228, endPoint y: 105, distance: 15.4
click at [228, 105] on h5 "Individual Localid: 5179959" at bounding box center [225, 105] width 71 height 6
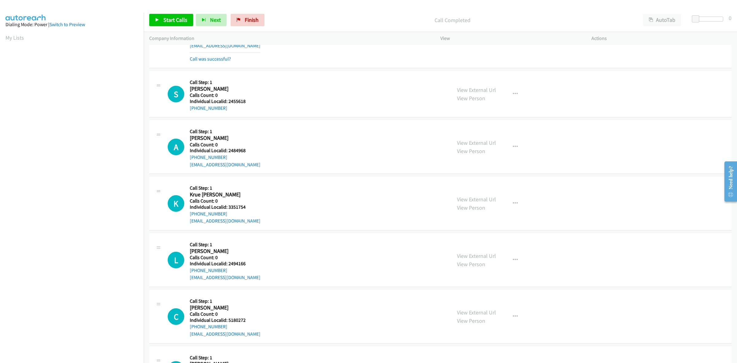
scroll to position [374, 0]
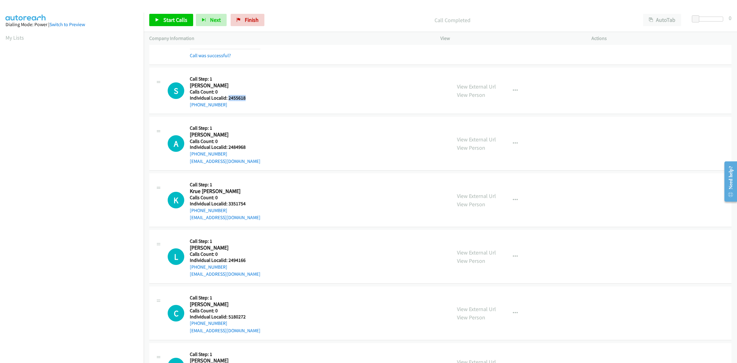
drag, startPoint x: 247, startPoint y: 97, endPoint x: 228, endPoint y: 98, distance: 19.7
click at [228, 98] on h5 "Individual Localid: 2455618" at bounding box center [222, 98] width 65 height 6
click at [262, 88] on div "S Callback Scheduled Call Step: 1 [PERSON_NAME] America/New_York Calls Count: 0…" at bounding box center [307, 90] width 278 height 35
drag, startPoint x: 226, startPoint y: 105, endPoint x: 187, endPoint y: 108, distance: 39.7
click at [187, 108] on div "S Callback Scheduled Call Step: 1 [PERSON_NAME] America/New_York Calls Count: 0…" at bounding box center [440, 91] width 582 height 46
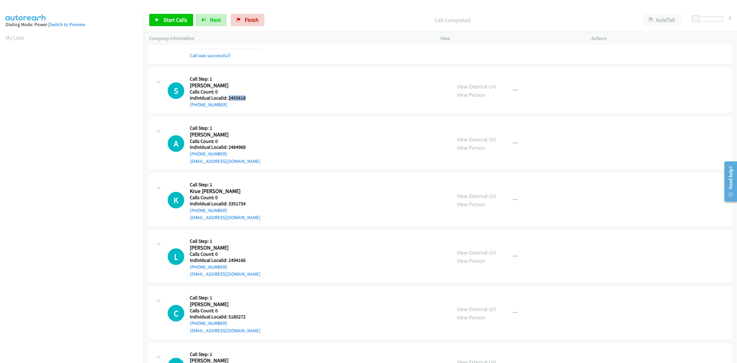
drag, startPoint x: 240, startPoint y: 96, endPoint x: 229, endPoint y: 96, distance: 11.4
click at [229, 96] on h5 "Individual Localid: 2455618" at bounding box center [222, 98] width 65 height 6
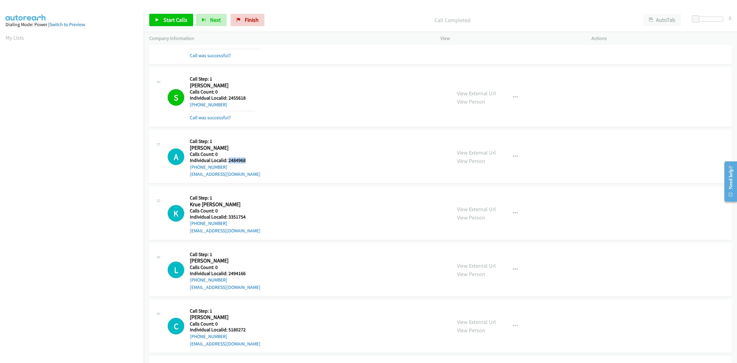
drag, startPoint x: 246, startPoint y: 163, endPoint x: 228, endPoint y: 162, distance: 18.2
click at [228, 162] on h5 "Individual Localid: 2484968" at bounding box center [225, 160] width 71 height 6
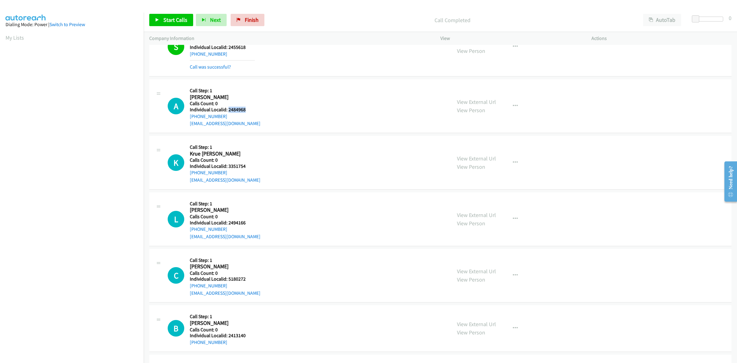
scroll to position [432, 0]
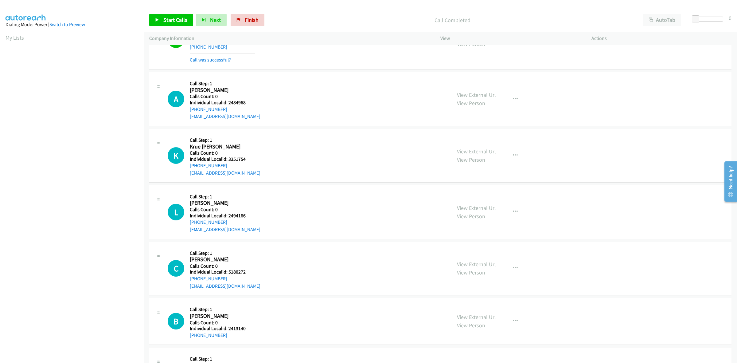
click at [271, 87] on div "A Callback Scheduled Call Step: 1 [PERSON_NAME] America/New_York Calls Count: 0…" at bounding box center [307, 99] width 278 height 42
drag, startPoint x: 225, startPoint y: 110, endPoint x: 189, endPoint y: 111, distance: 35.9
click at [189, 111] on div "A Callback Scheduled Call Step: 1 [PERSON_NAME] America/New_York Calls Count: 0…" at bounding box center [307, 99] width 278 height 42
drag, startPoint x: 249, startPoint y: 103, endPoint x: 229, endPoint y: 103, distance: 20.6
click at [229, 103] on h5 "Individual Localid: 2484968" at bounding box center [225, 102] width 71 height 6
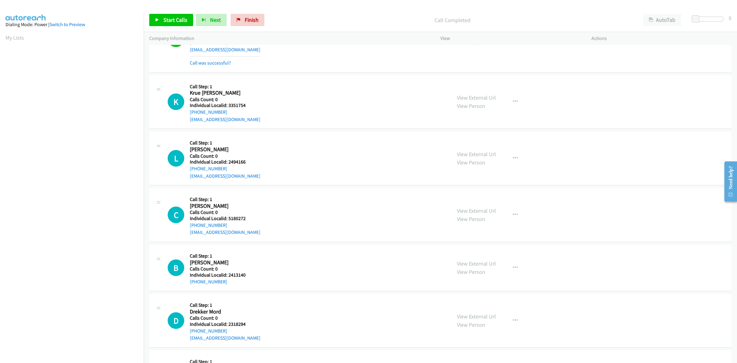
scroll to position [499, 0]
drag, startPoint x: 249, startPoint y: 106, endPoint x: 228, endPoint y: 105, distance: 21.2
click at [228, 105] on h5 "Individual Localid: 3351754" at bounding box center [225, 105] width 71 height 6
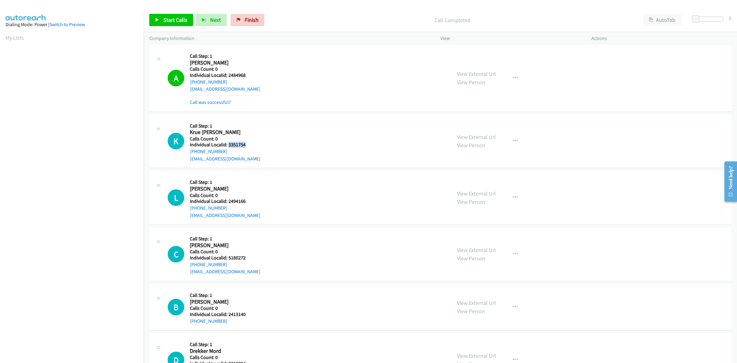
scroll to position [441, 0]
